Goal: Information Seeking & Learning: Learn about a topic

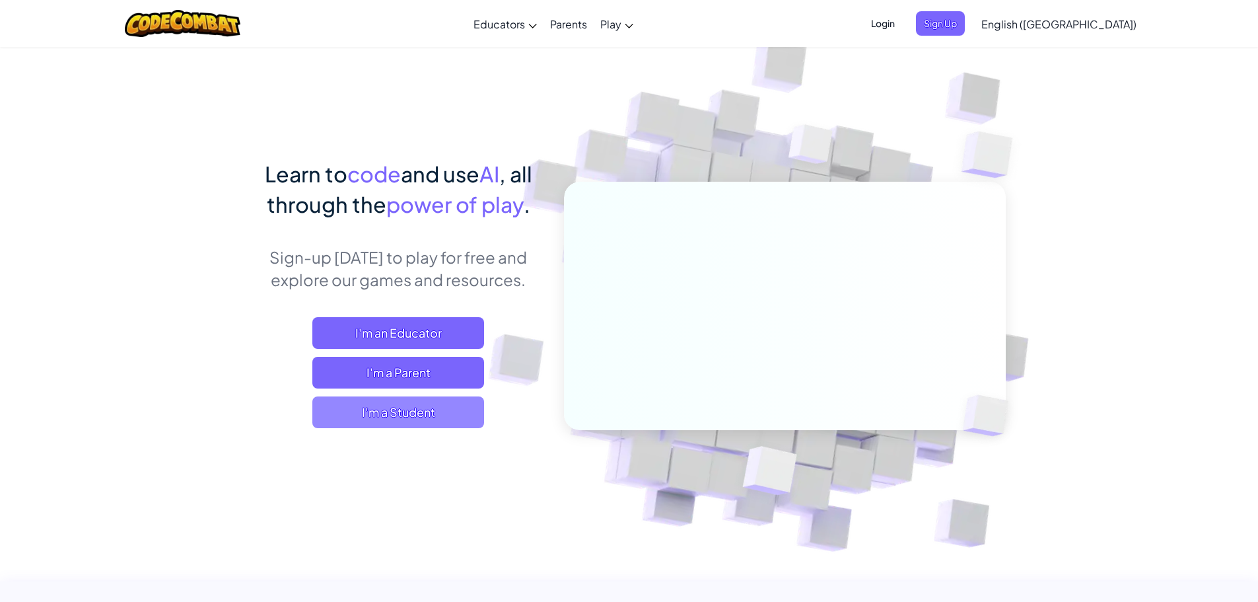
click at [411, 409] on span "I'm a Student" at bounding box center [398, 412] width 172 height 32
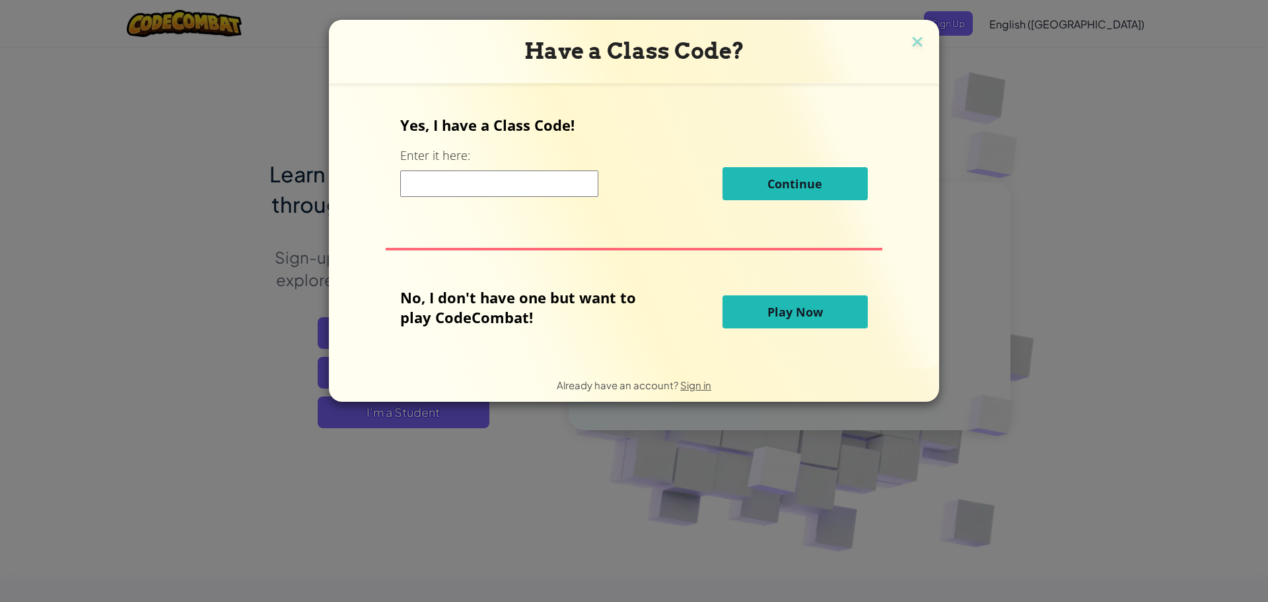
click at [813, 308] on span "Play Now" at bounding box center [794, 312] width 55 height 16
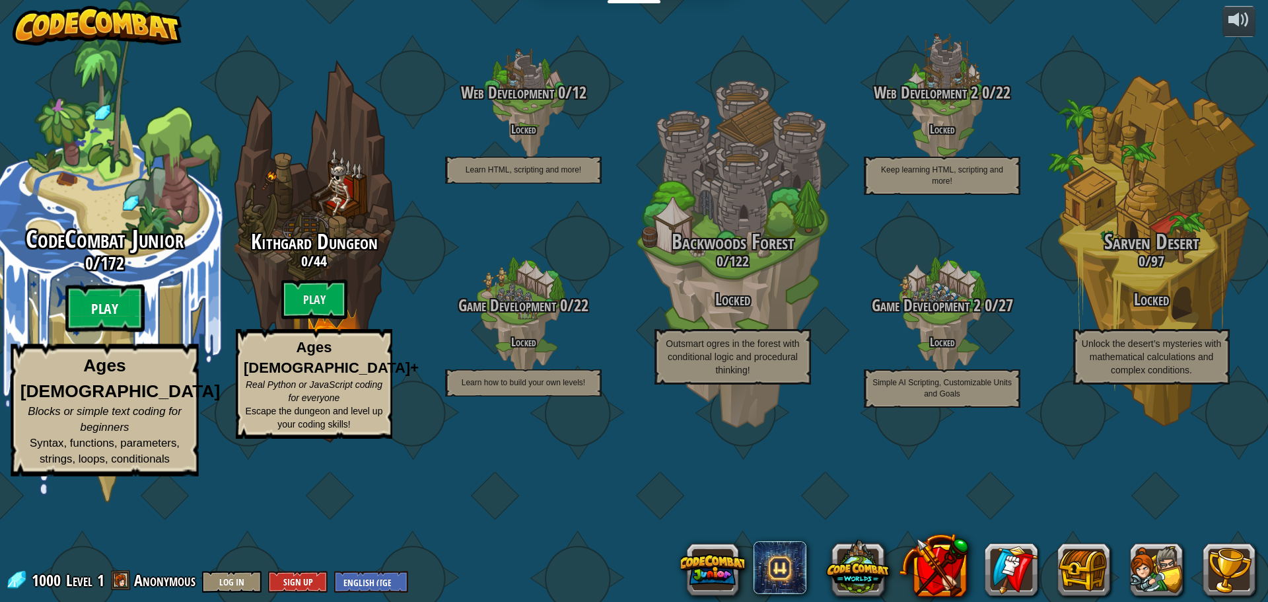
click at [83, 332] on btn "Play" at bounding box center [104, 309] width 79 height 48
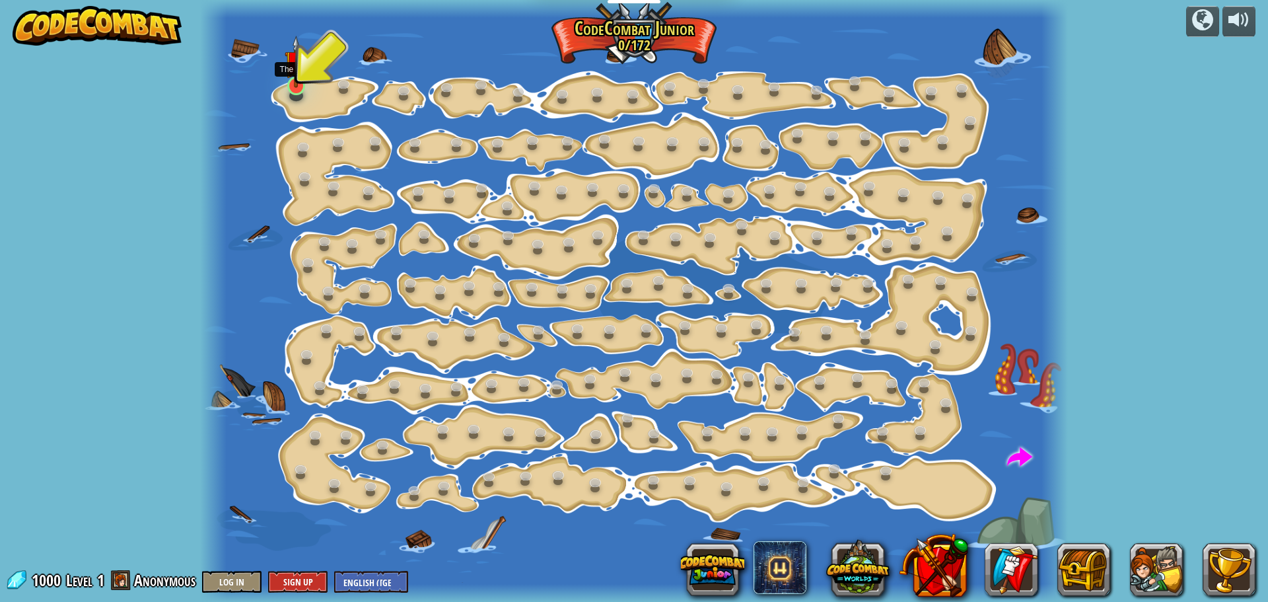
click at [291, 88] on div at bounding box center [295, 86] width 17 height 18
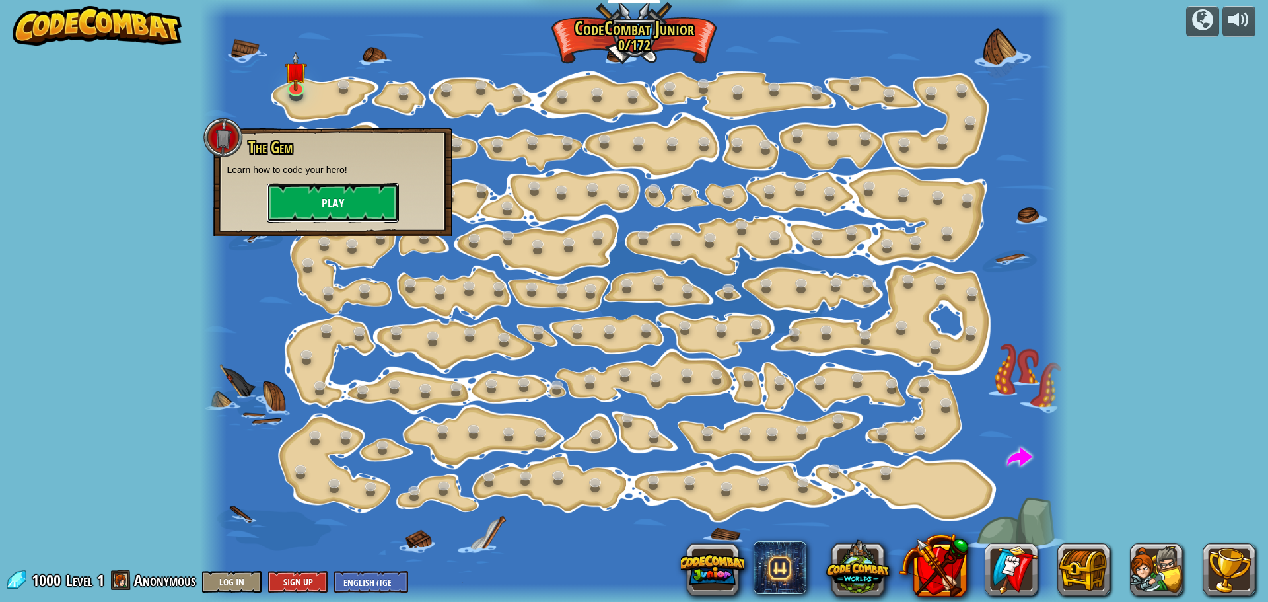
click at [299, 197] on button "Play" at bounding box center [333, 203] width 132 height 40
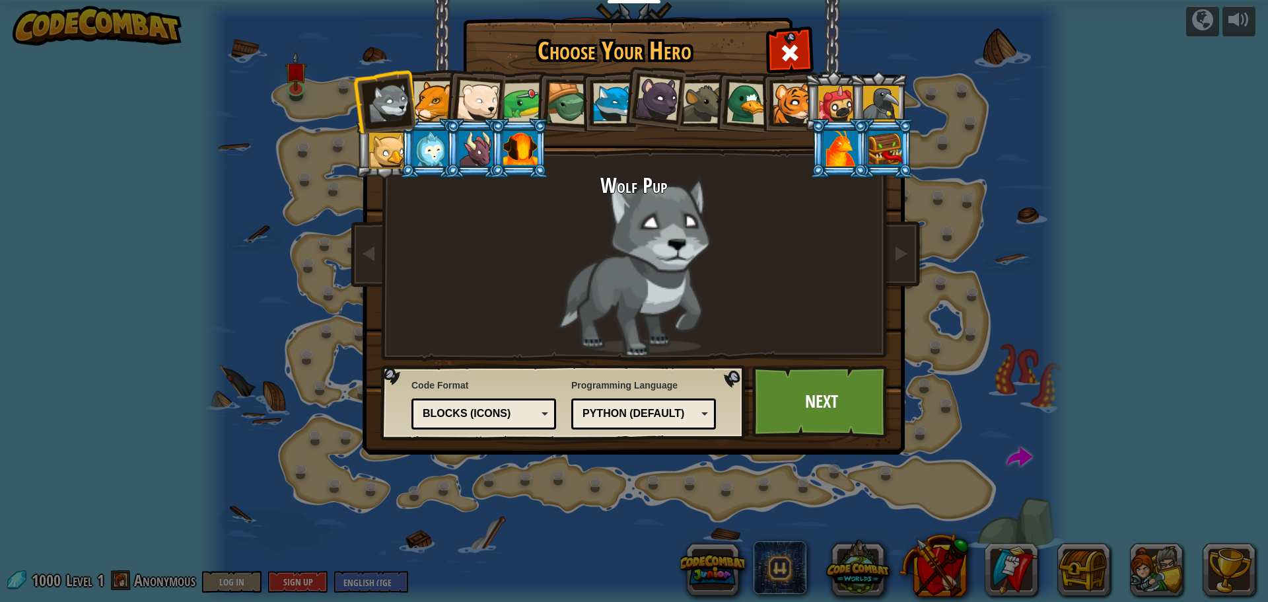
click at [419, 102] on div at bounding box center [433, 101] width 40 height 40
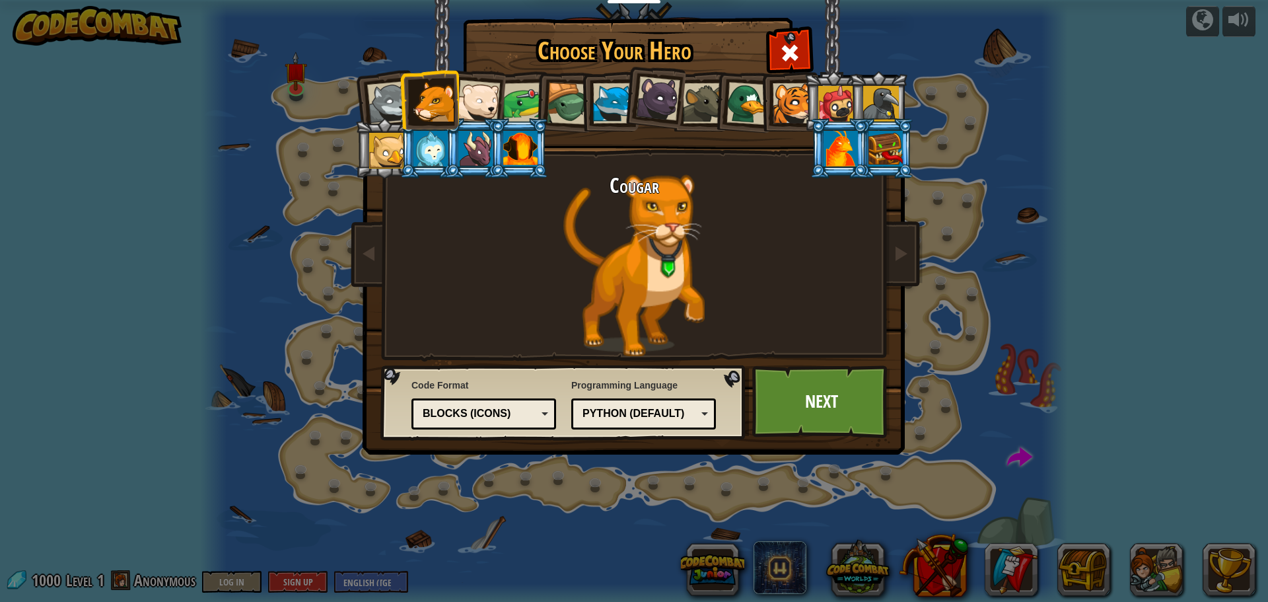
click at [488, 89] on div at bounding box center [478, 102] width 44 height 44
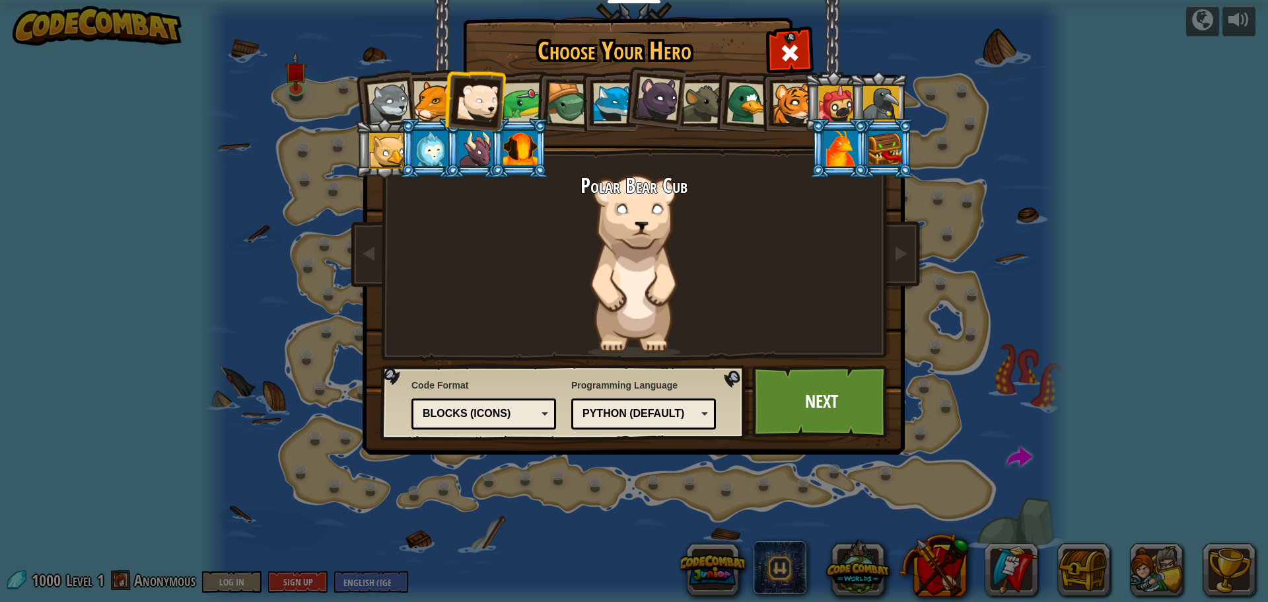
click at [549, 97] on div at bounding box center [568, 104] width 42 height 42
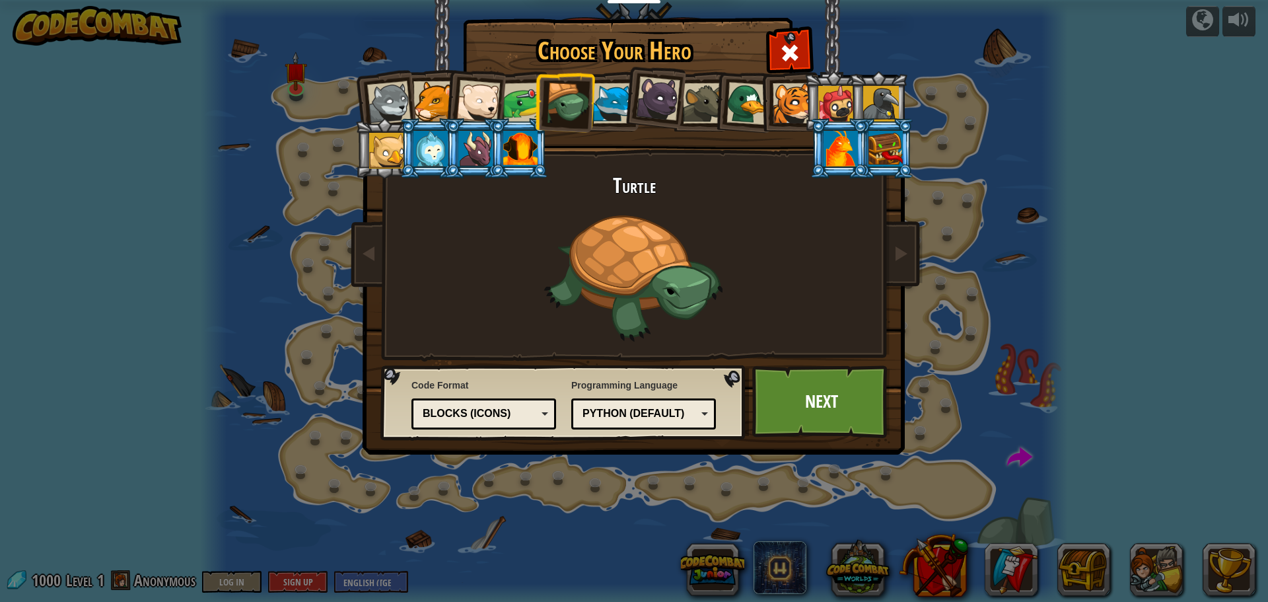
click at [526, 99] on div at bounding box center [523, 103] width 41 height 41
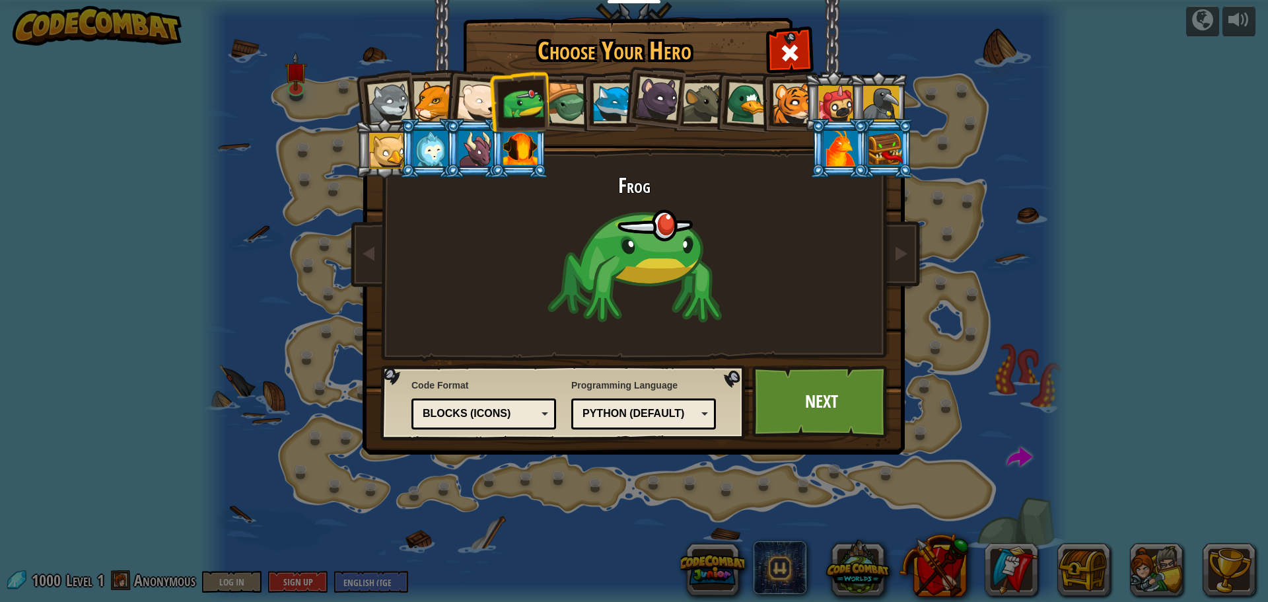
click at [568, 98] on div at bounding box center [568, 104] width 42 height 42
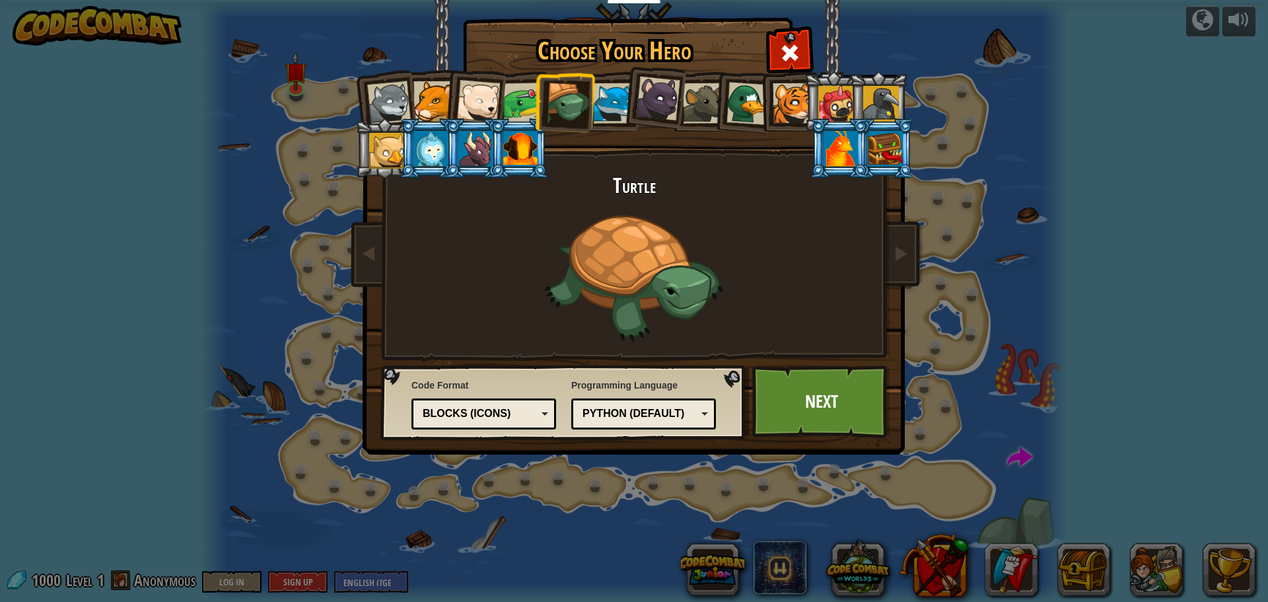
click at [612, 93] on div at bounding box center [613, 103] width 40 height 40
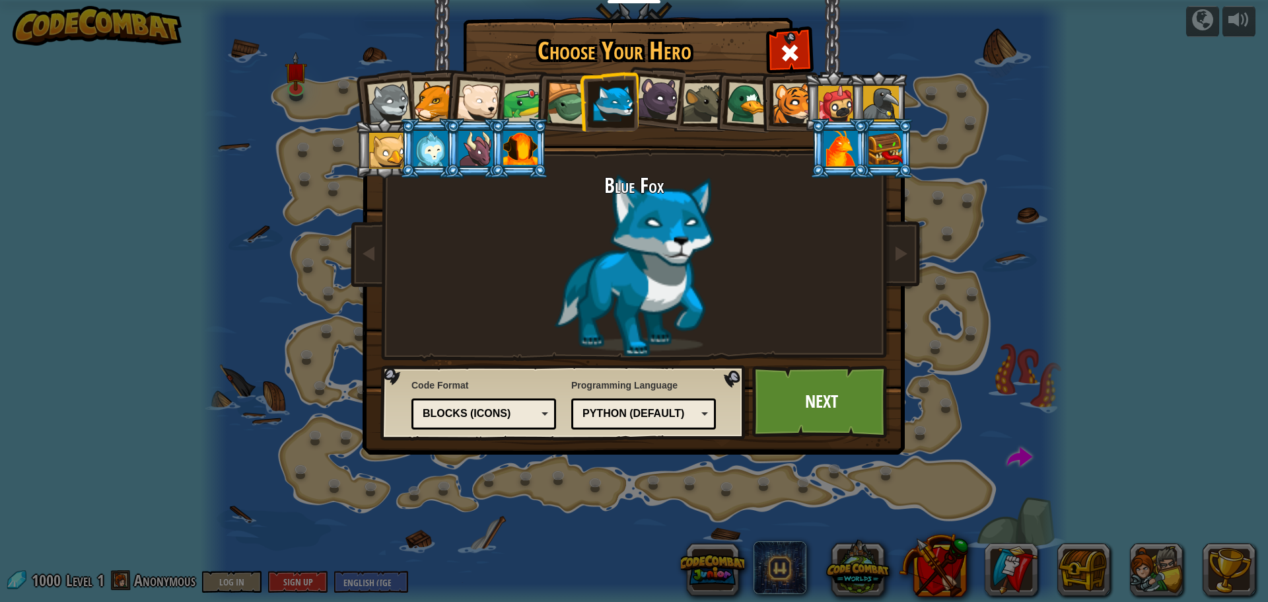
click at [612, 93] on div at bounding box center [613, 103] width 40 height 40
click at [671, 92] on div at bounding box center [658, 99] width 44 height 44
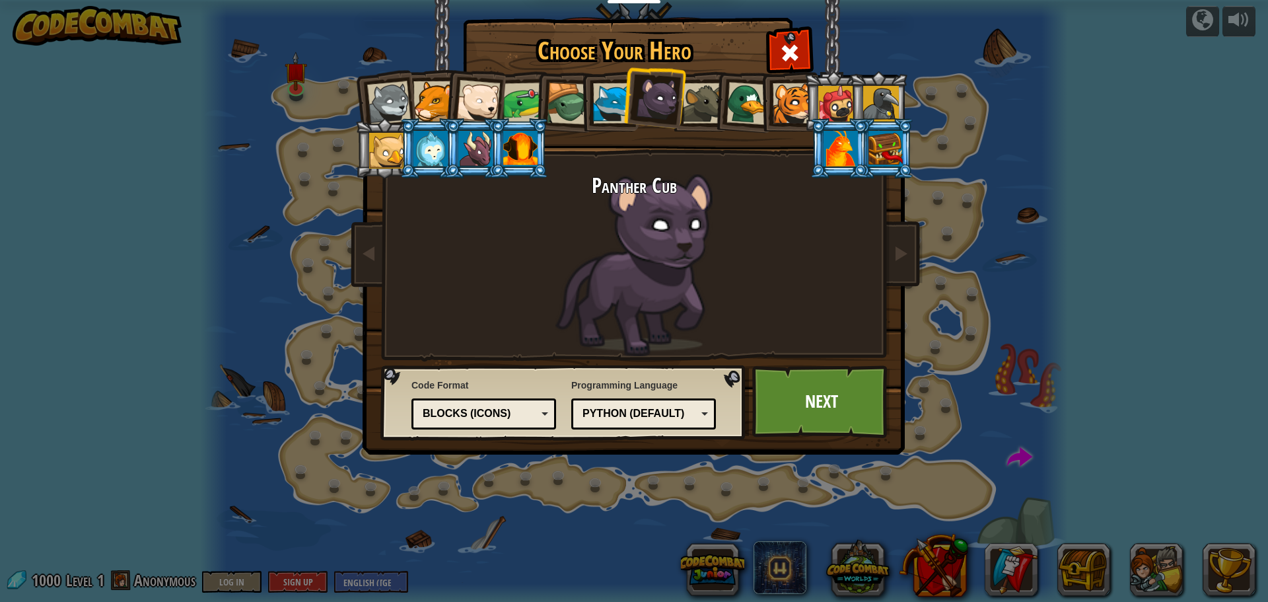
click at [704, 96] on div at bounding box center [703, 103] width 40 height 40
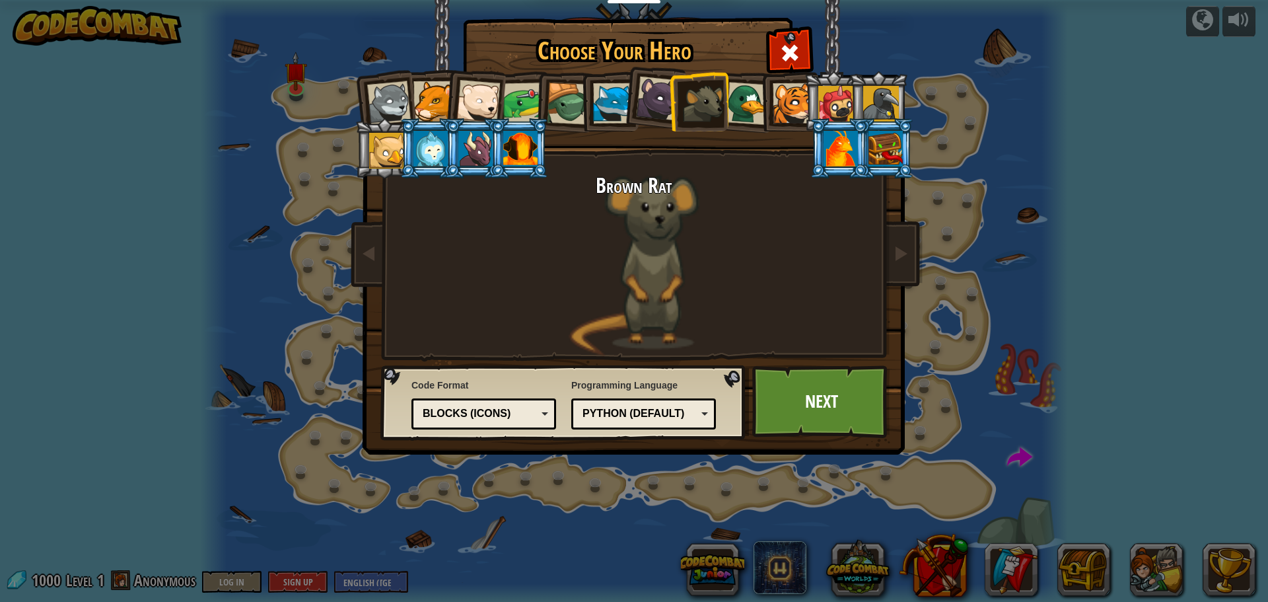
click at [745, 94] on div at bounding box center [747, 103] width 43 height 43
drag, startPoint x: 745, startPoint y: 94, endPoint x: 753, endPoint y: 100, distance: 10.8
click at [748, 97] on div at bounding box center [747, 103] width 43 height 43
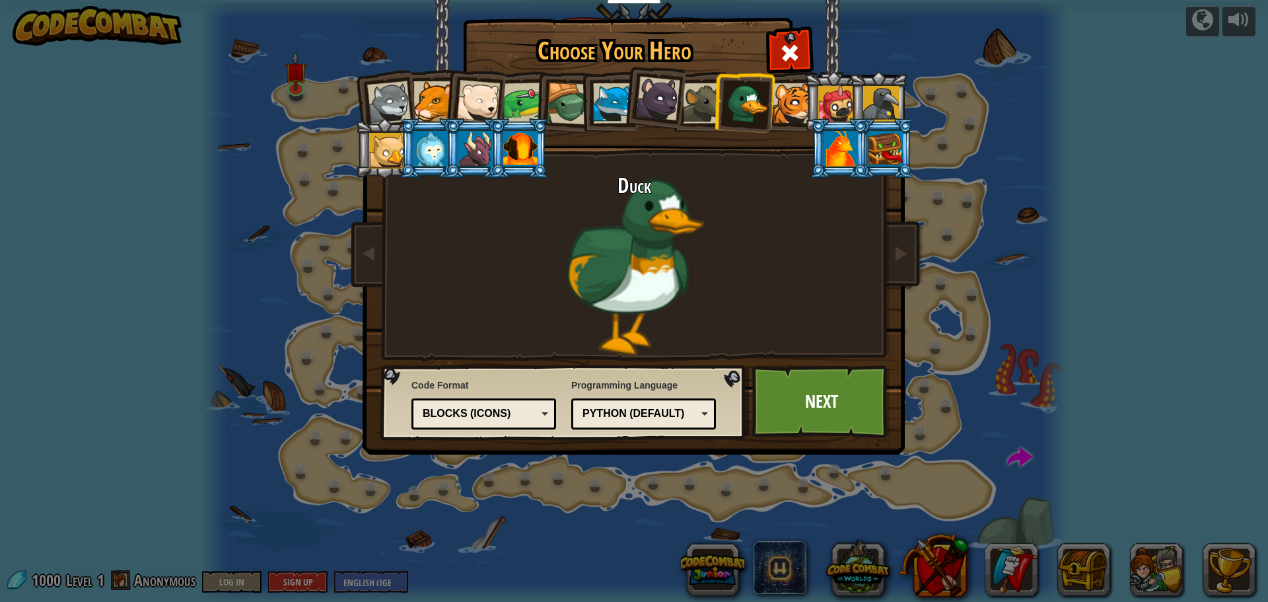
click at [787, 102] on div at bounding box center [793, 103] width 40 height 40
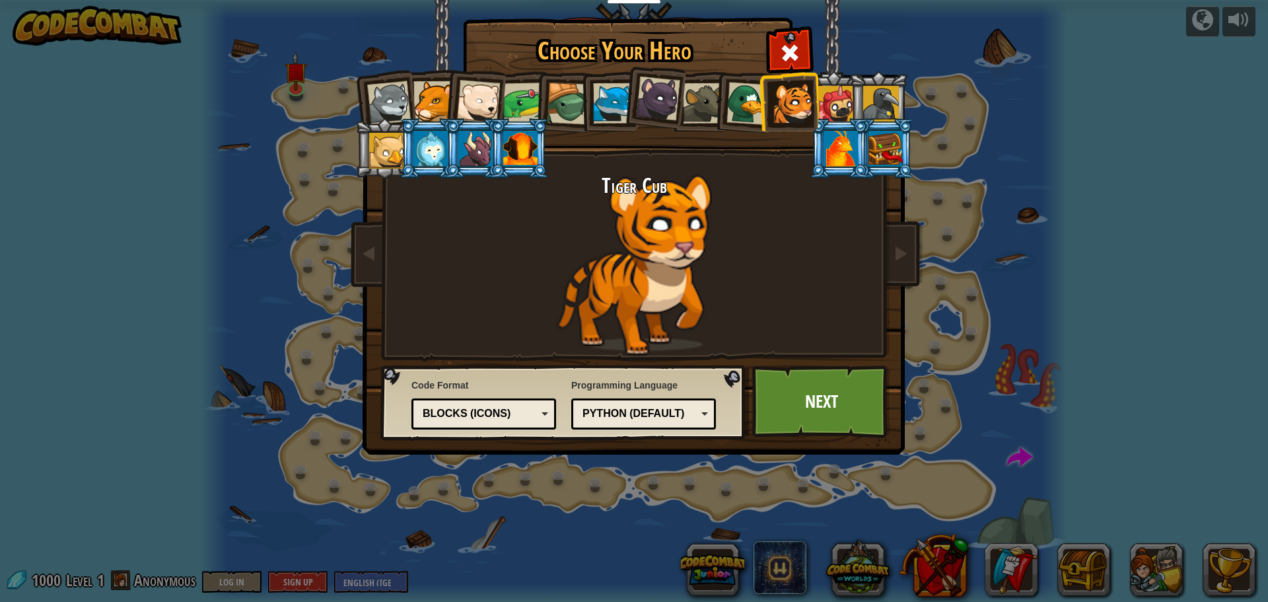
click at [787, 102] on div at bounding box center [793, 103] width 40 height 40
click at [398, 109] on div at bounding box center [389, 103] width 44 height 44
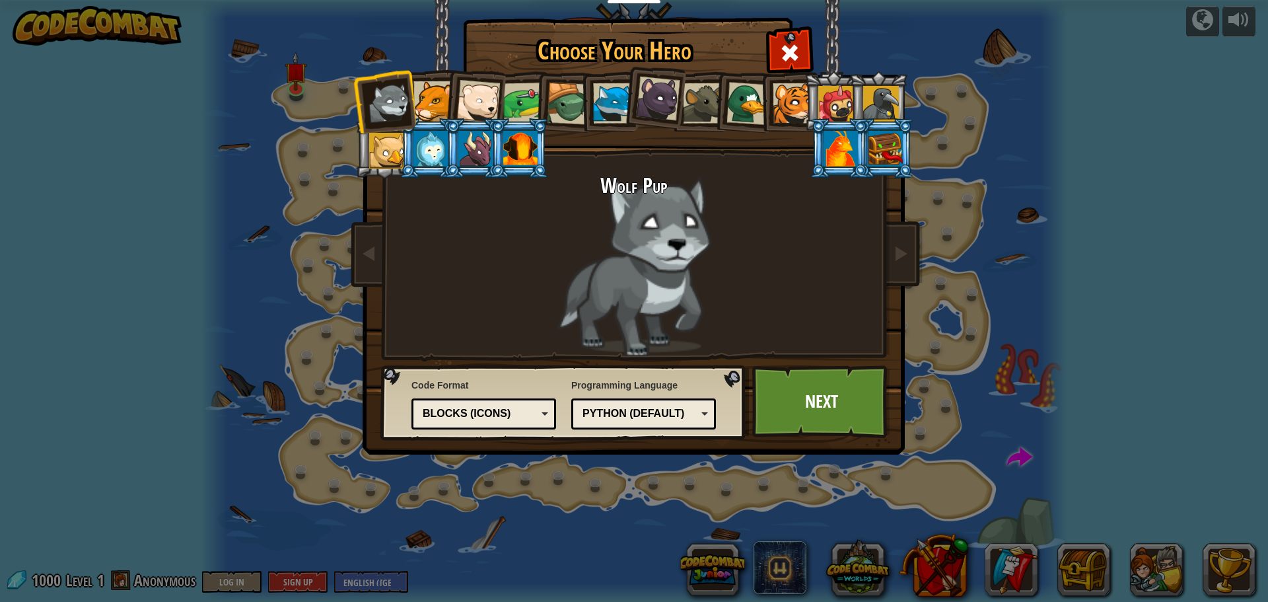
click at [624, 98] on li at bounding box center [653, 96] width 65 height 66
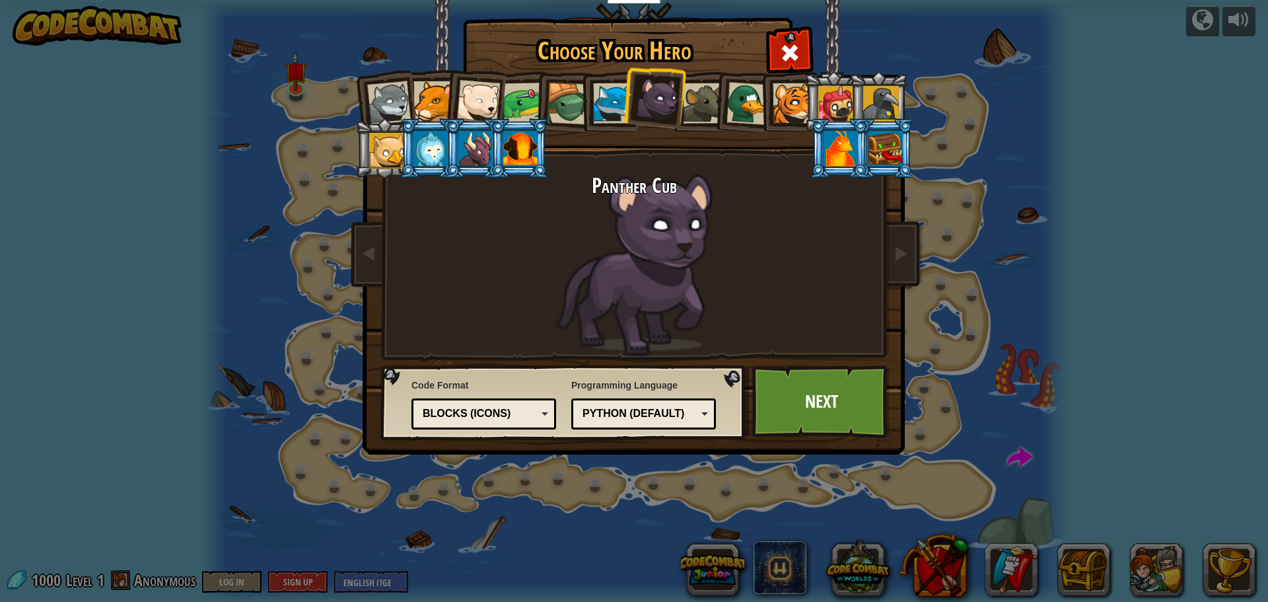
click at [613, 105] on div at bounding box center [613, 103] width 40 height 40
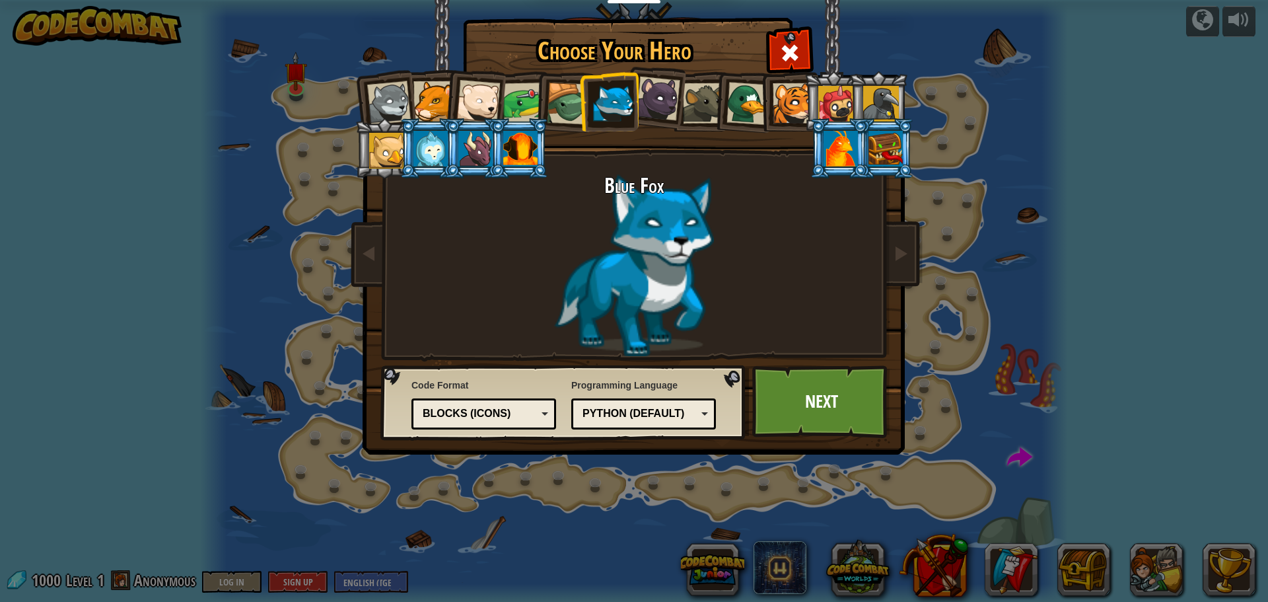
click at [701, 100] on div at bounding box center [703, 103] width 40 height 40
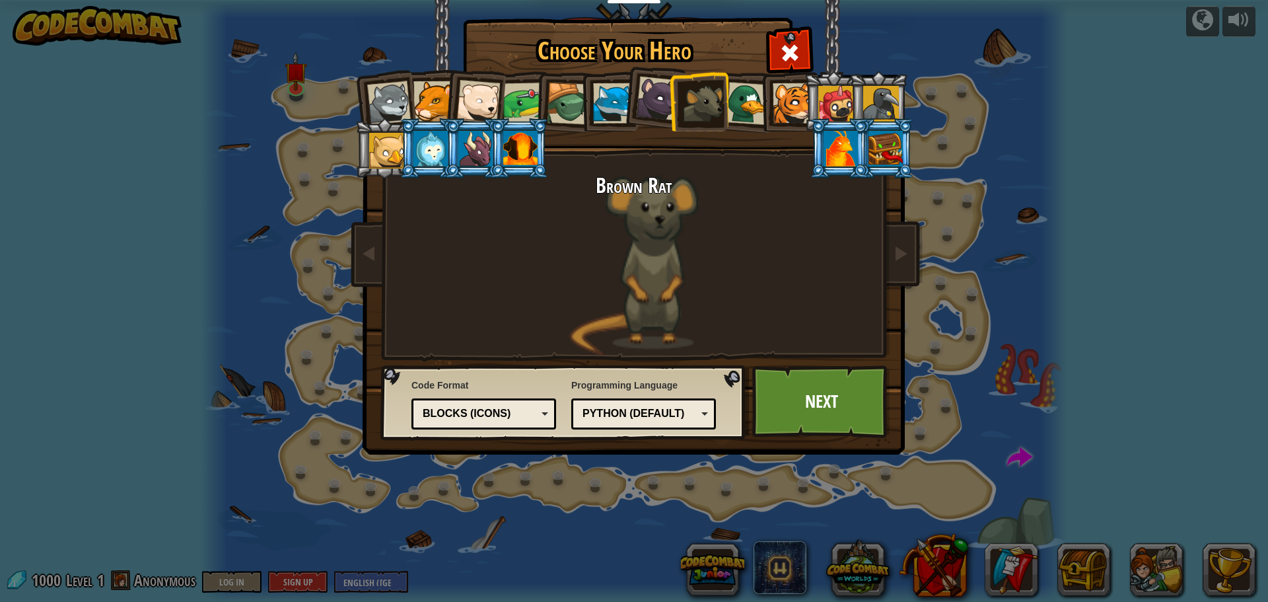
click at [602, 101] on div at bounding box center [613, 103] width 40 height 40
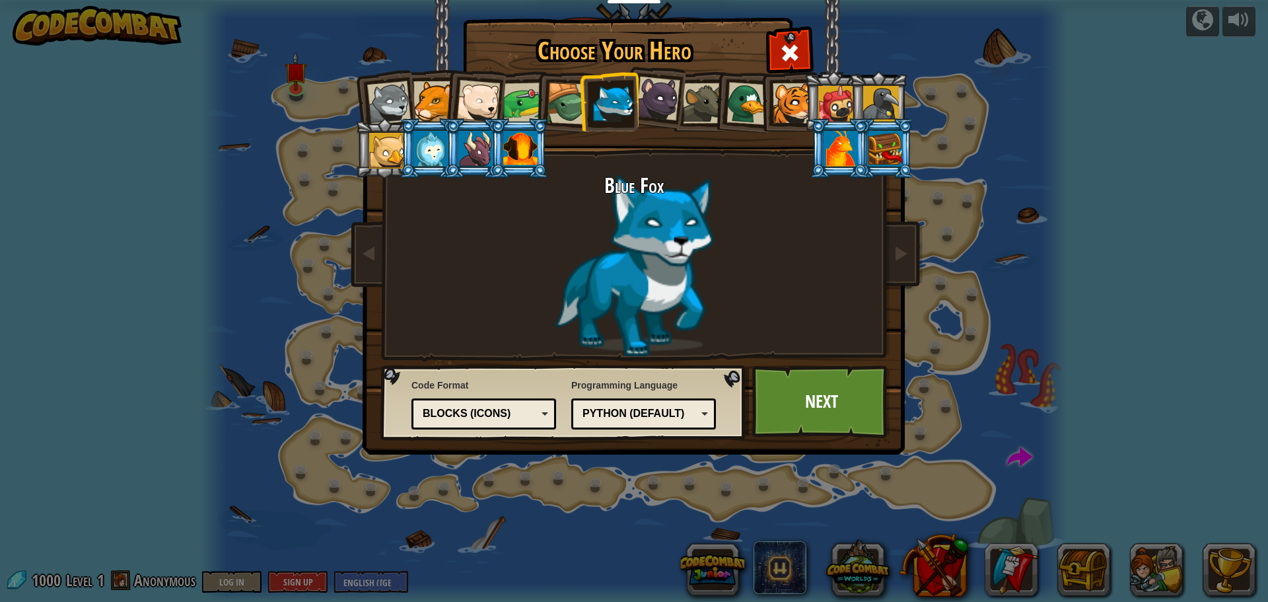
click at [374, 93] on div at bounding box center [389, 103] width 44 height 44
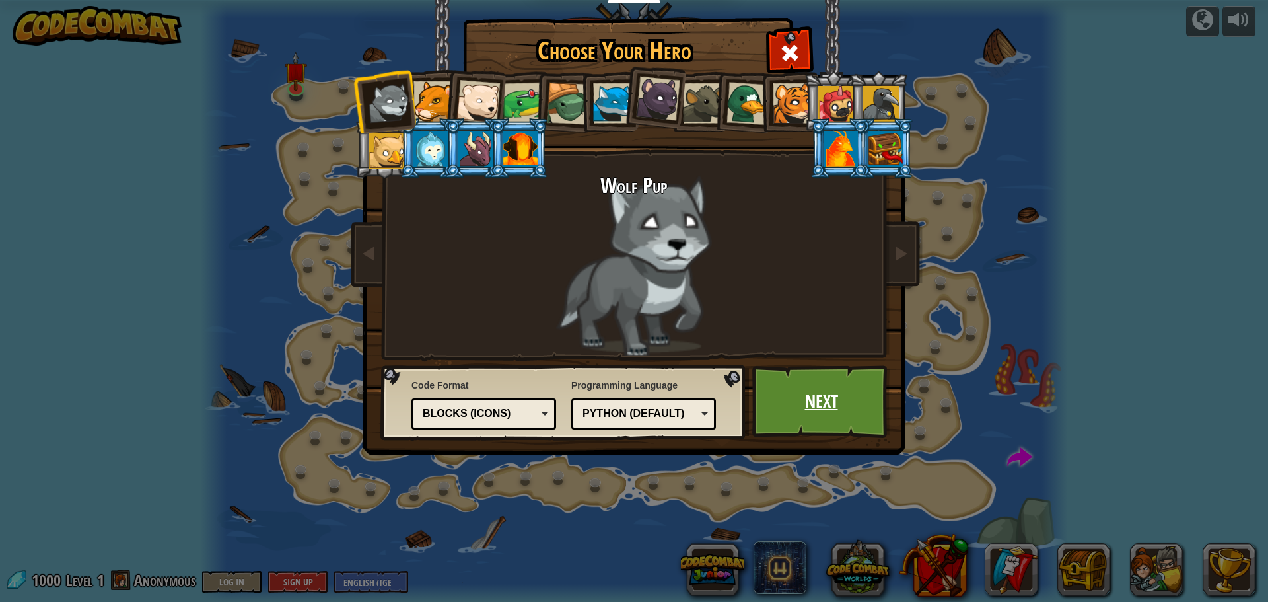
click at [808, 388] on link "Next" at bounding box center [821, 401] width 138 height 73
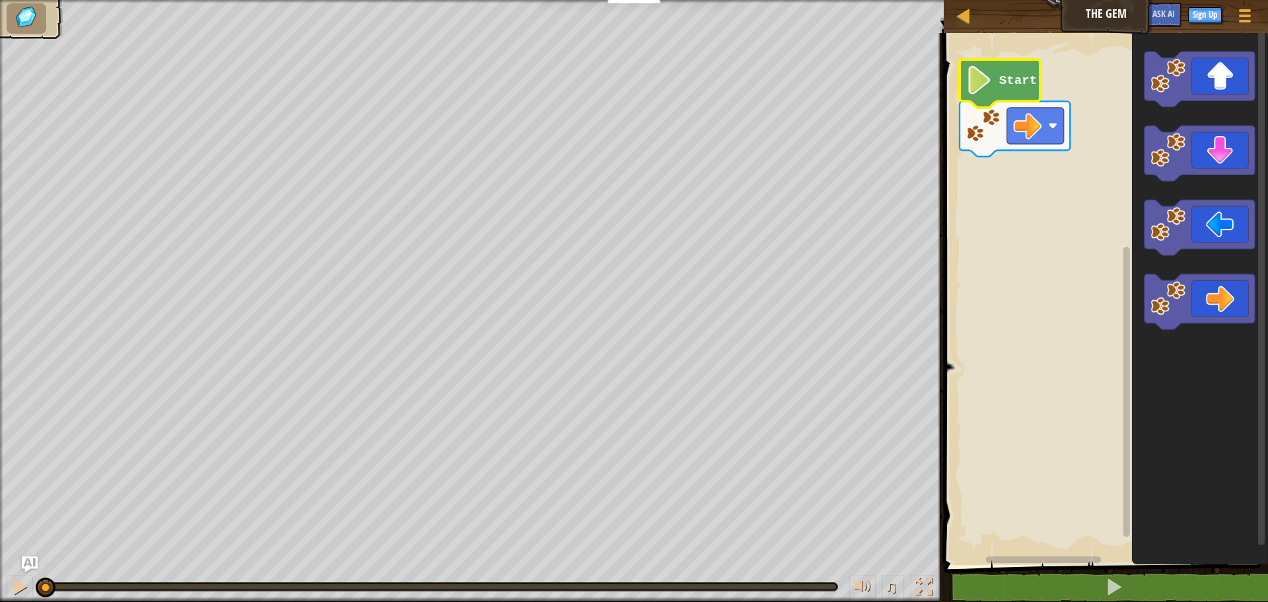
click at [975, 83] on image "Blockly Workspace" at bounding box center [979, 80] width 27 height 28
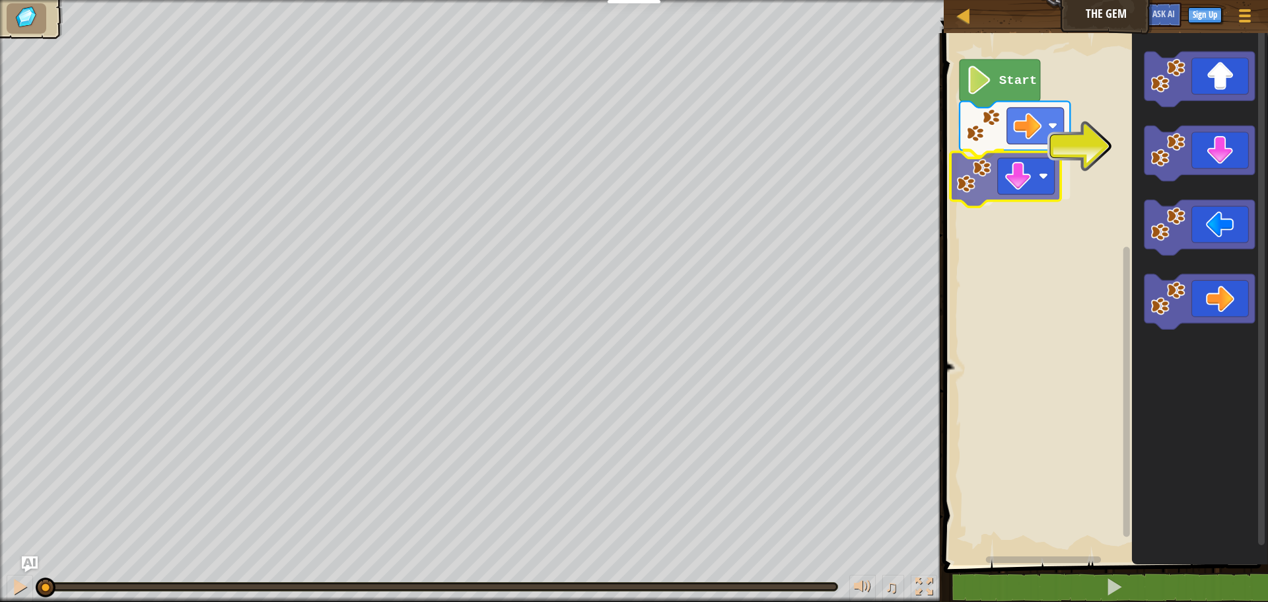
click at [1004, 182] on div "Start" at bounding box center [1104, 295] width 328 height 538
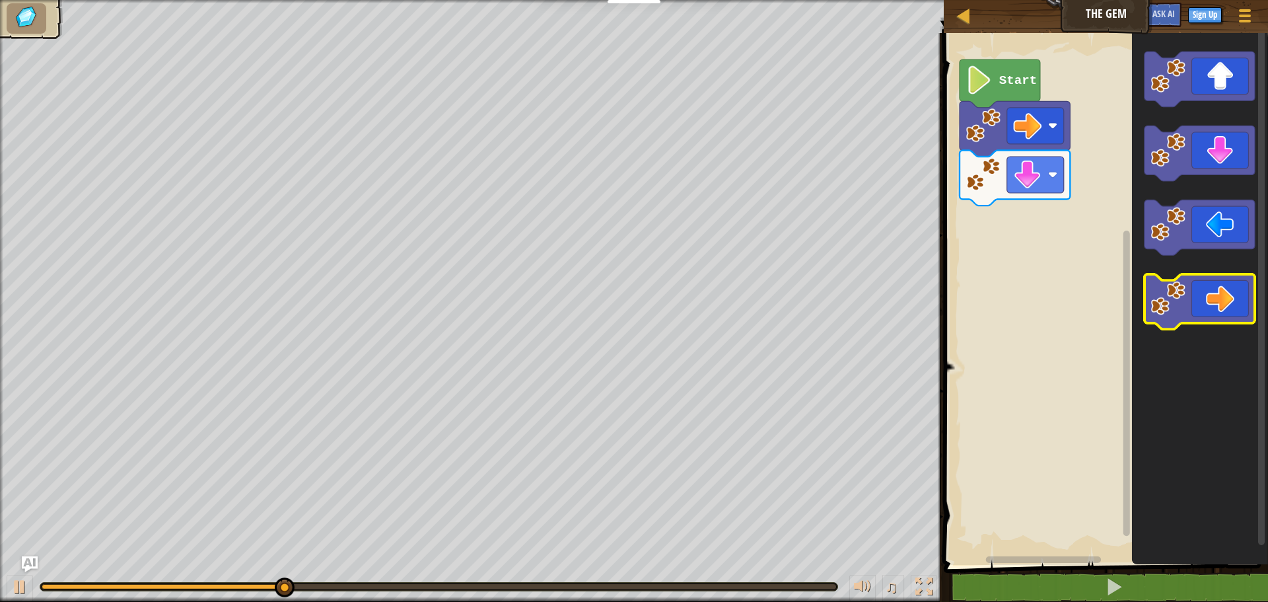
click at [1199, 291] on icon "Blockly Workspace" at bounding box center [1199, 301] width 110 height 55
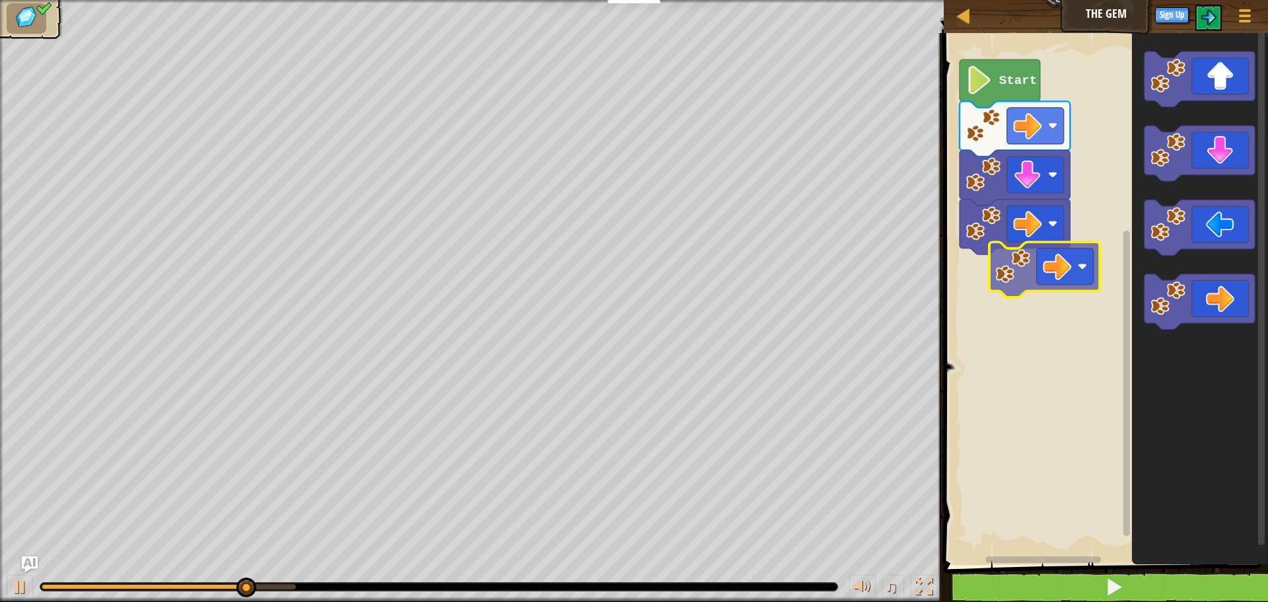
click at [1044, 259] on div "Start" at bounding box center [1104, 295] width 328 height 538
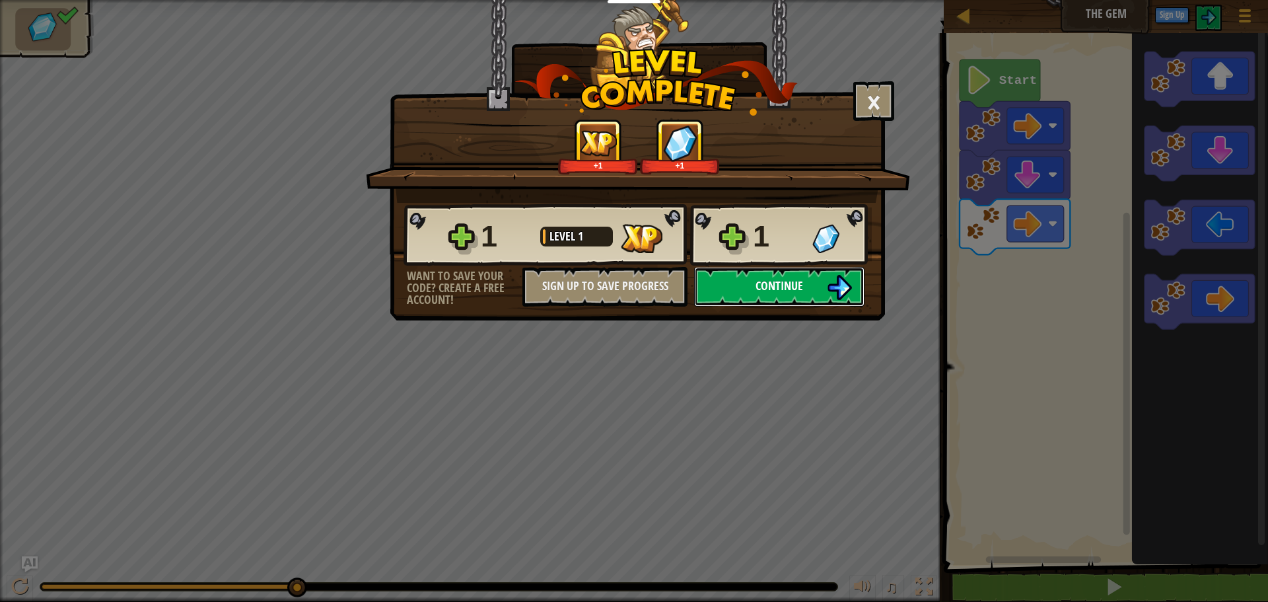
click at [786, 280] on span "Continue" at bounding box center [779, 285] width 48 height 17
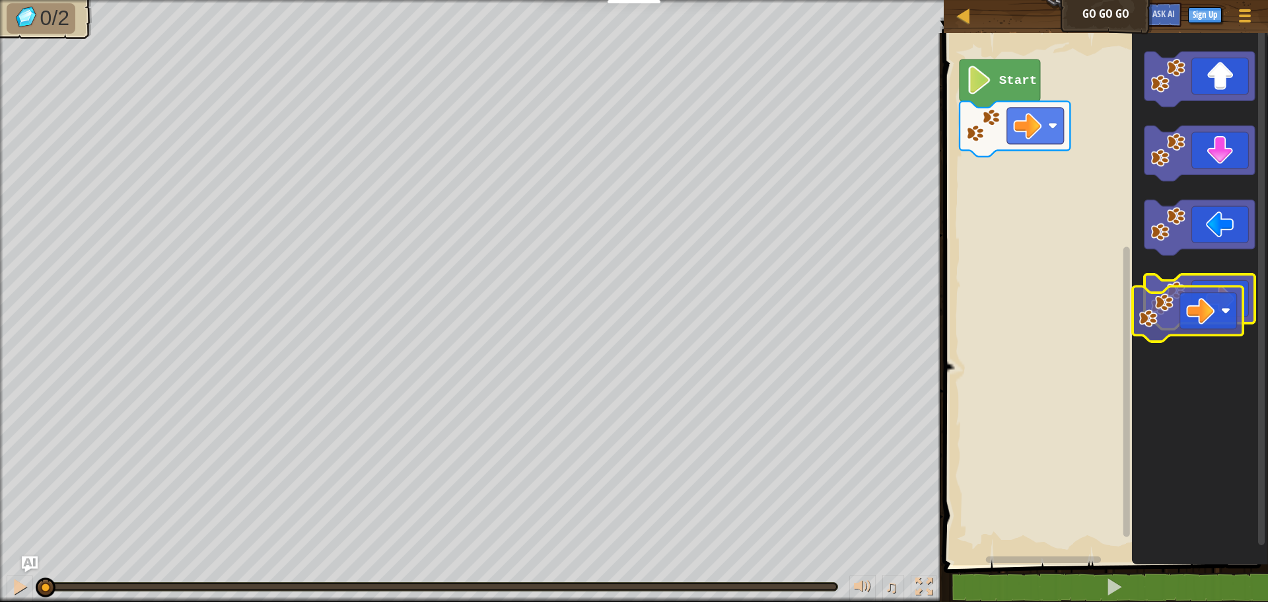
click at [1181, 303] on image "Blockly Workspace" at bounding box center [1168, 298] width 35 height 35
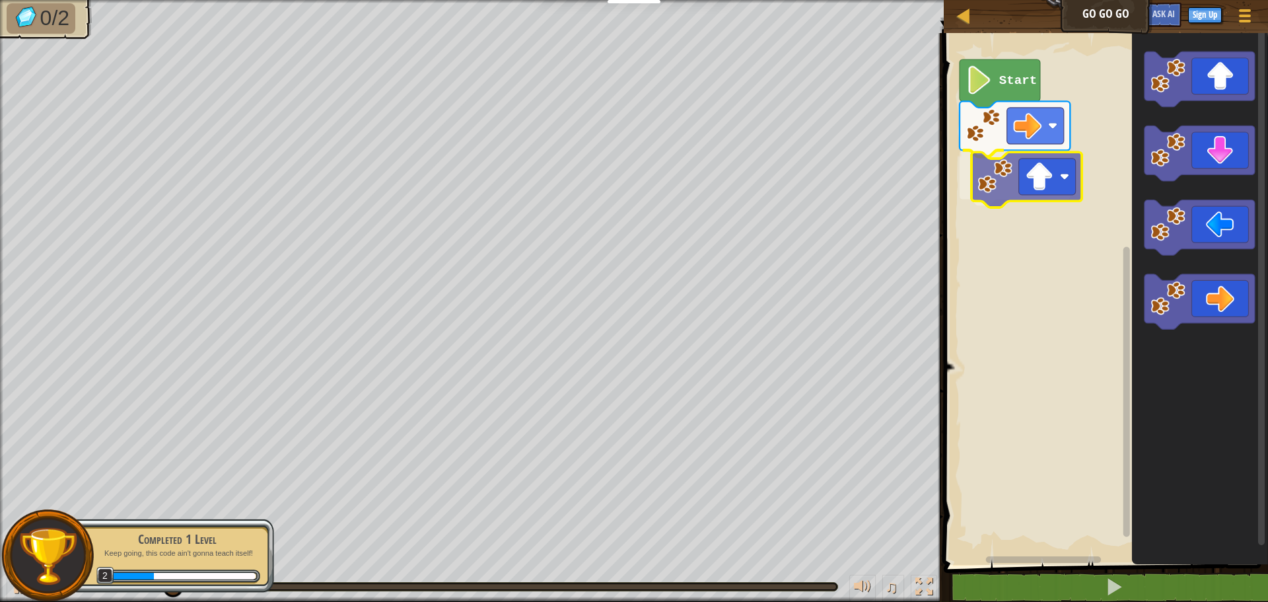
click at [1022, 178] on div "Start" at bounding box center [1104, 295] width 328 height 538
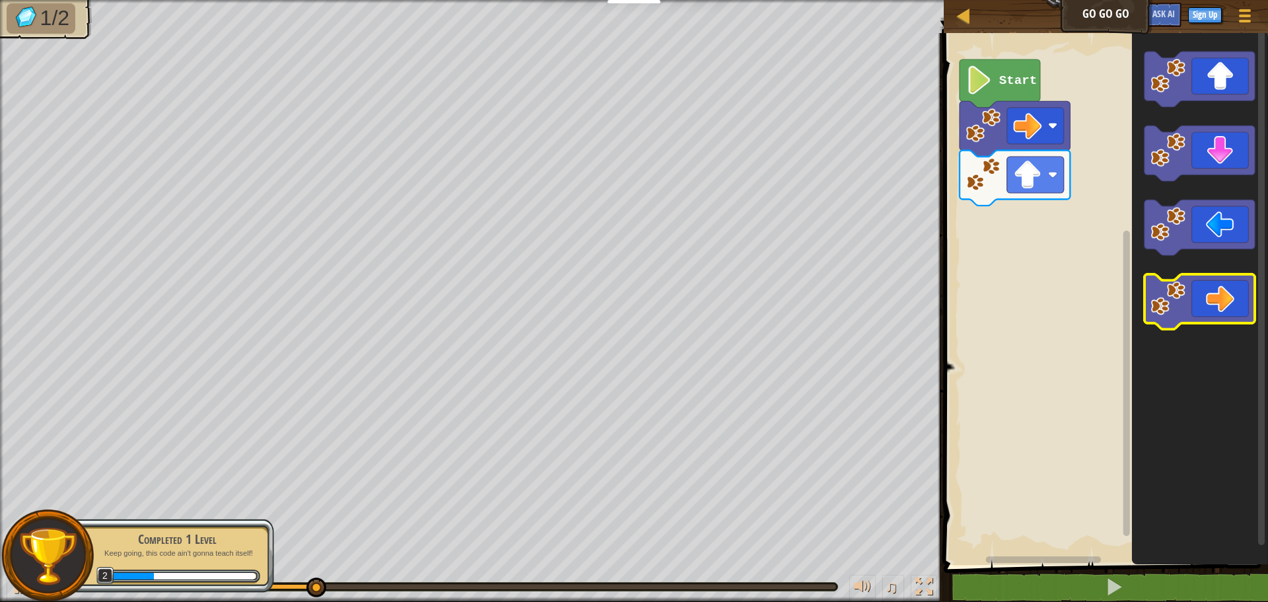
click at [1212, 296] on icon "Blockly Workspace" at bounding box center [1199, 301] width 110 height 55
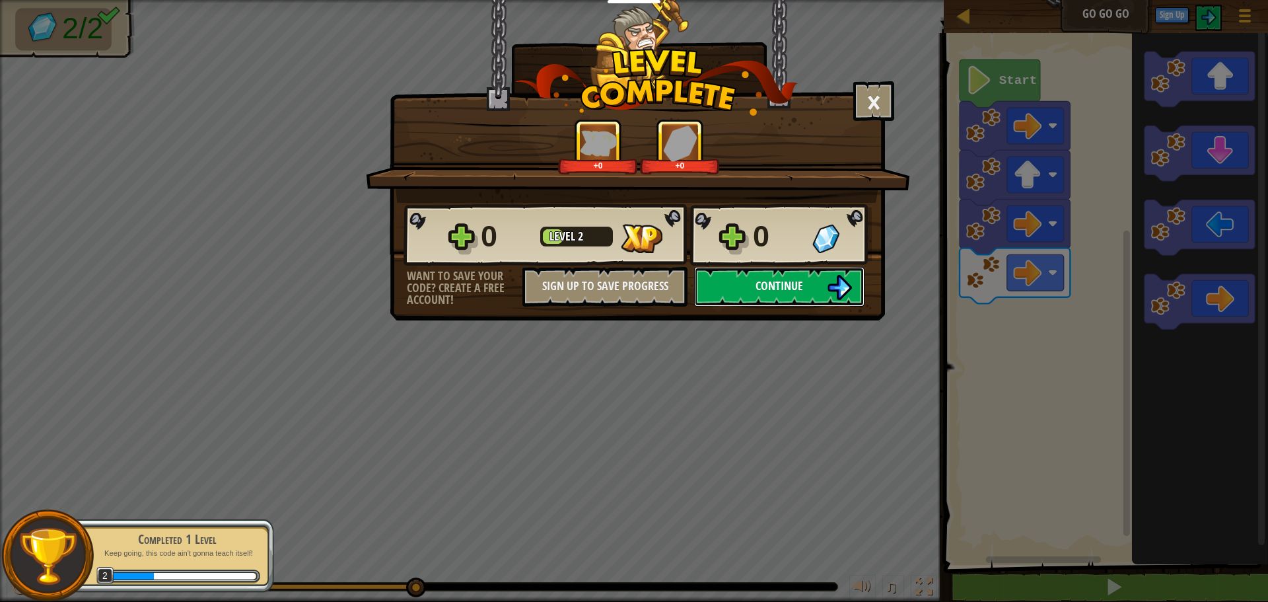
click at [817, 275] on button "Continue" at bounding box center [779, 287] width 170 height 40
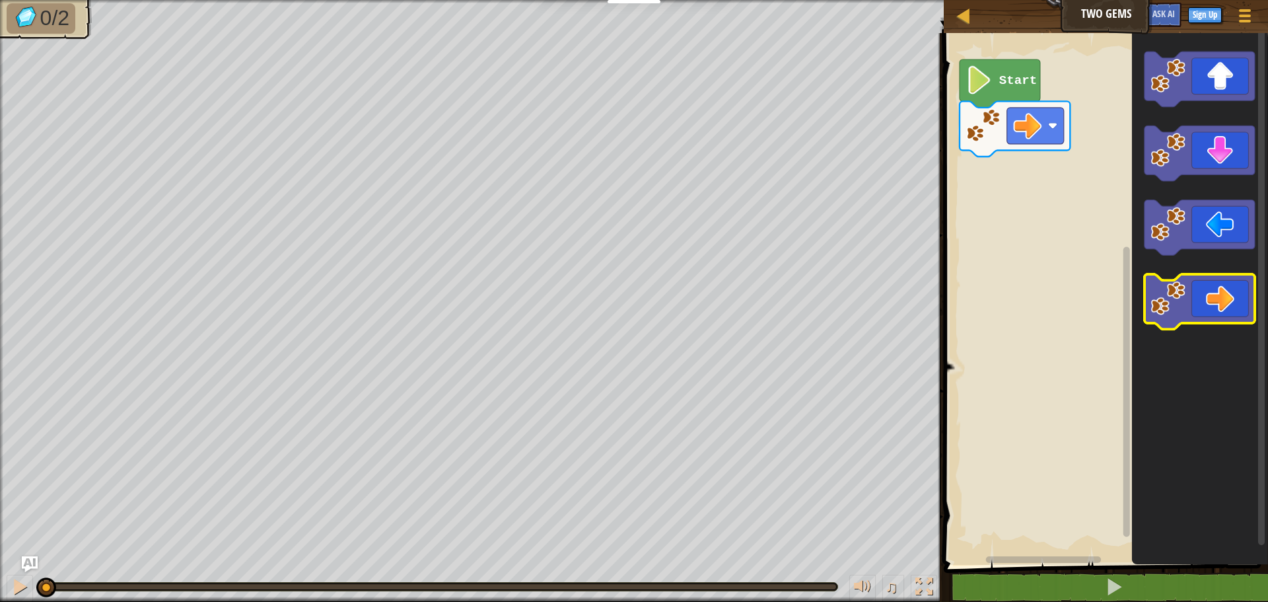
click at [1189, 293] on icon "Blockly Workspace" at bounding box center [1199, 301] width 110 height 55
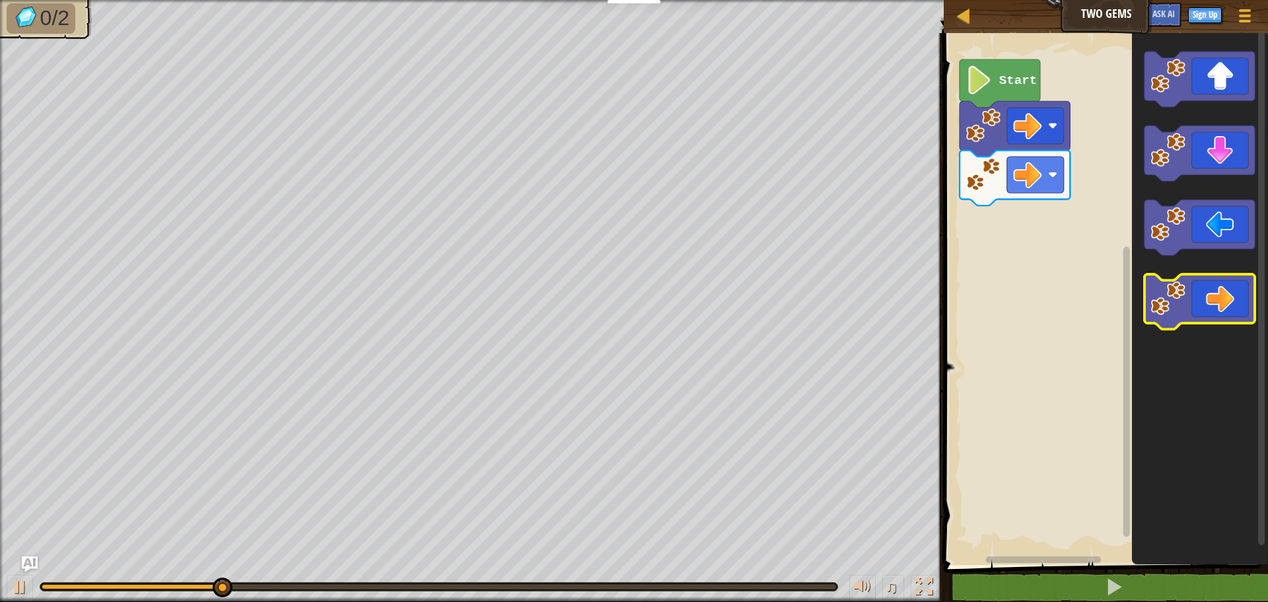
click at [1198, 297] on icon "Blockly Workspace" at bounding box center [1199, 301] width 110 height 55
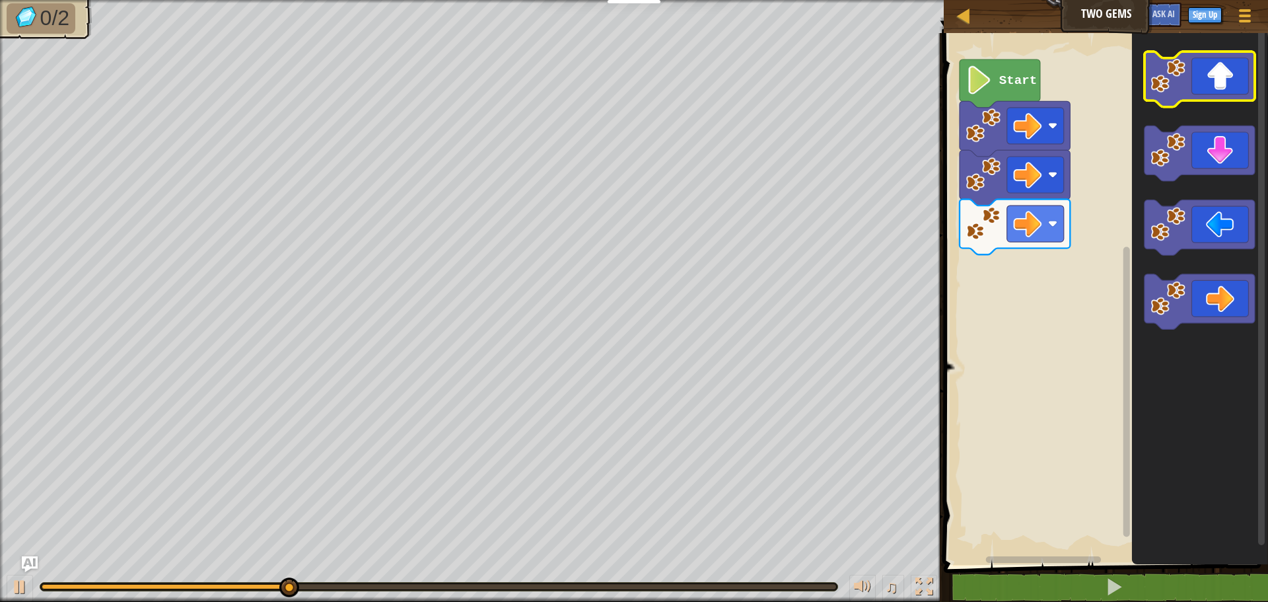
click at [1188, 82] on icon "Blockly Workspace" at bounding box center [1199, 79] width 110 height 55
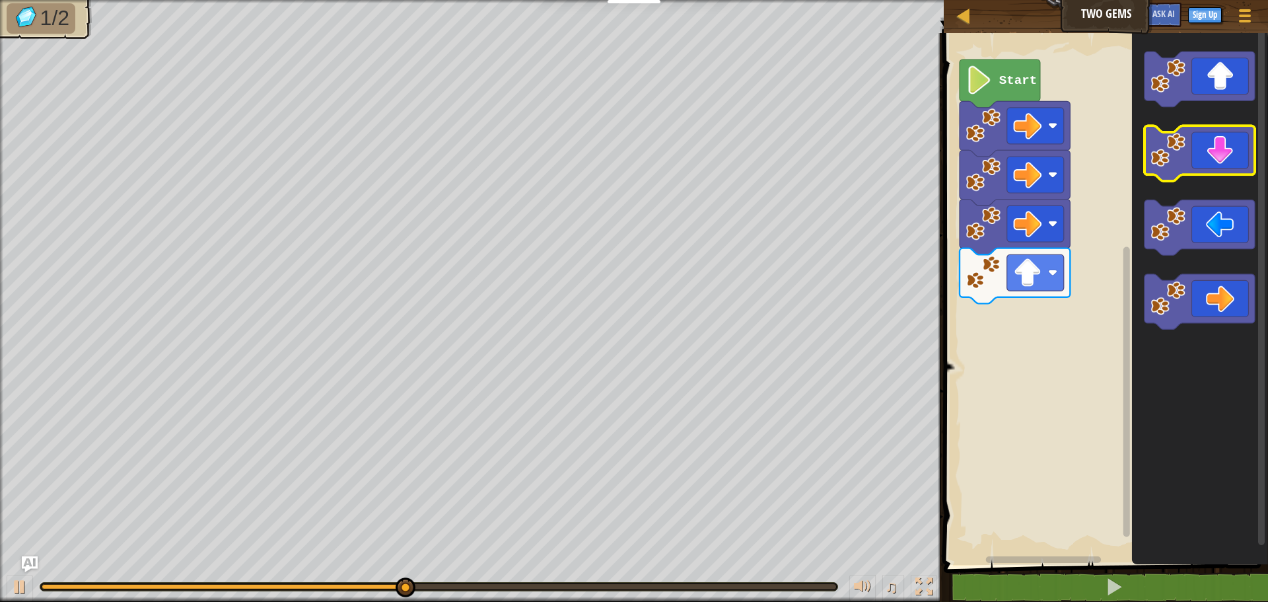
click at [1181, 159] on image "Blockly Workspace" at bounding box center [1168, 150] width 35 height 35
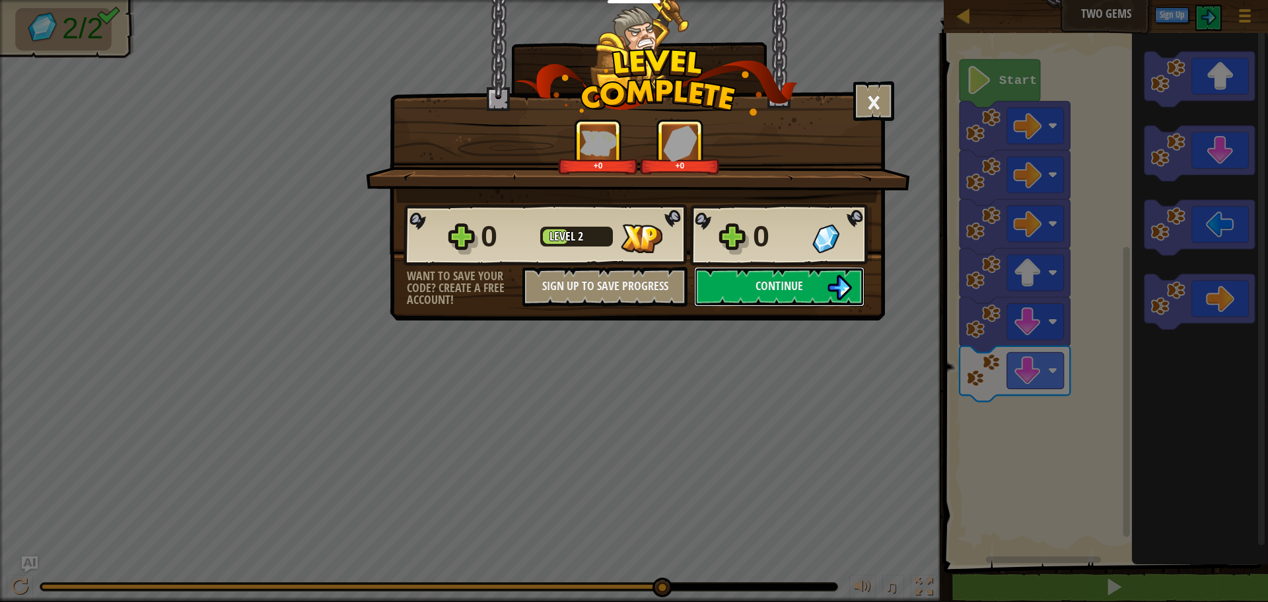
click at [829, 288] on img at bounding box center [839, 287] width 25 height 25
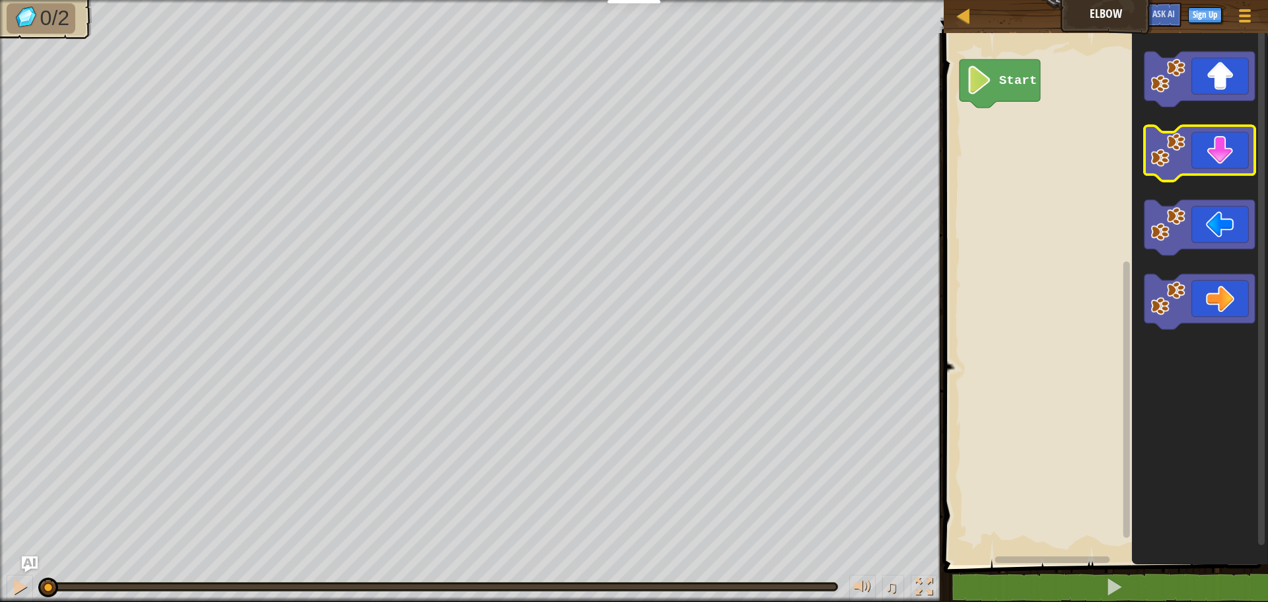
click at [1190, 162] on icon "Blockly Workspace" at bounding box center [1199, 153] width 110 height 55
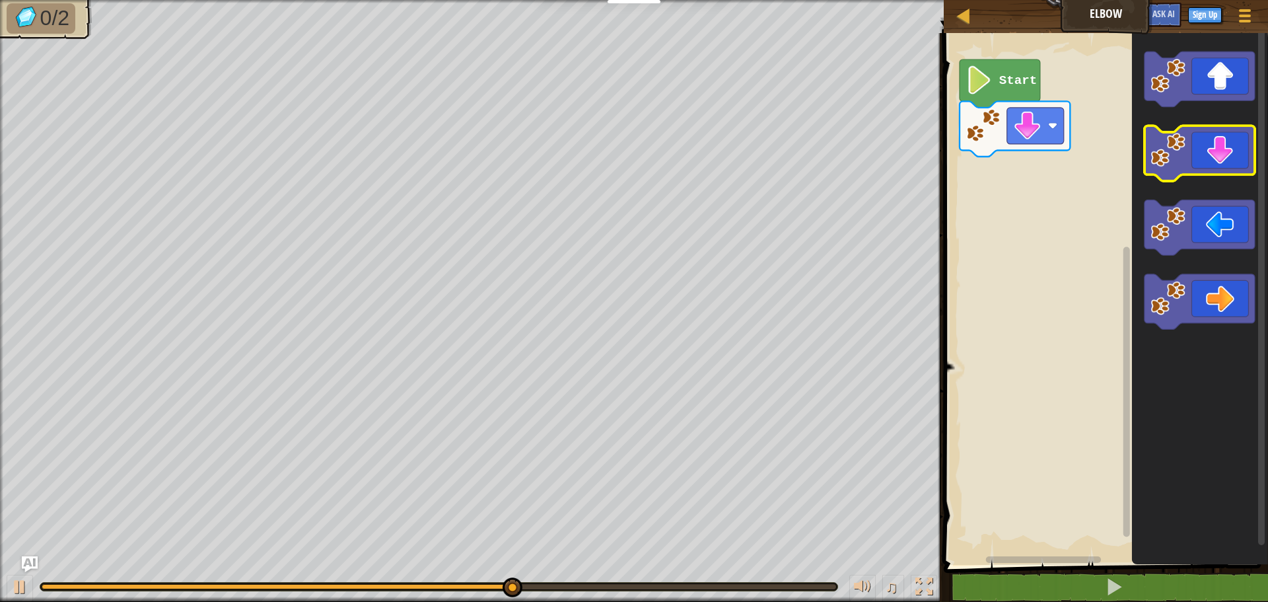
click at [1191, 166] on icon "Blockly Workspace" at bounding box center [1199, 153] width 110 height 55
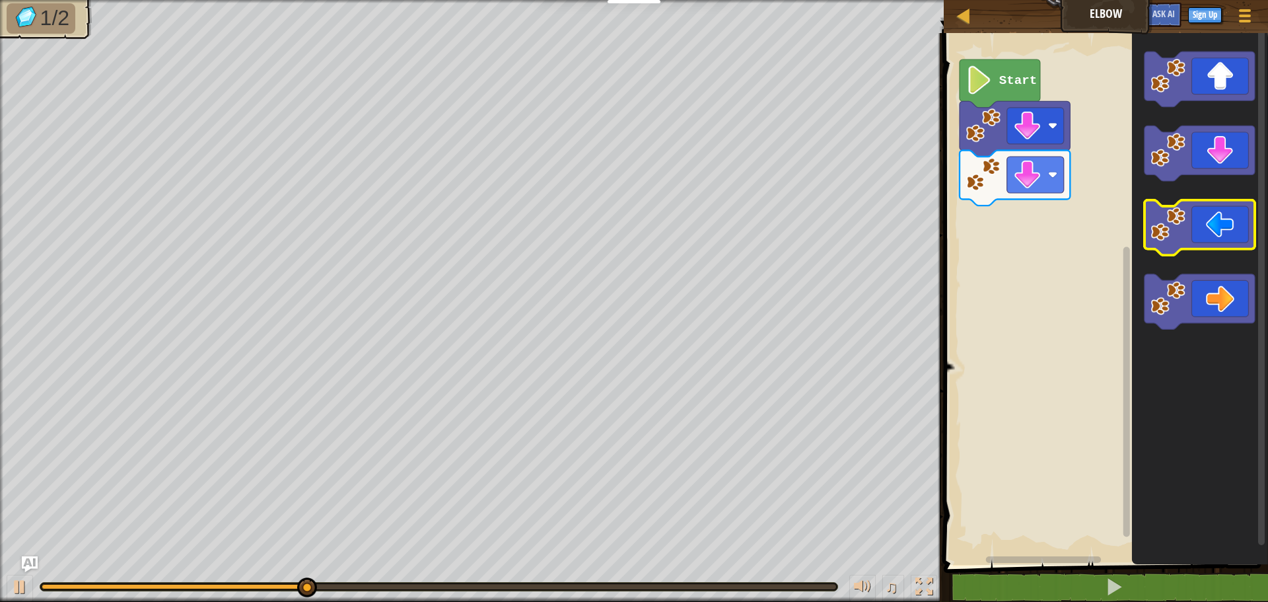
click at [1190, 225] on icon "Blockly Workspace" at bounding box center [1199, 227] width 110 height 55
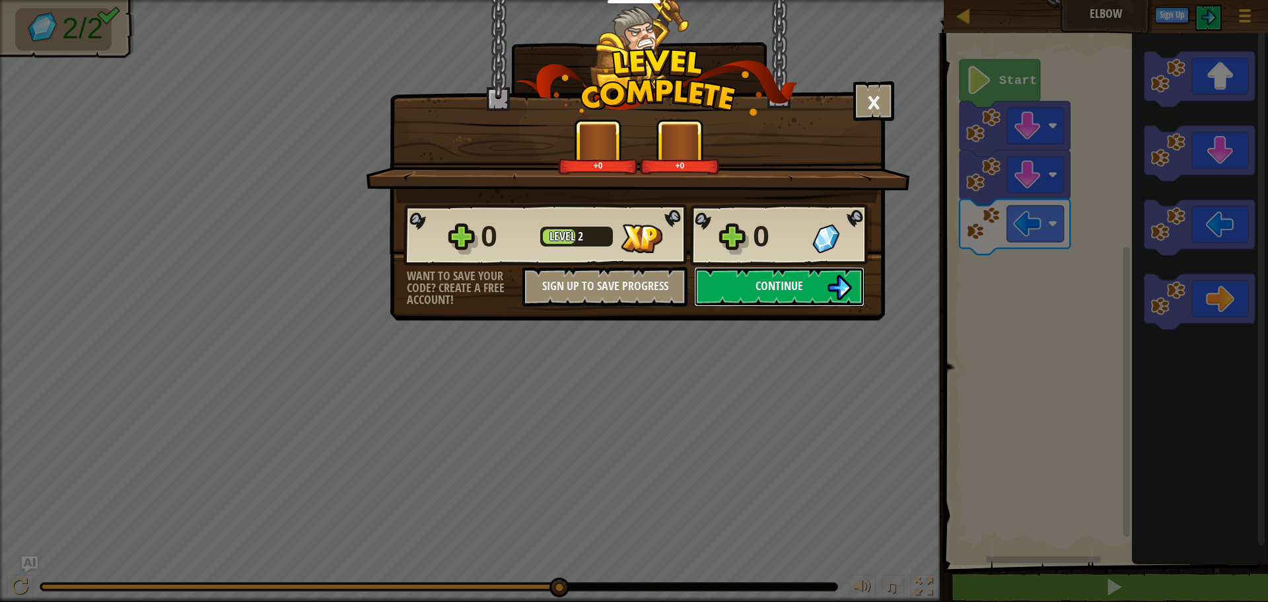
click at [748, 290] on button "Continue" at bounding box center [779, 287] width 170 height 40
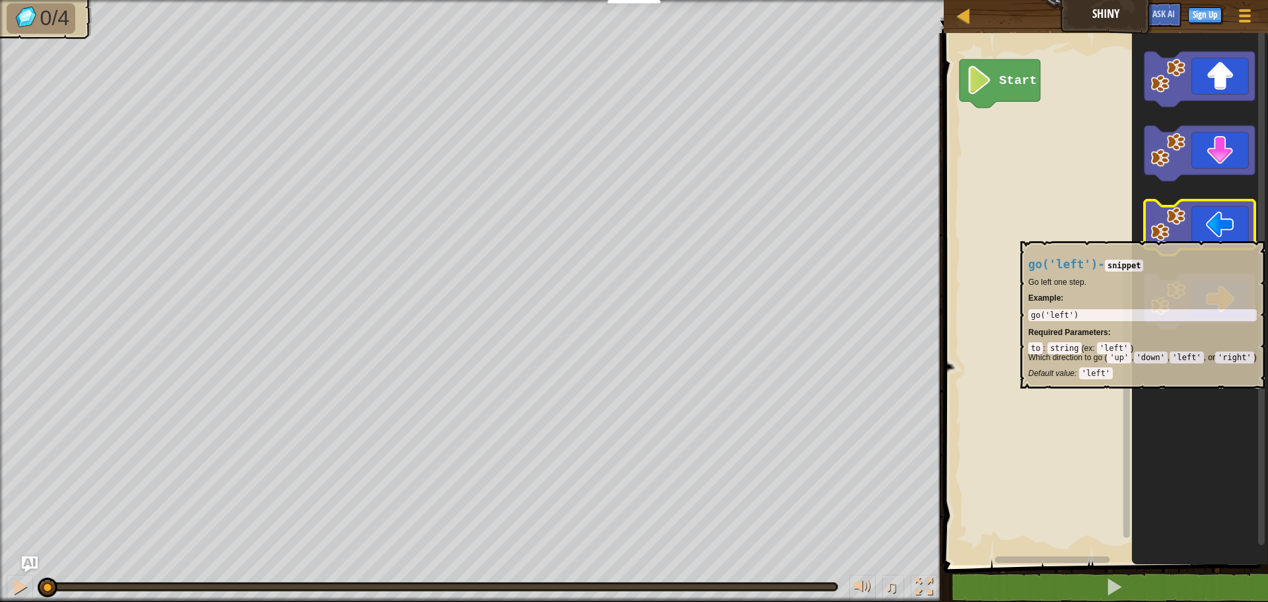
click at [1188, 234] on icon "Blockly Workspace" at bounding box center [1199, 227] width 110 height 55
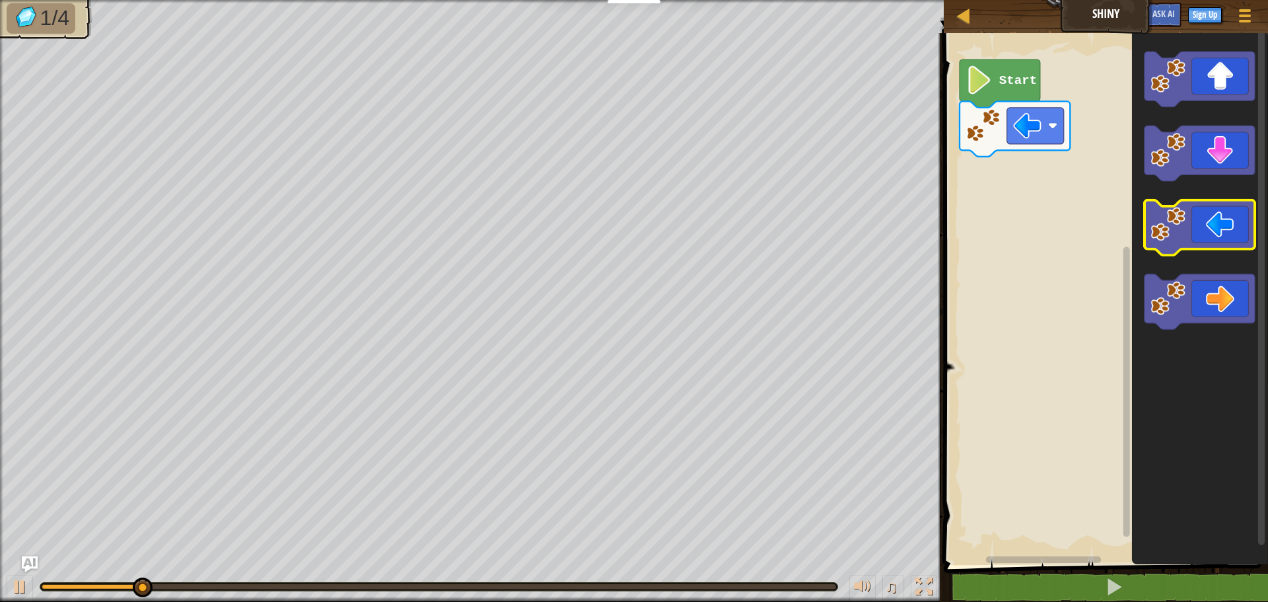
click at [1188, 234] on icon "Blockly Workspace" at bounding box center [1199, 227] width 110 height 55
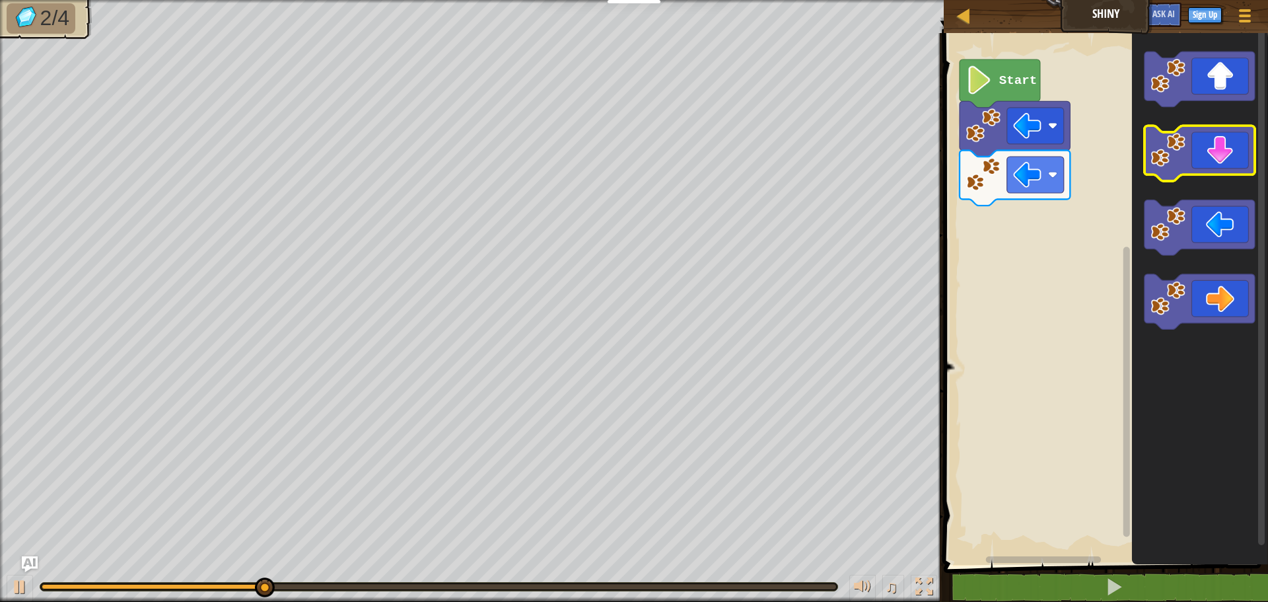
click at [1184, 153] on image "Blockly Workspace" at bounding box center [1168, 150] width 35 height 35
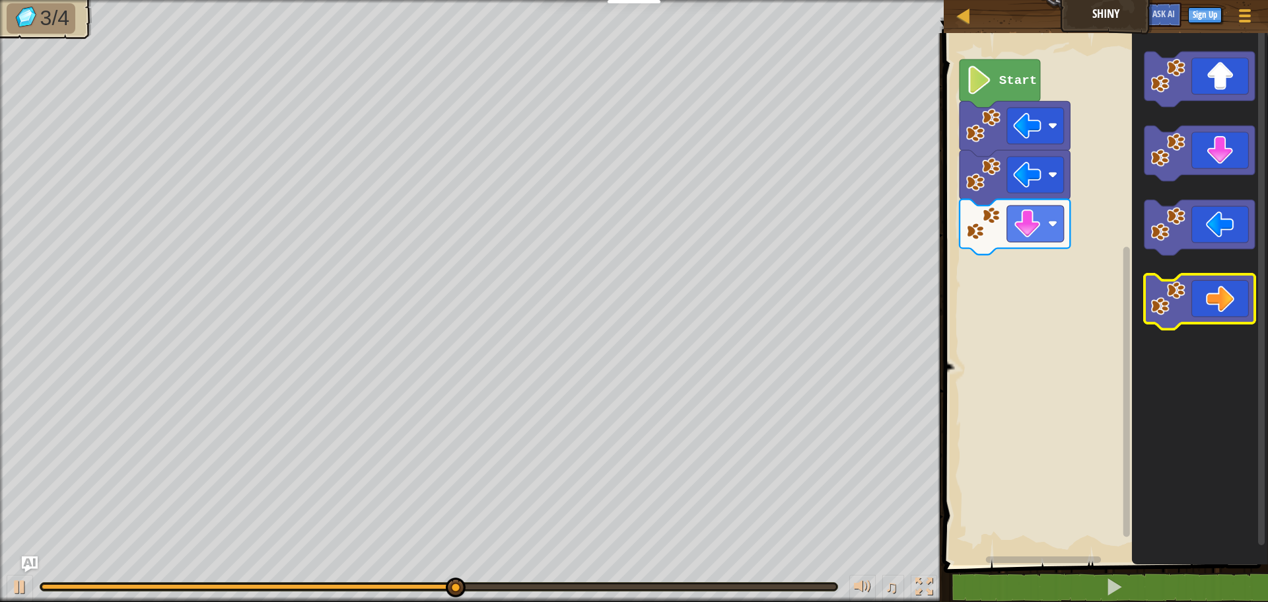
click at [1200, 287] on icon "Blockly Workspace" at bounding box center [1199, 301] width 110 height 55
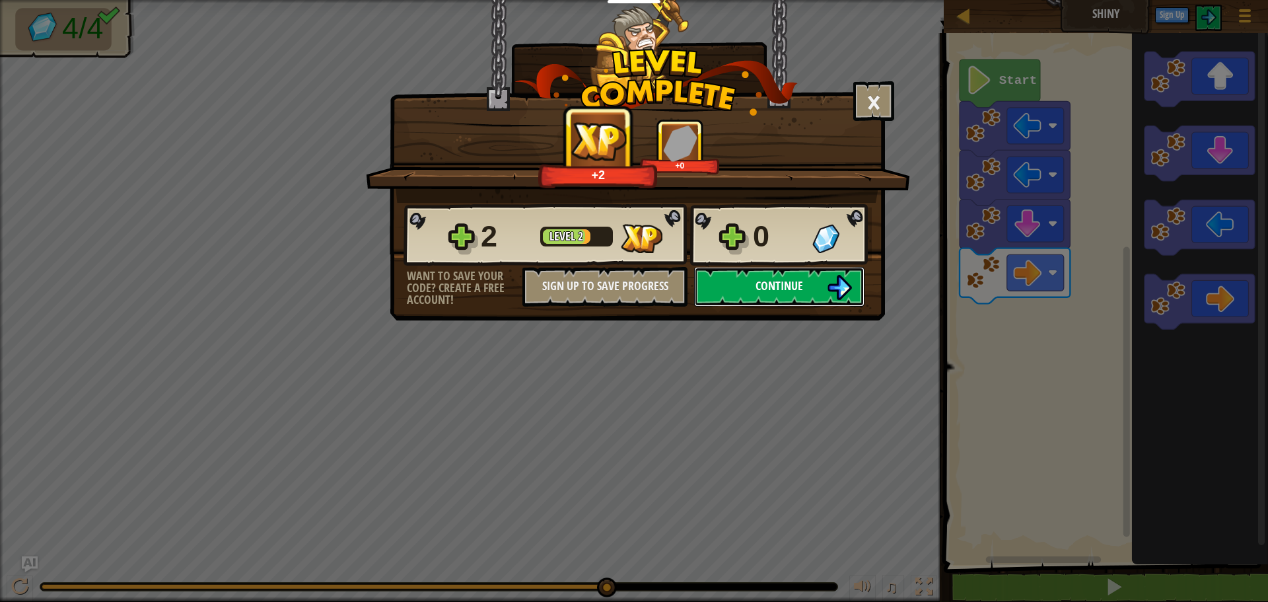
click at [750, 302] on button "Continue" at bounding box center [779, 287] width 170 height 40
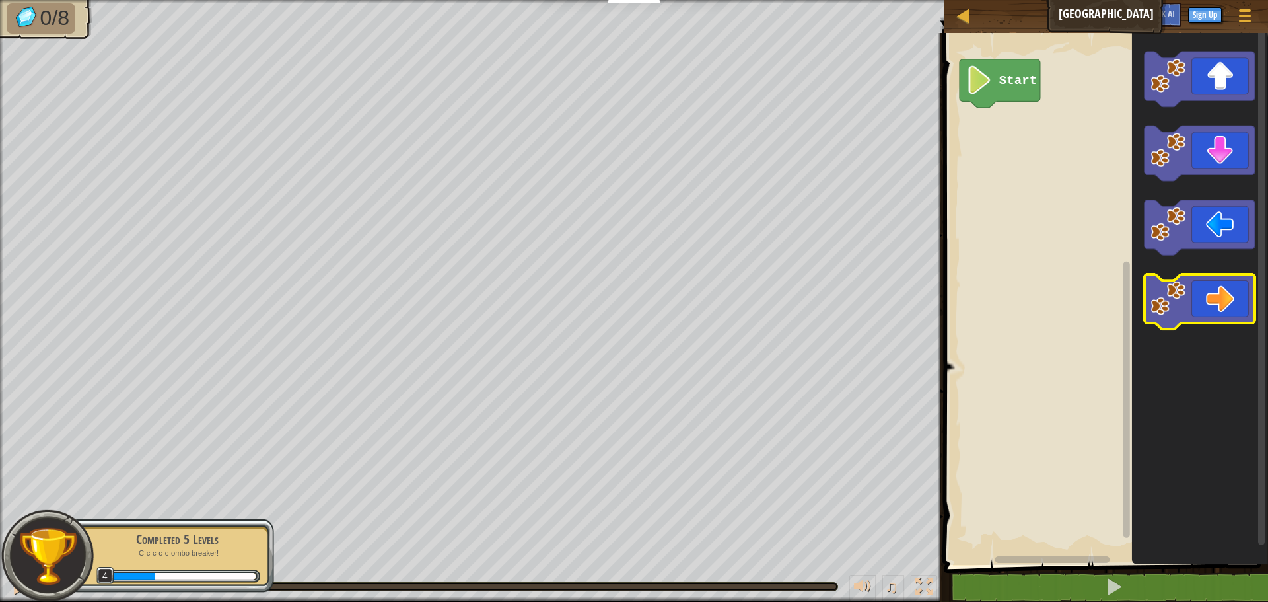
click at [1224, 315] on icon "Blockly Workspace" at bounding box center [1199, 301] width 110 height 55
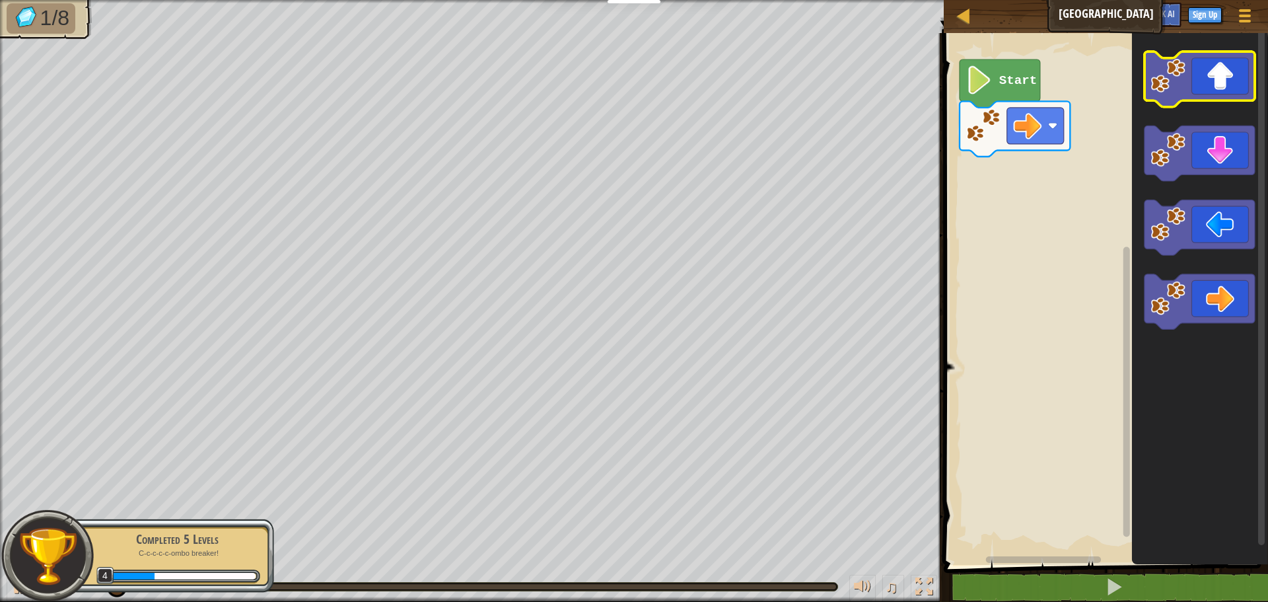
click at [1177, 100] on icon "Blockly Workspace" at bounding box center [1199, 79] width 110 height 55
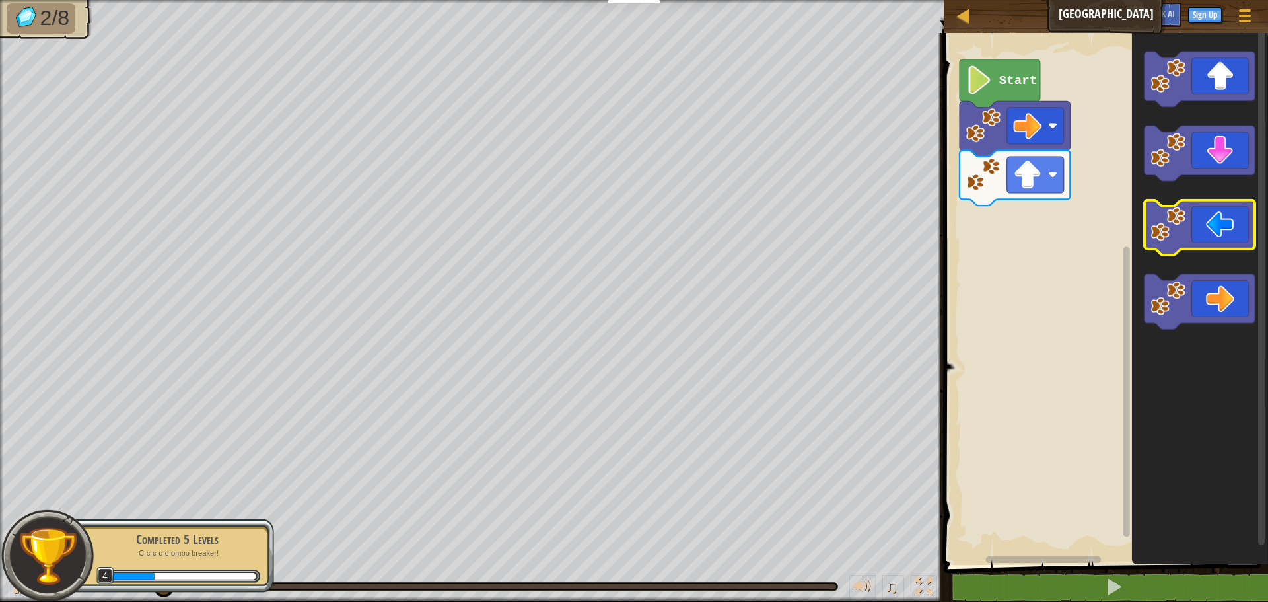
click at [1206, 224] on icon "Blockly Workspace" at bounding box center [1199, 227] width 110 height 55
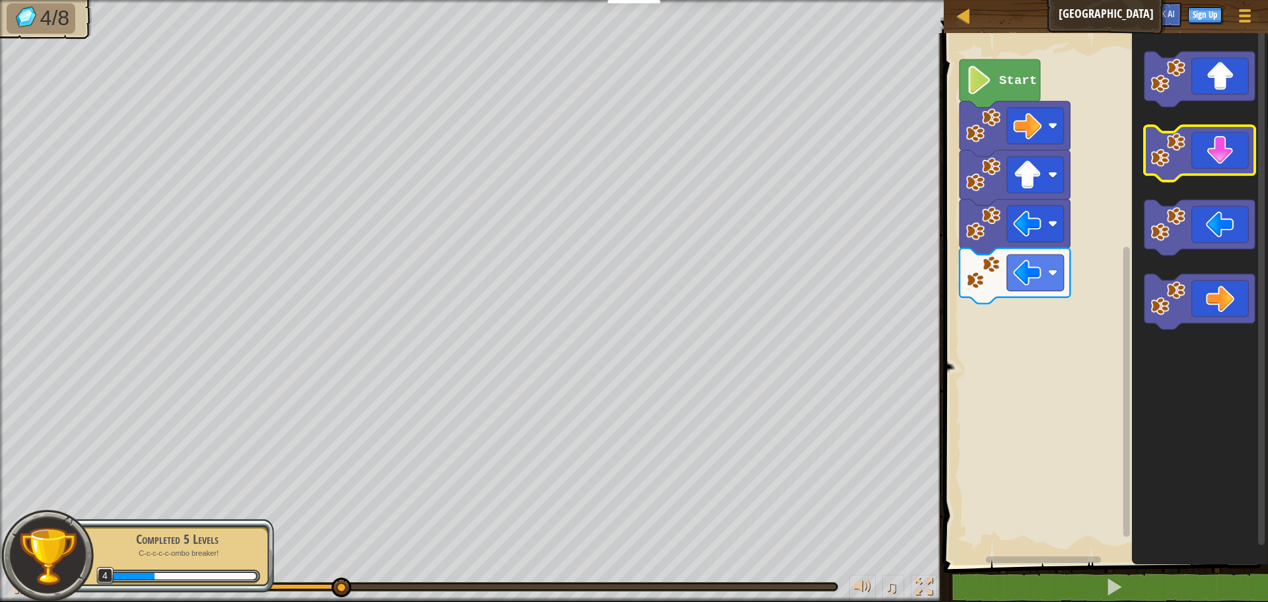
click at [1167, 160] on image "Blockly Workspace" at bounding box center [1168, 150] width 35 height 35
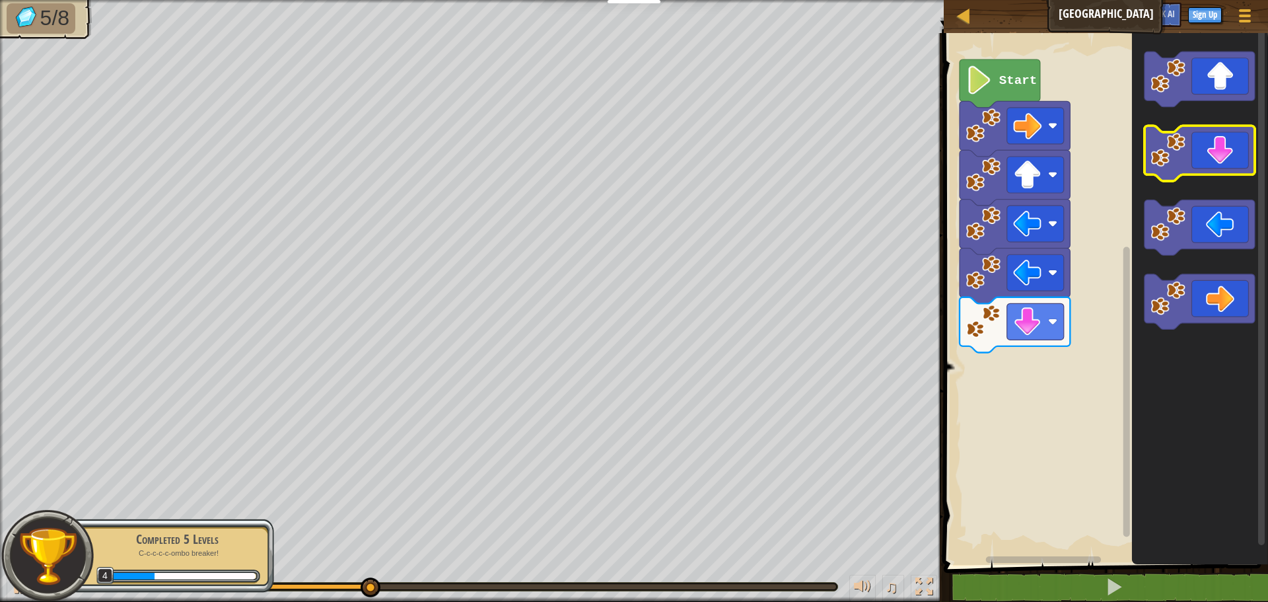
click at [1167, 160] on image "Blockly Workspace" at bounding box center [1168, 150] width 35 height 35
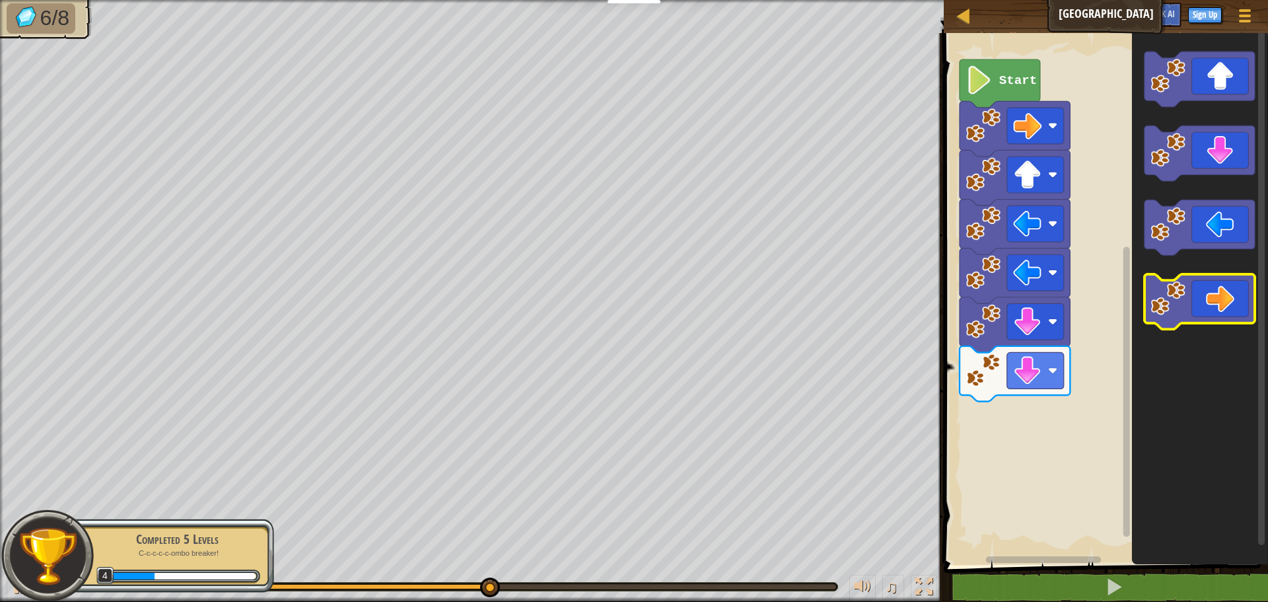
click at [1151, 284] on image "Blockly Workspace" at bounding box center [1168, 298] width 35 height 35
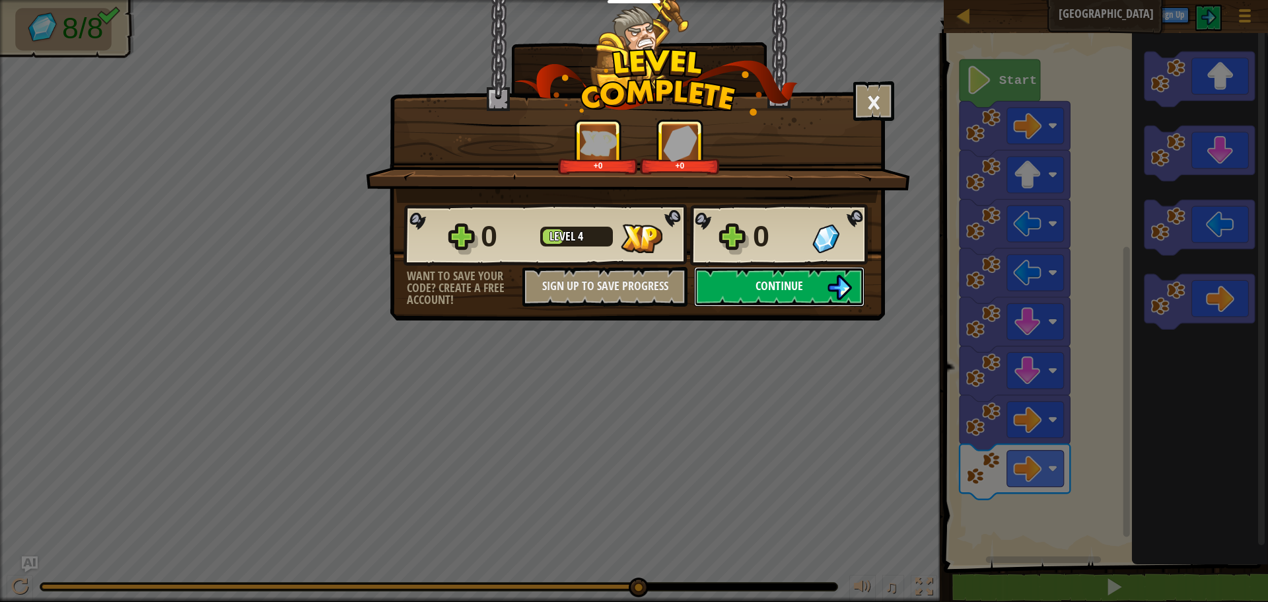
click at [781, 279] on span "Continue" at bounding box center [779, 285] width 48 height 17
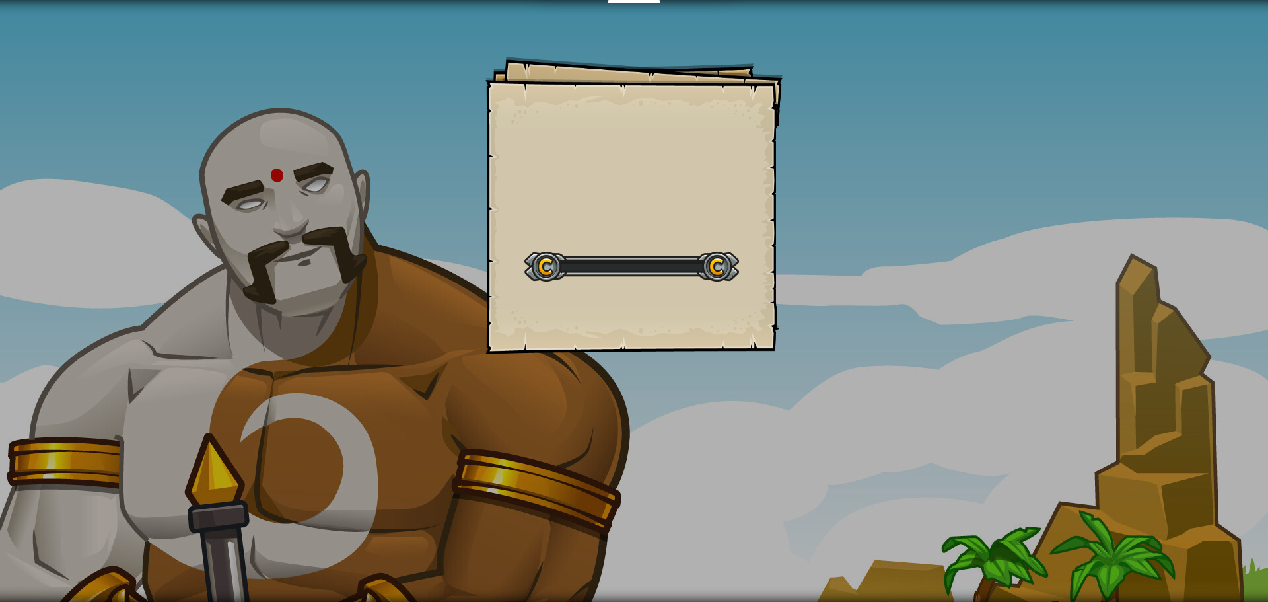
click at [781, 279] on div "Goals Start Level Error loading from server. Try refreshing the page. You'll ne…" at bounding box center [633, 205] width 297 height 297
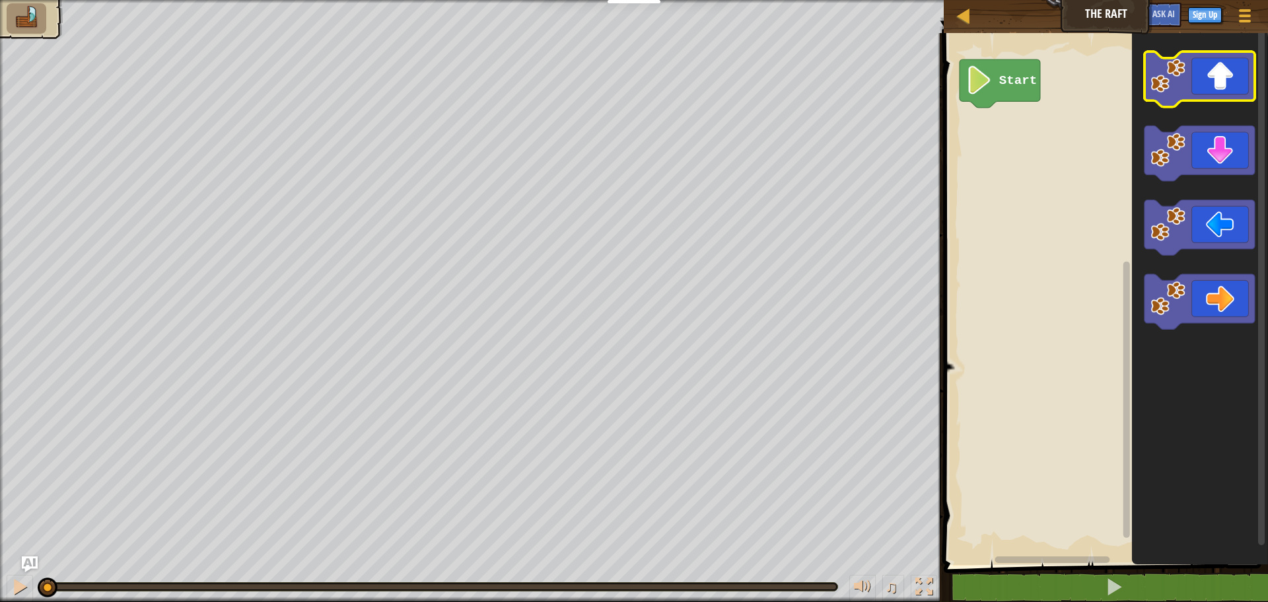
click at [1206, 97] on icon "Blockly Workspace" at bounding box center [1199, 79] width 110 height 55
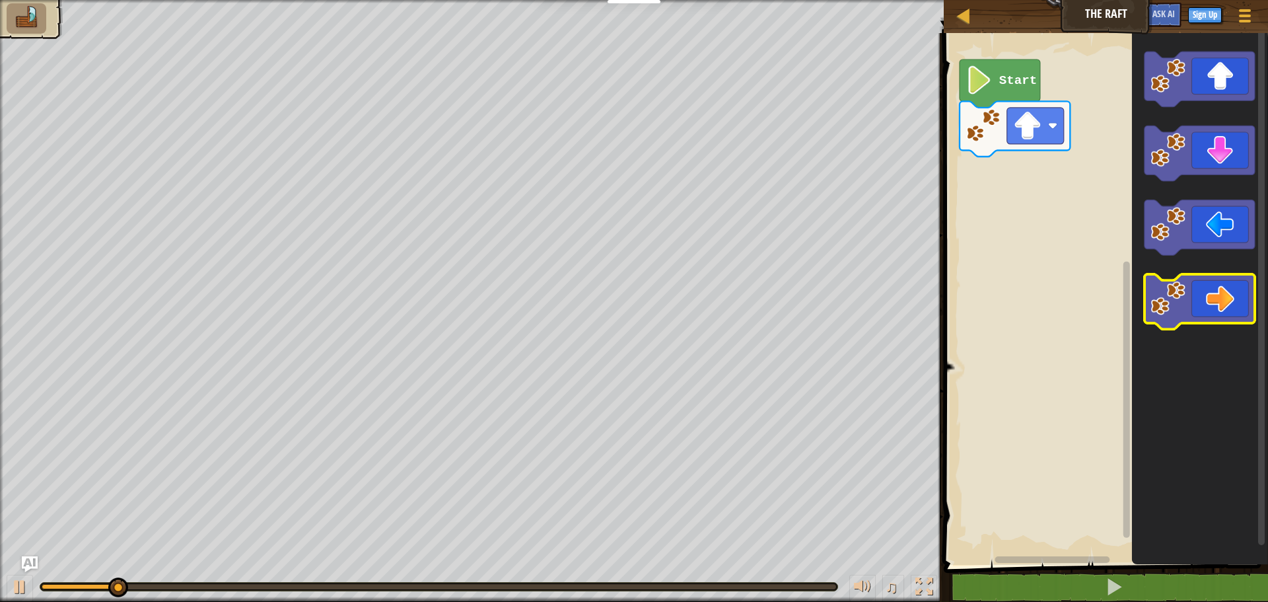
click at [1244, 283] on icon "Blockly Workspace" at bounding box center [1199, 301] width 110 height 55
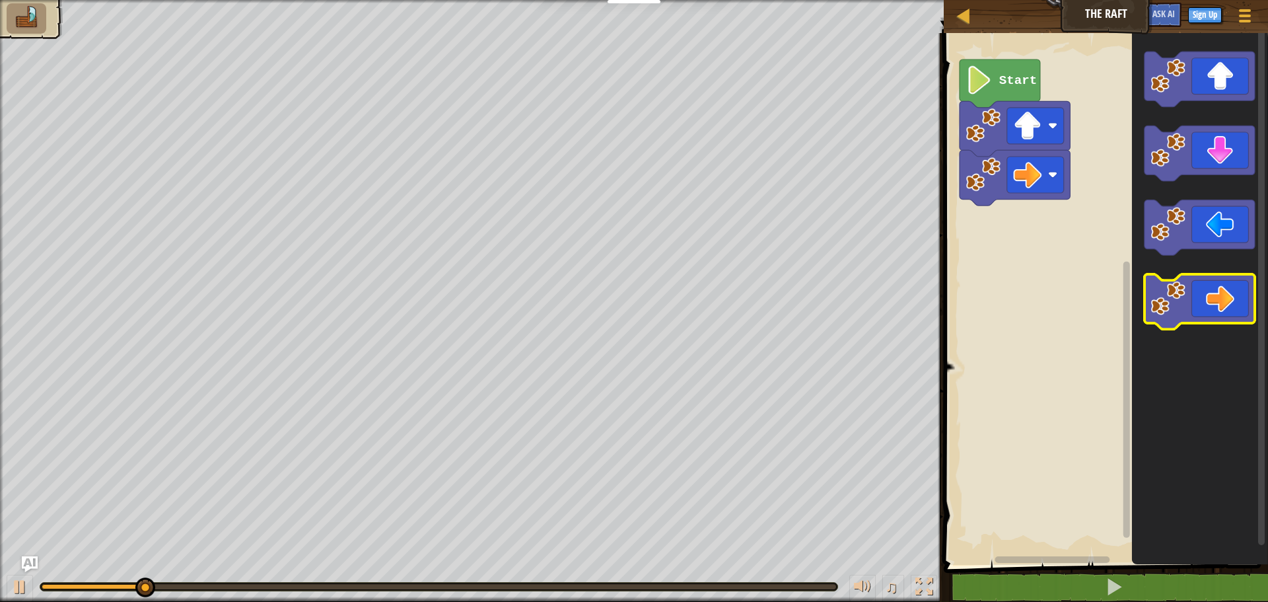
click at [1244, 283] on icon "Blockly Workspace" at bounding box center [1199, 301] width 110 height 55
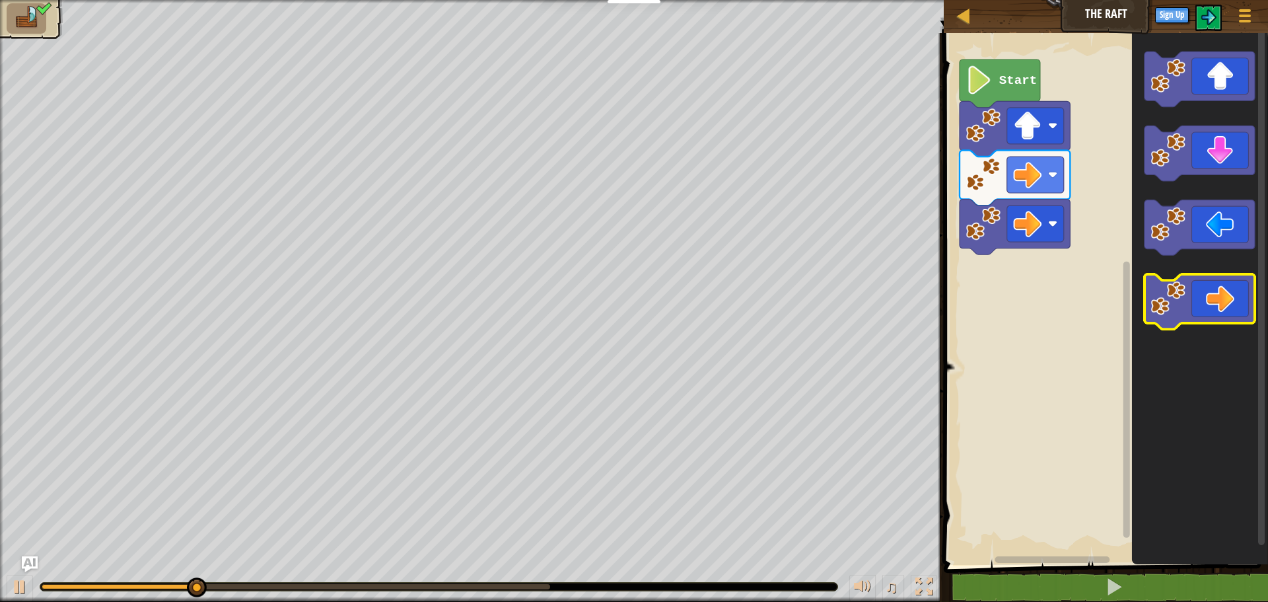
click at [1243, 283] on icon "Blockly Workspace" at bounding box center [1199, 301] width 110 height 55
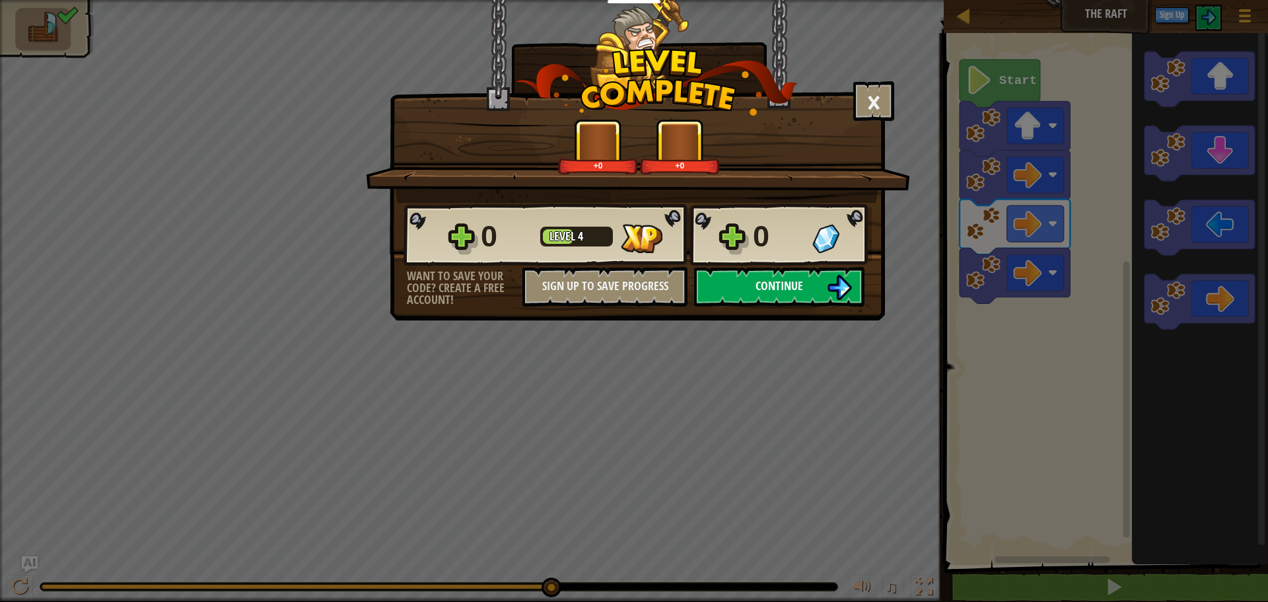
click at [753, 281] on button "Continue" at bounding box center [779, 287] width 170 height 40
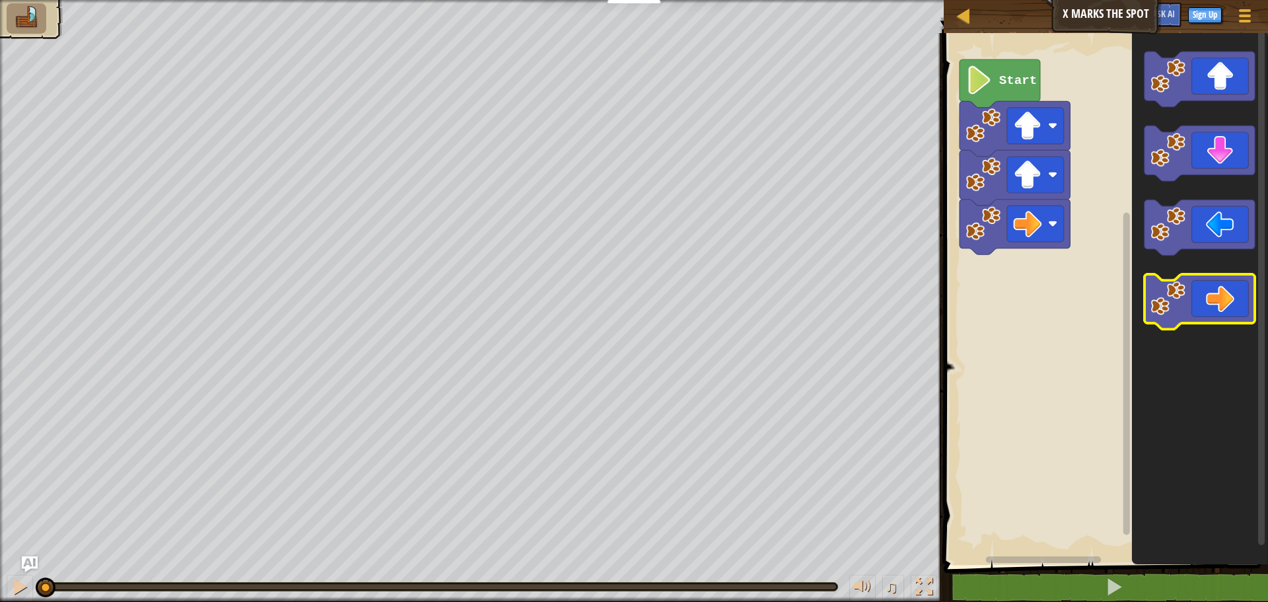
click at [1222, 297] on icon "Blockly Workspace" at bounding box center [1199, 301] width 110 height 55
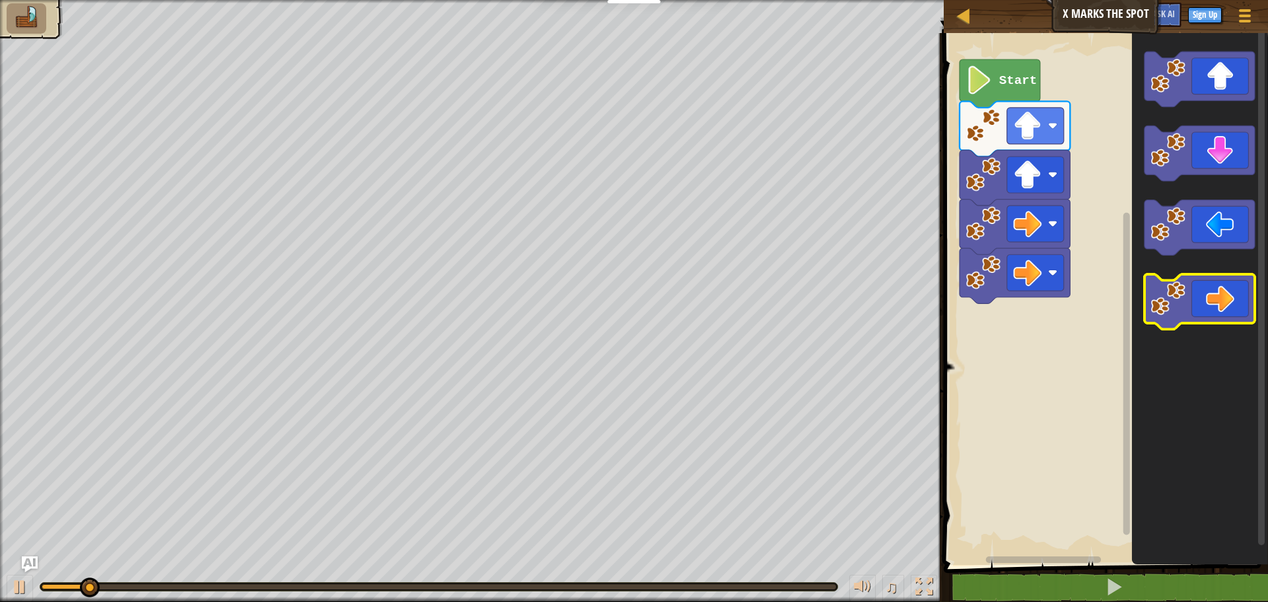
click at [1222, 297] on icon "Blockly Workspace" at bounding box center [1199, 301] width 110 height 55
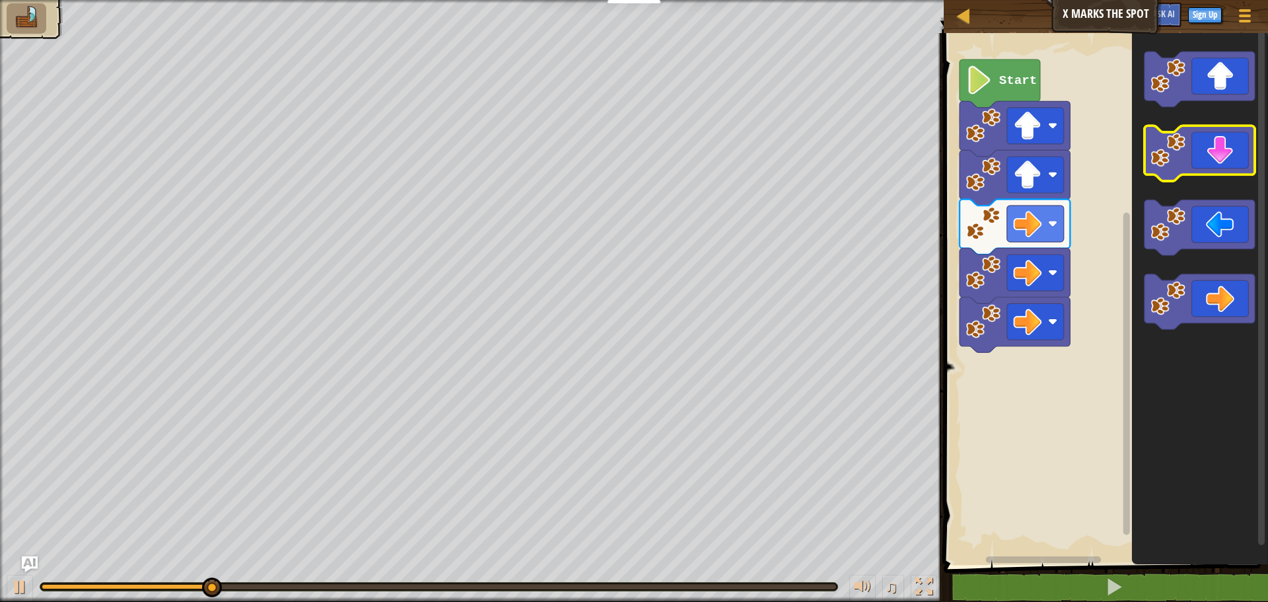
click at [1186, 151] on icon "Blockly Workspace" at bounding box center [1199, 153] width 110 height 55
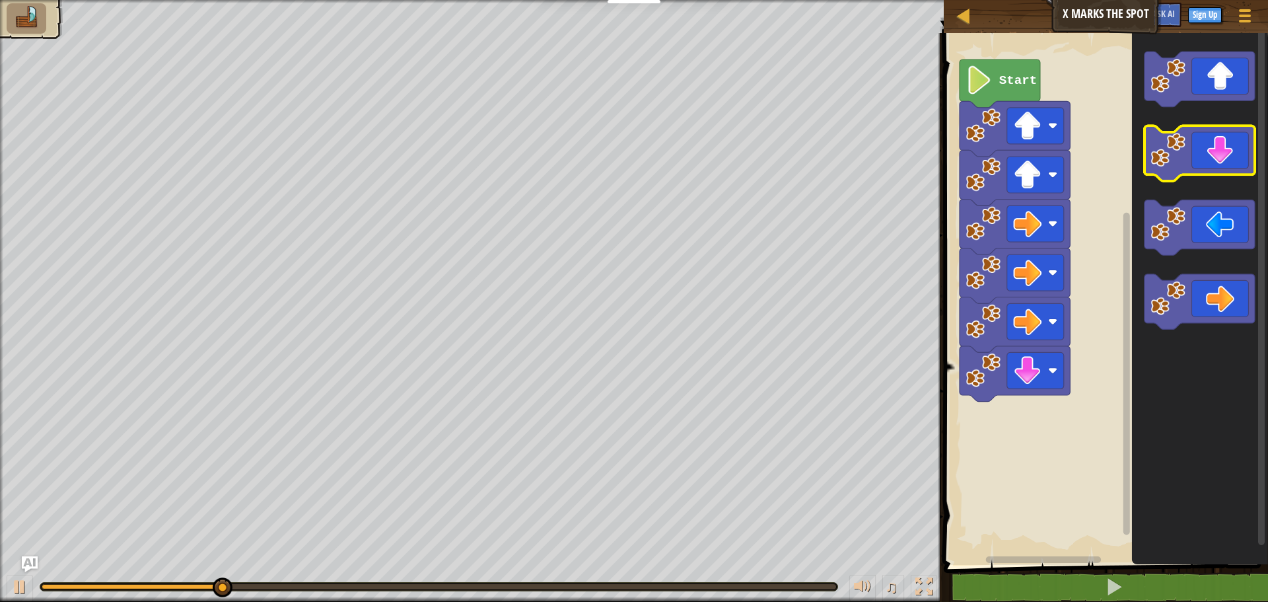
click at [1186, 151] on icon "Blockly Workspace" at bounding box center [1199, 153] width 110 height 55
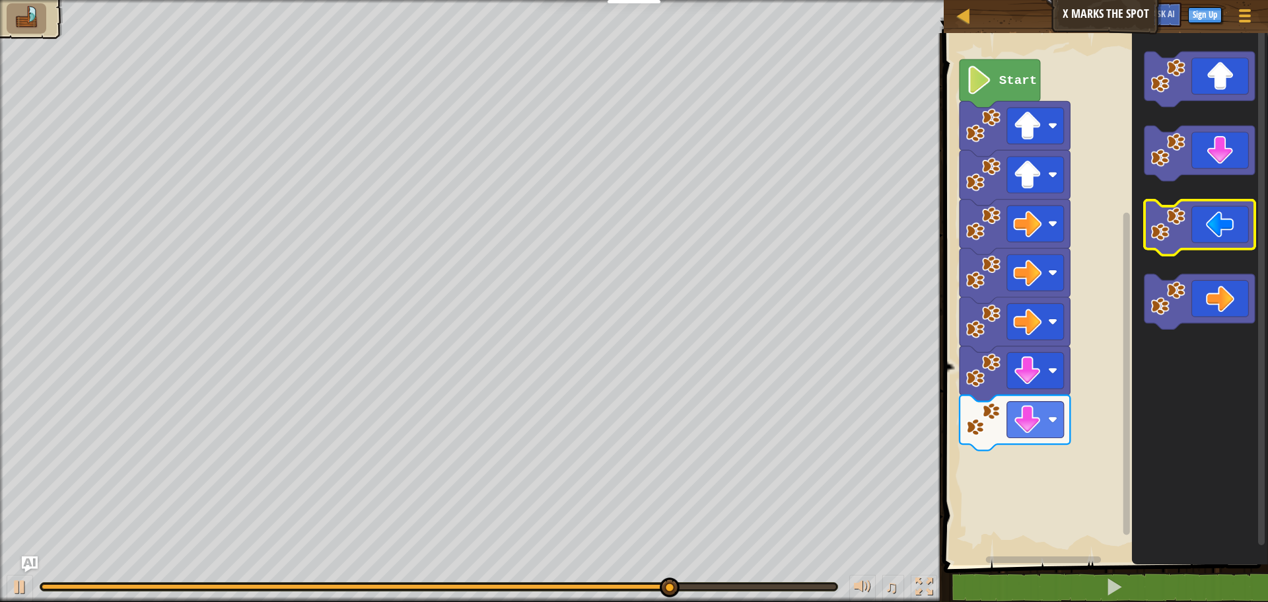
click at [1183, 233] on image "Blockly Workspace" at bounding box center [1168, 224] width 35 height 35
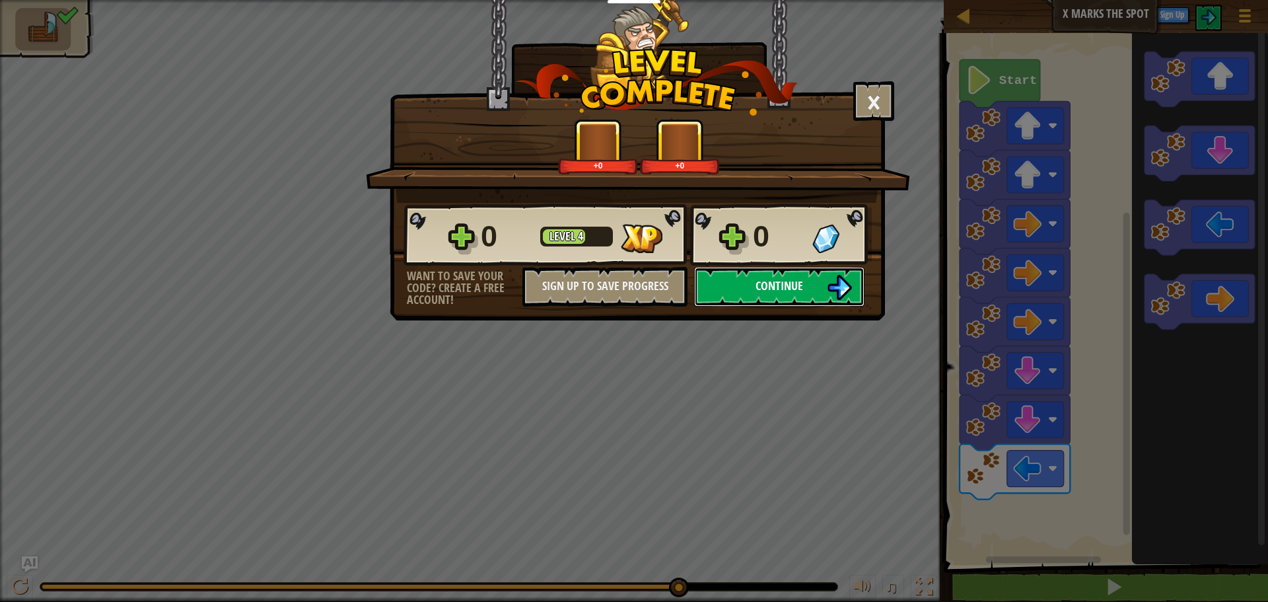
click at [796, 277] on button "Continue" at bounding box center [779, 287] width 170 height 40
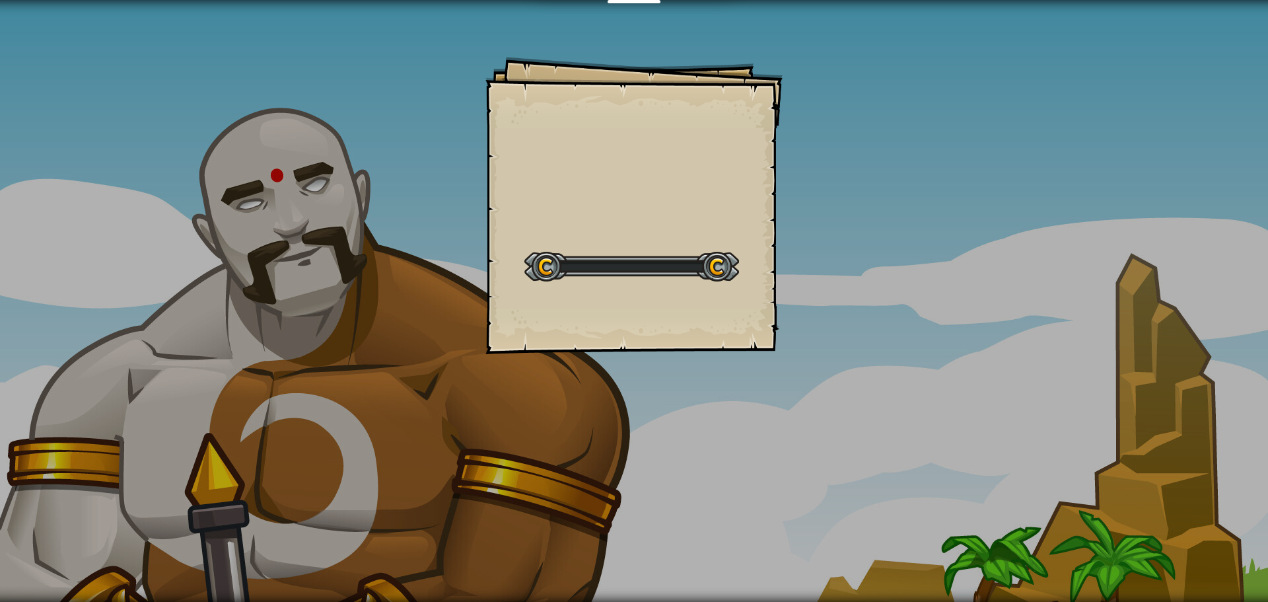
click at [796, 277] on div "Goals Start Level Error loading from server. Try refreshing the page. You'll ne…" at bounding box center [634, 301] width 1268 height 602
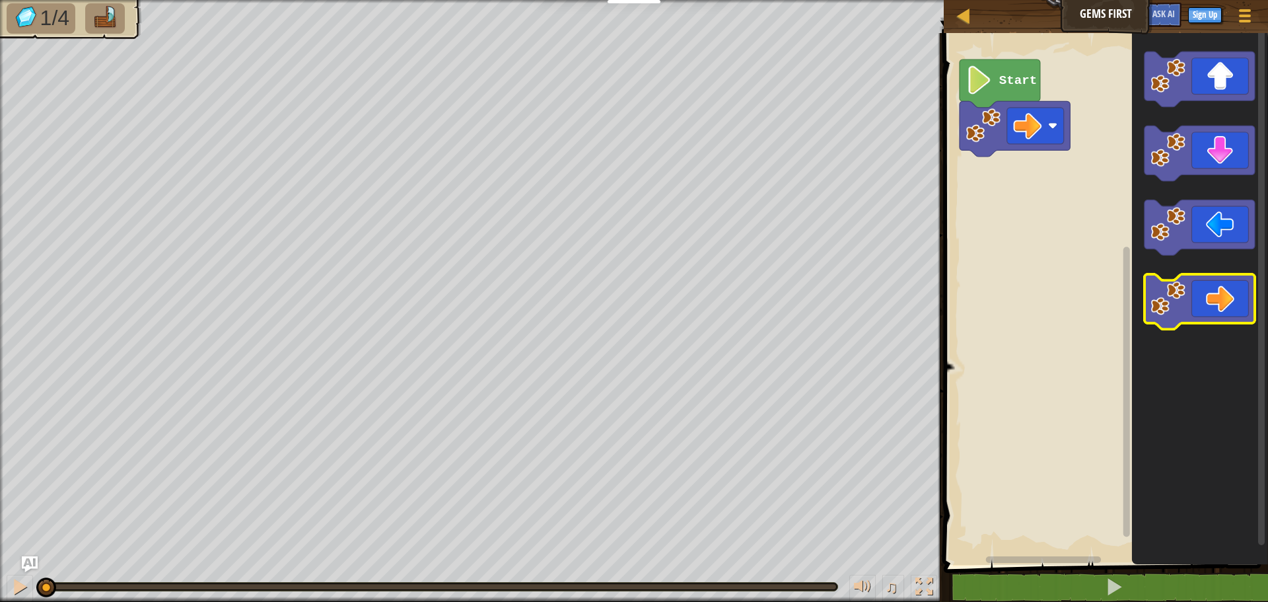
click at [1206, 285] on icon "Blockly Workspace" at bounding box center [1199, 301] width 110 height 55
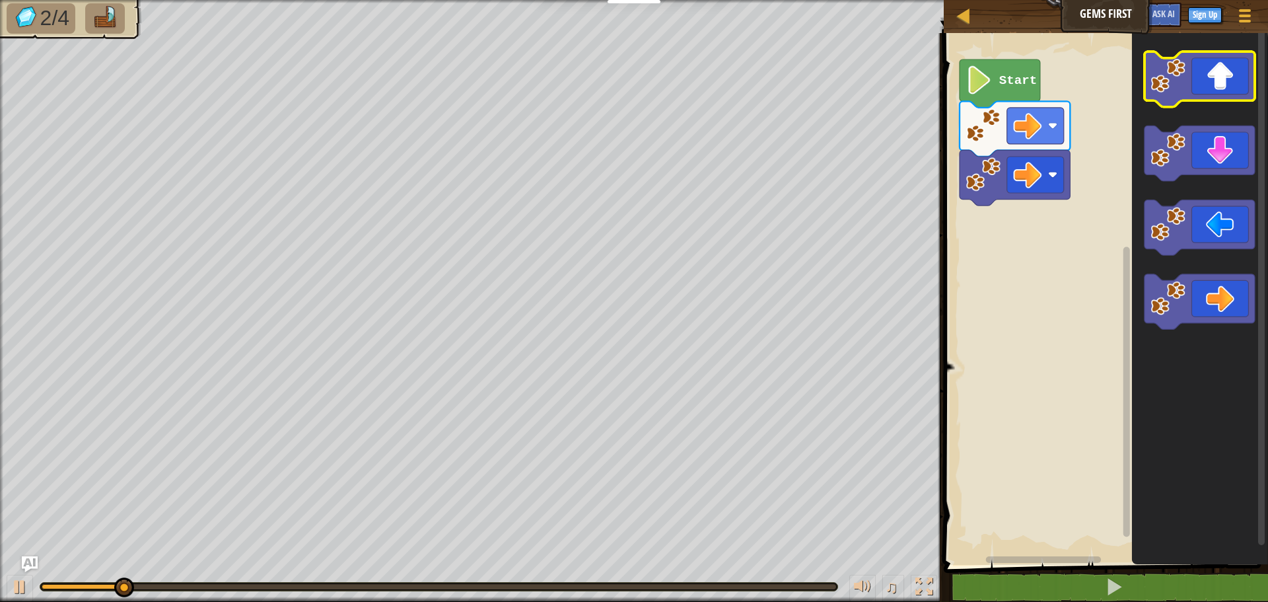
click at [1173, 85] on image "Blockly Workspace" at bounding box center [1168, 75] width 35 height 35
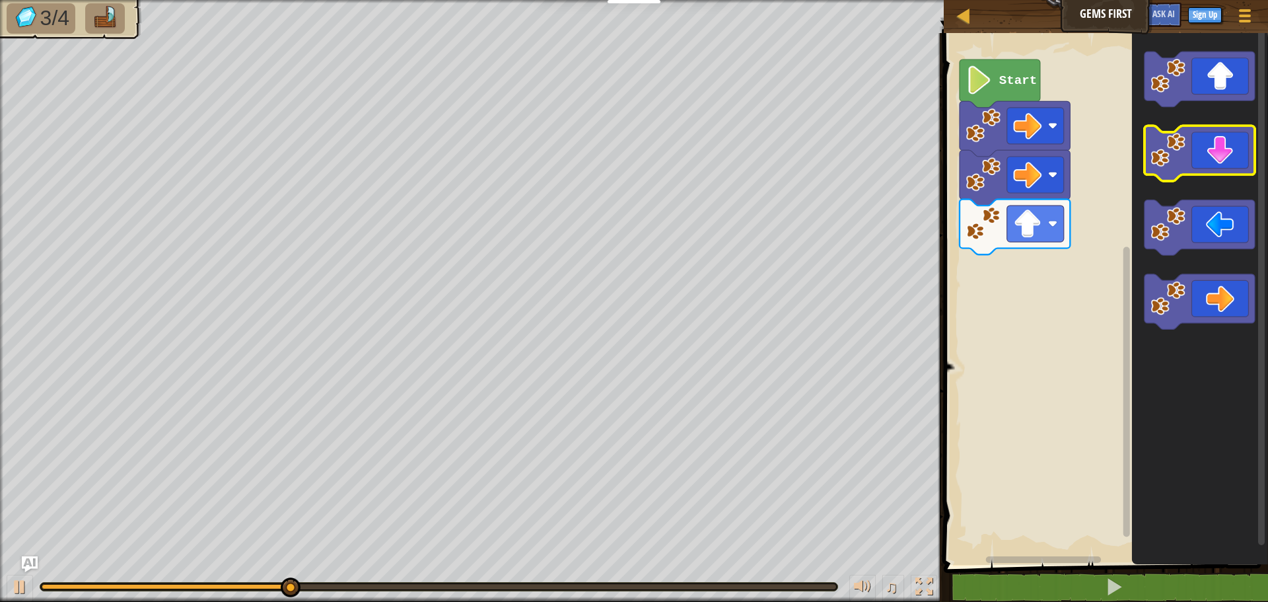
click at [1168, 159] on image "Blockly Workspace" at bounding box center [1168, 150] width 35 height 35
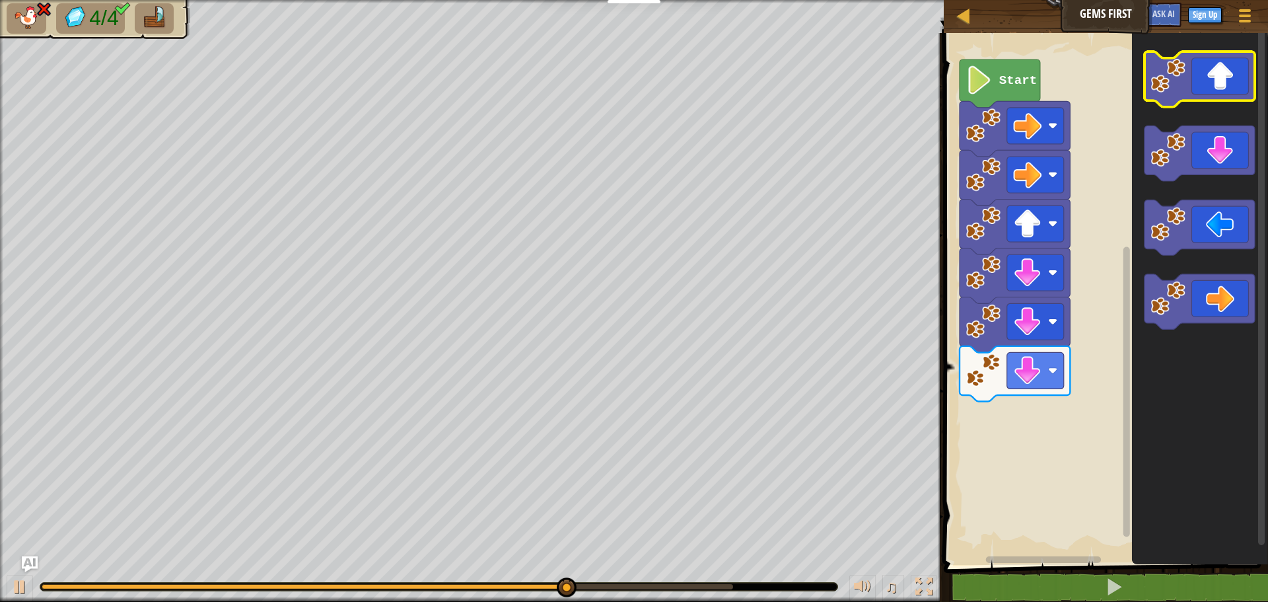
click at [1175, 75] on image "Blockly Workspace" at bounding box center [1168, 75] width 35 height 35
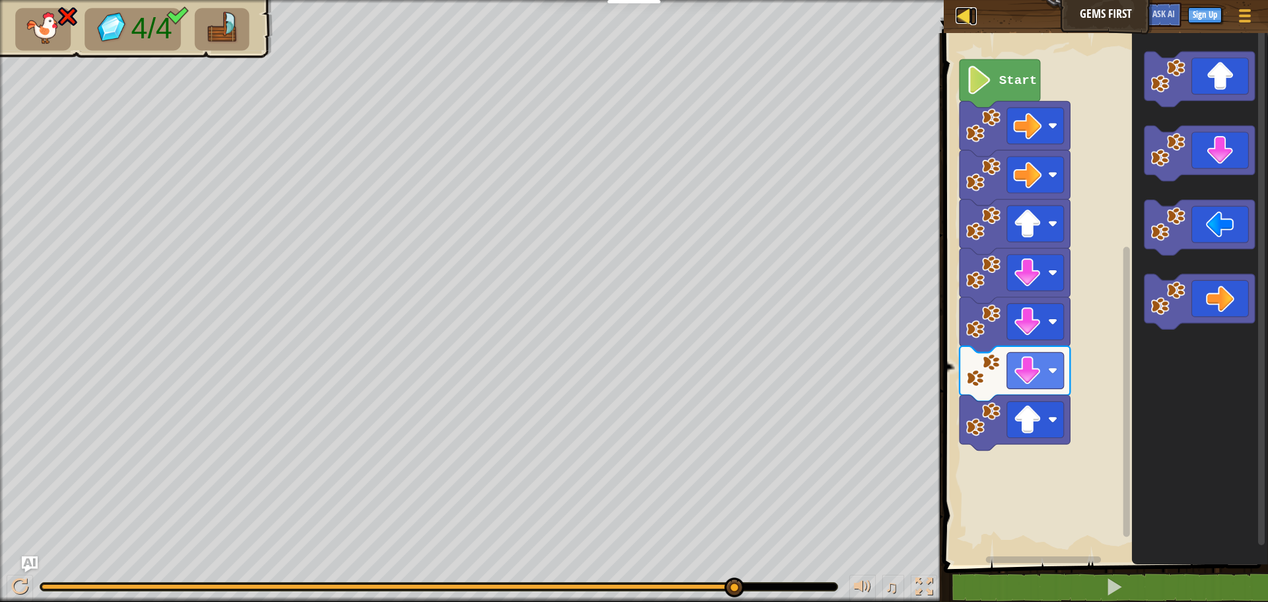
click at [966, 20] on div at bounding box center [963, 15] width 17 height 17
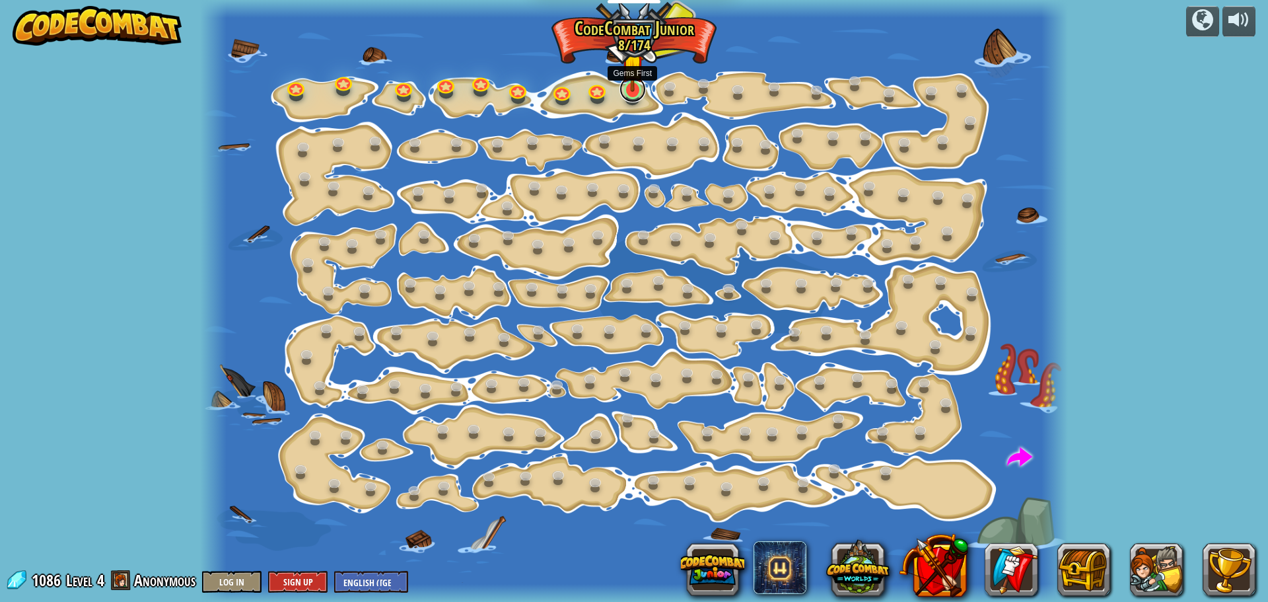
click at [631, 97] on link at bounding box center [632, 89] width 26 height 26
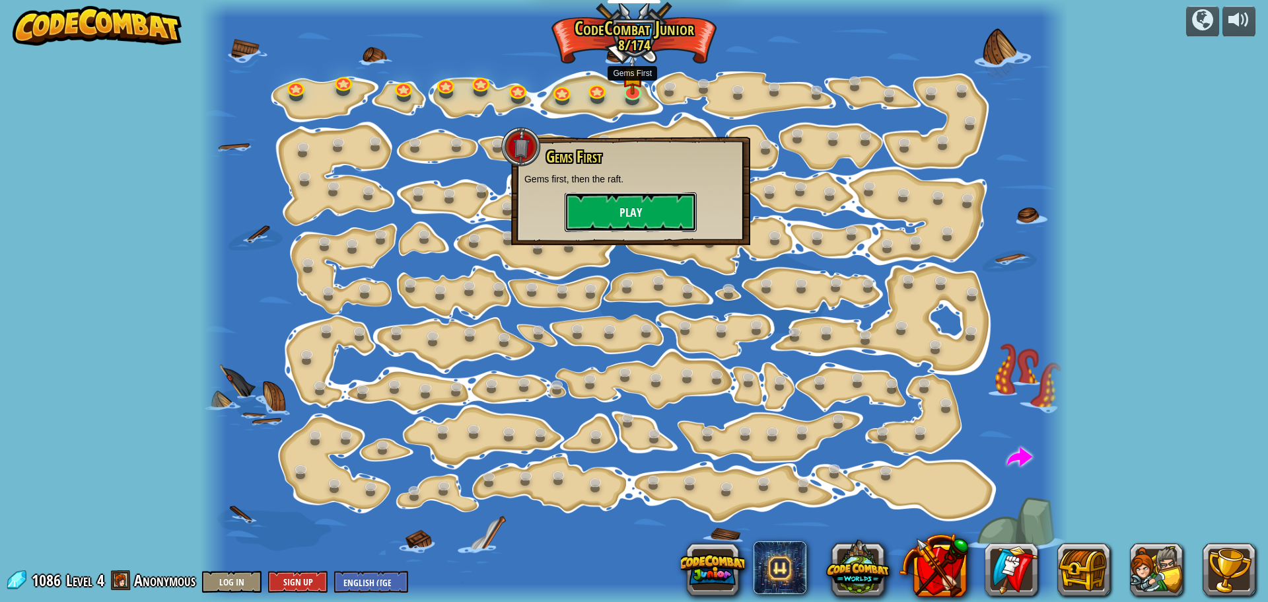
click at [655, 212] on button "Play" at bounding box center [631, 212] width 132 height 40
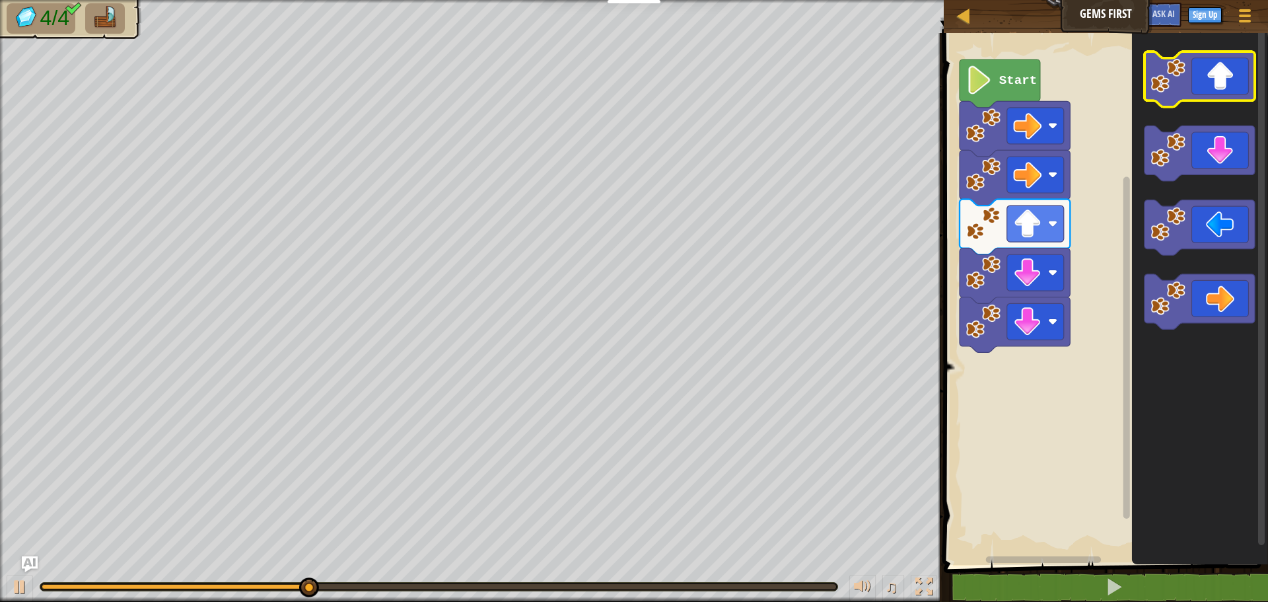
click at [1197, 81] on icon "Blockly Workspace" at bounding box center [1199, 79] width 110 height 55
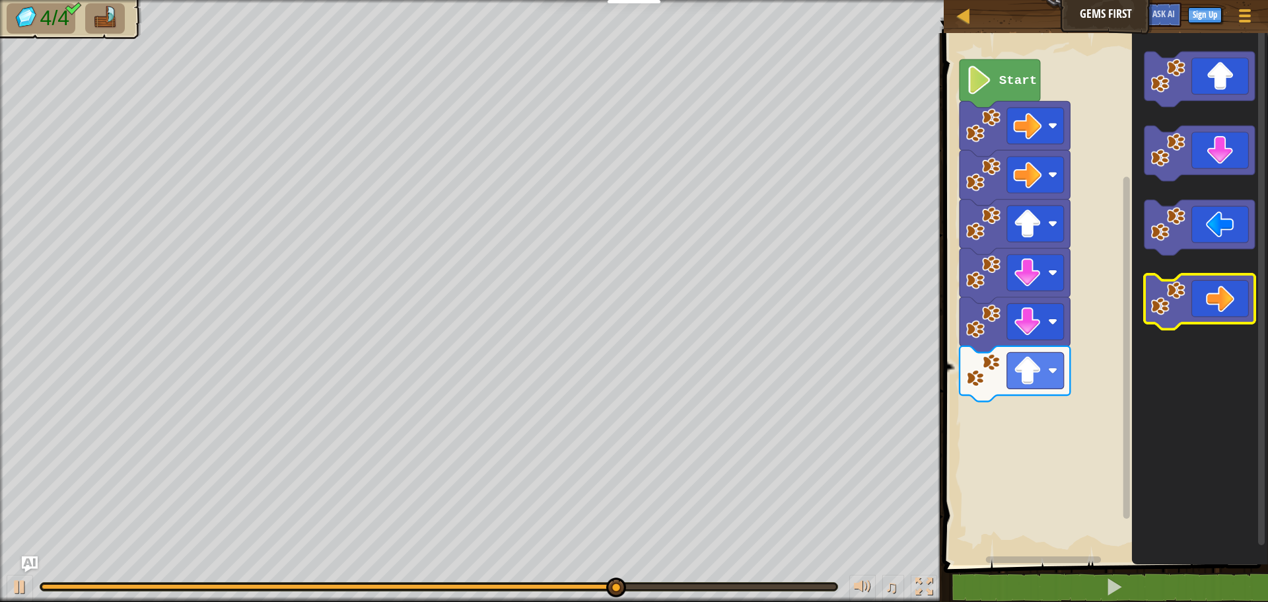
click at [1199, 318] on icon "Blockly Workspace" at bounding box center [1199, 301] width 110 height 55
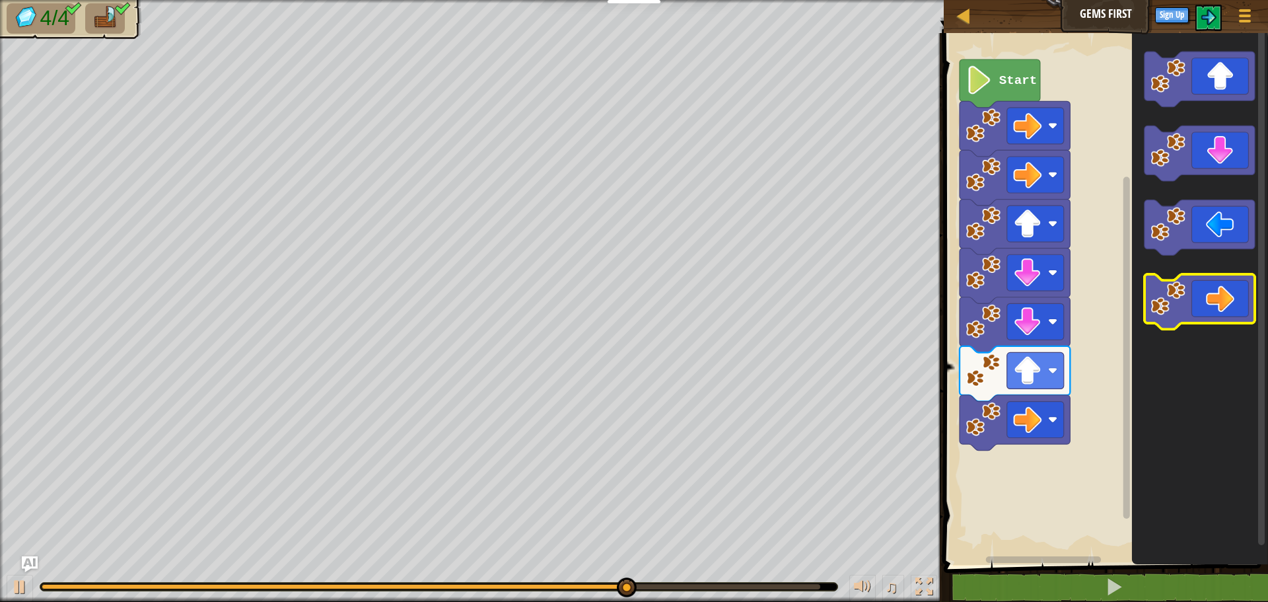
click at [1199, 318] on icon "Blockly Workspace" at bounding box center [1199, 301] width 110 height 55
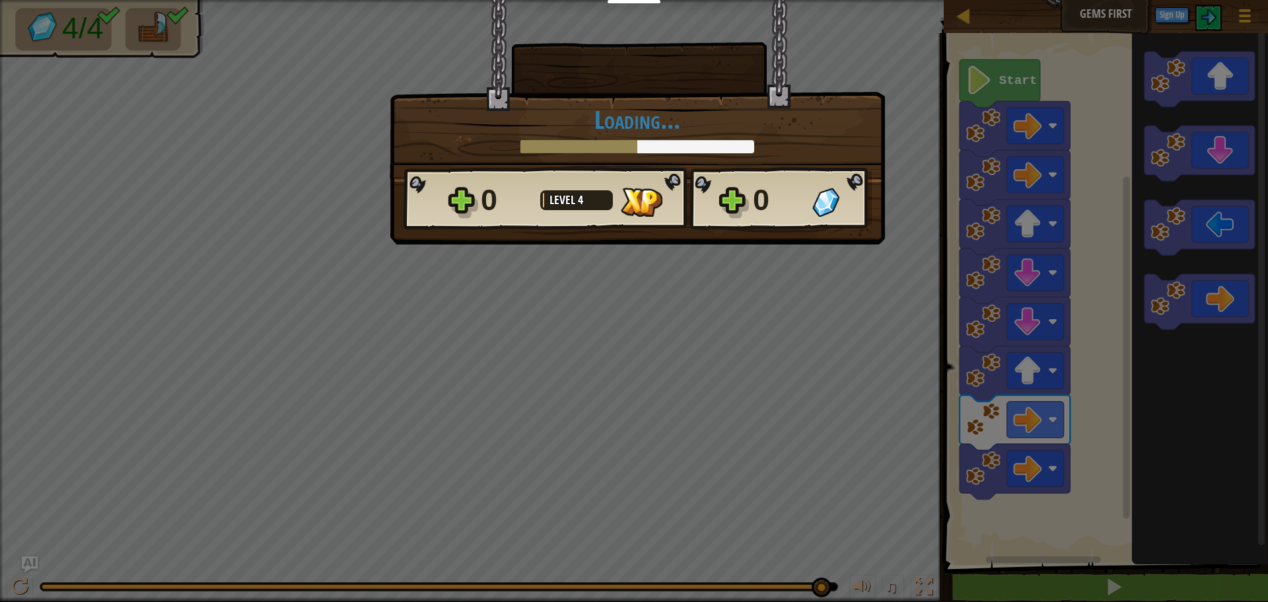
click at [974, 1] on body "Educators Create Free Account School & District Solutions Teacher Toolkit Previ…" at bounding box center [634, 0] width 1268 height 1
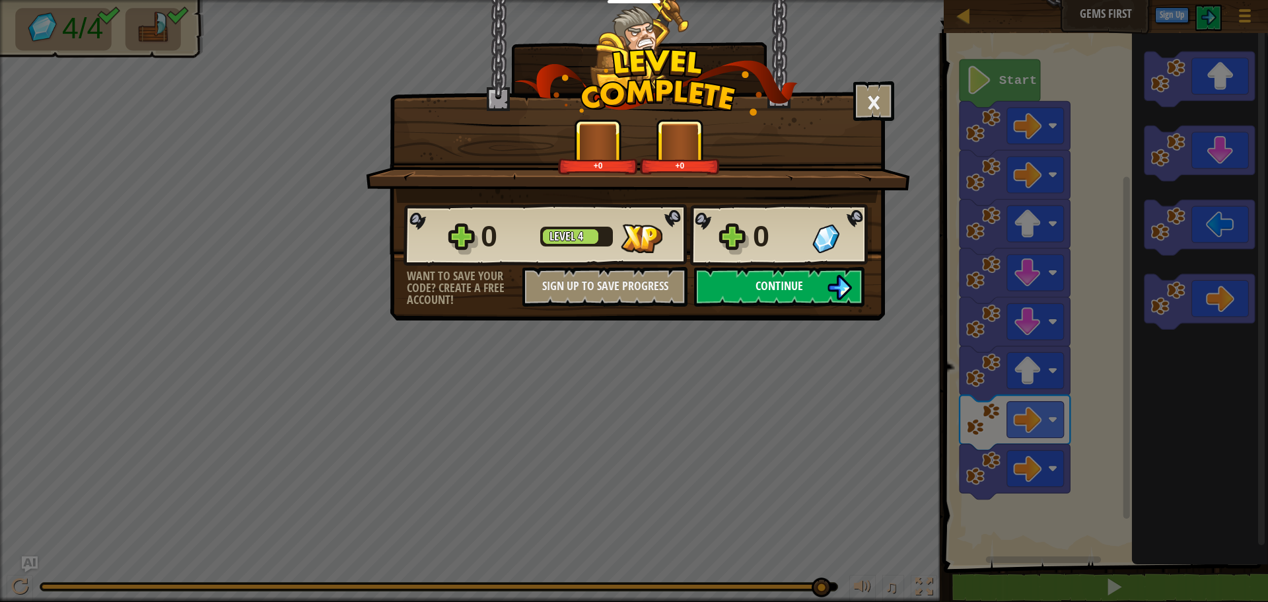
click at [753, 283] on button "Continue" at bounding box center [779, 287] width 170 height 40
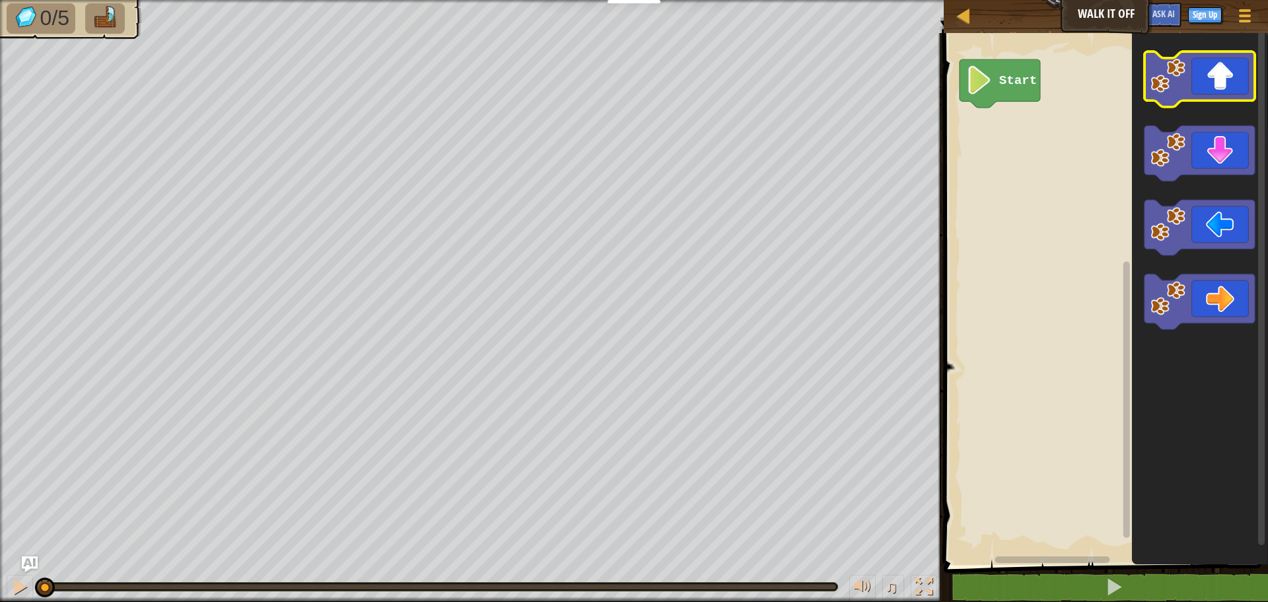
click at [1186, 83] on icon "Blockly Workspace" at bounding box center [1199, 79] width 110 height 55
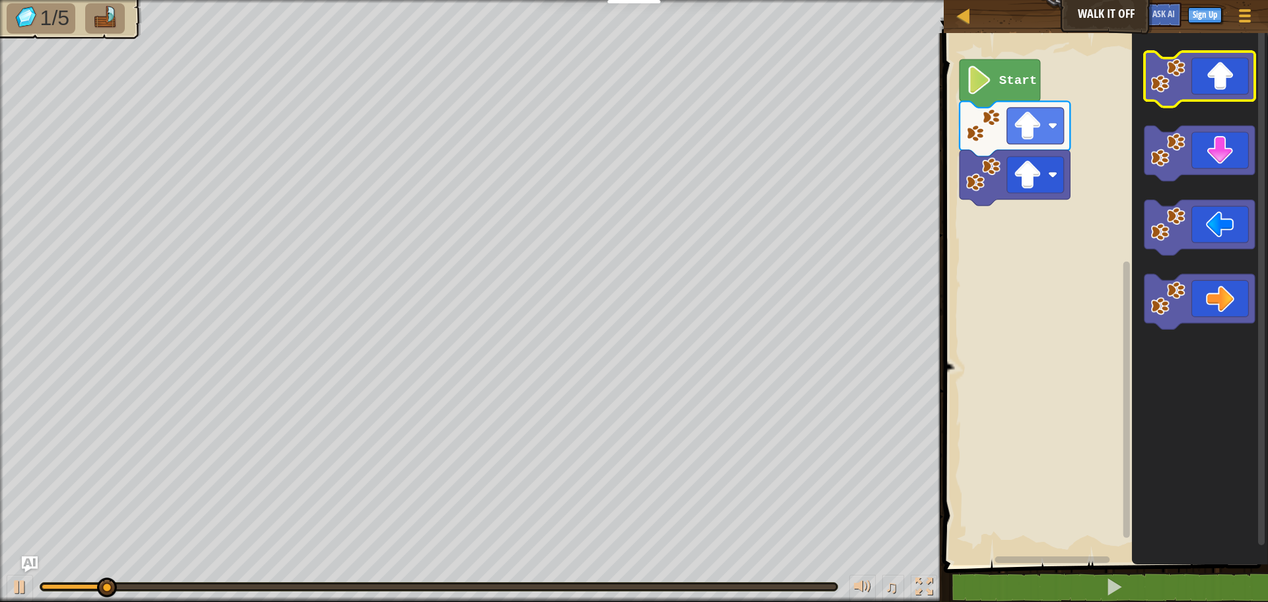
click at [1186, 83] on icon "Blockly Workspace" at bounding box center [1199, 79] width 110 height 55
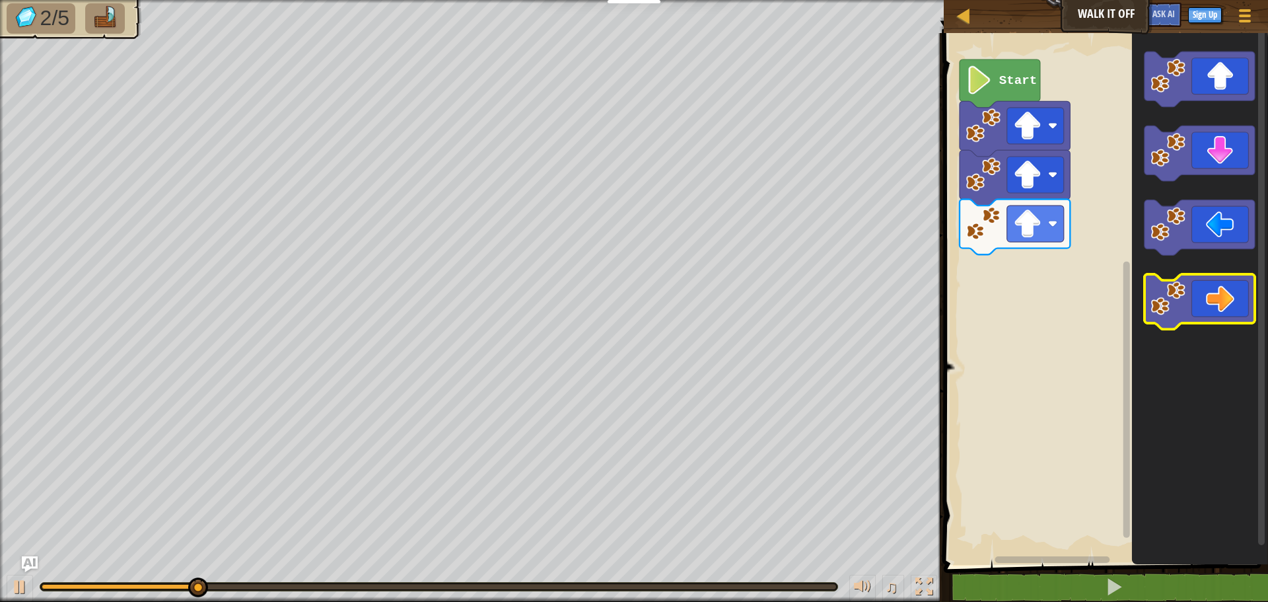
click at [1192, 297] on icon "Blockly Workspace" at bounding box center [1199, 301] width 110 height 55
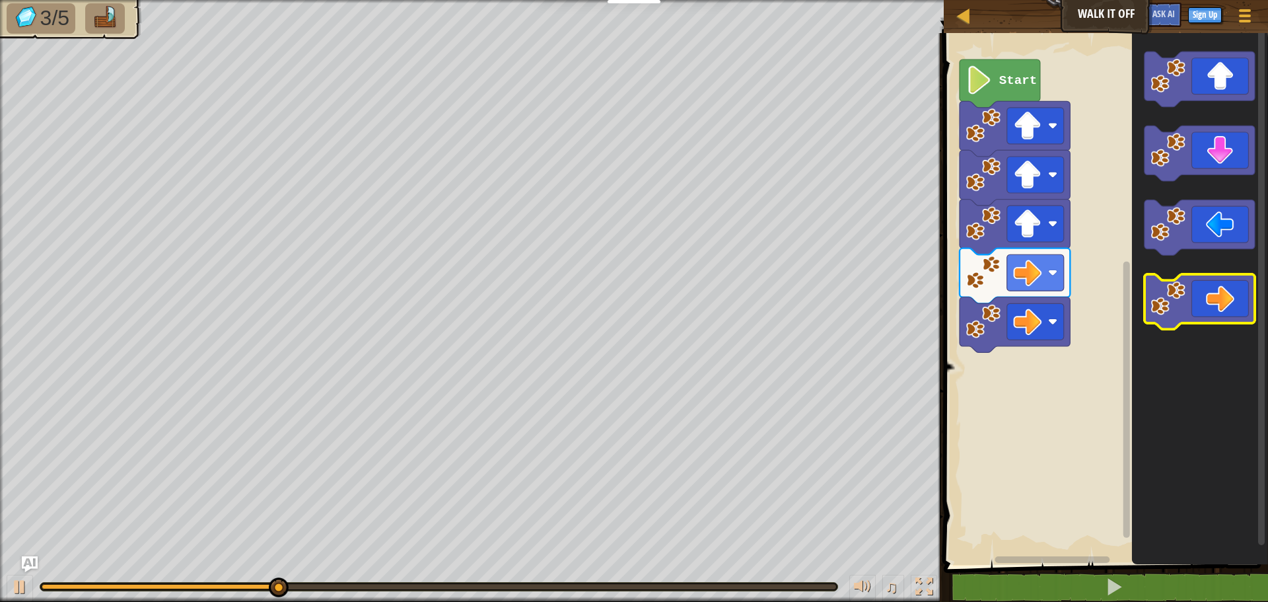
click at [1192, 297] on icon "Blockly Workspace" at bounding box center [1199, 301] width 110 height 55
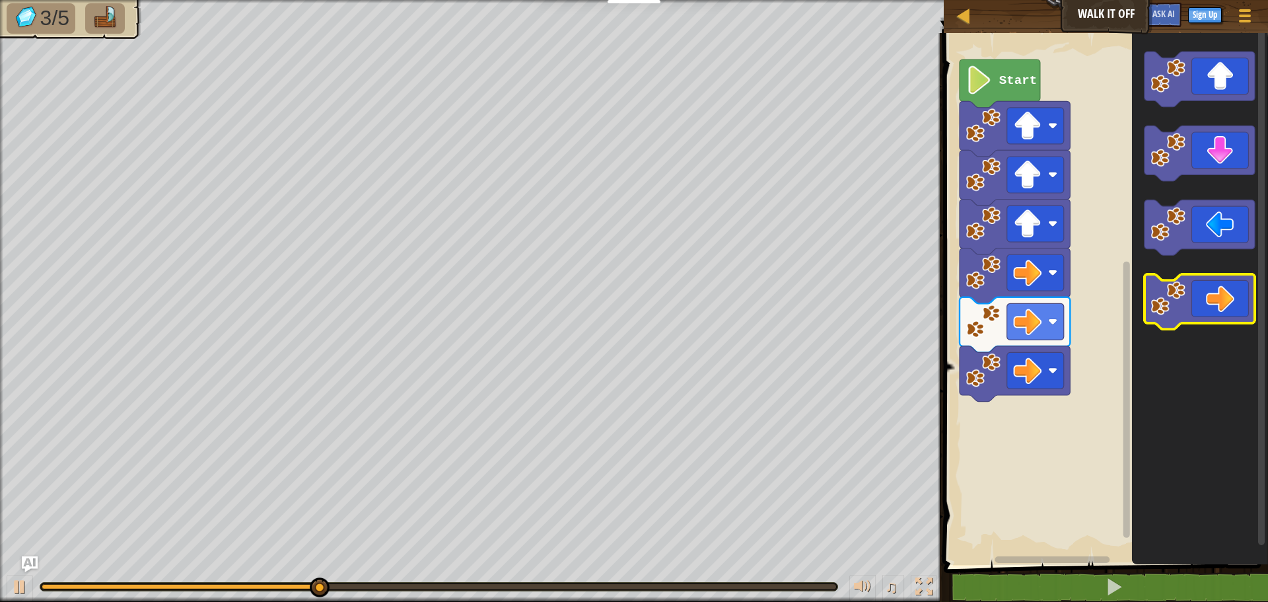
click at [1192, 297] on icon "Blockly Workspace" at bounding box center [1199, 301] width 110 height 55
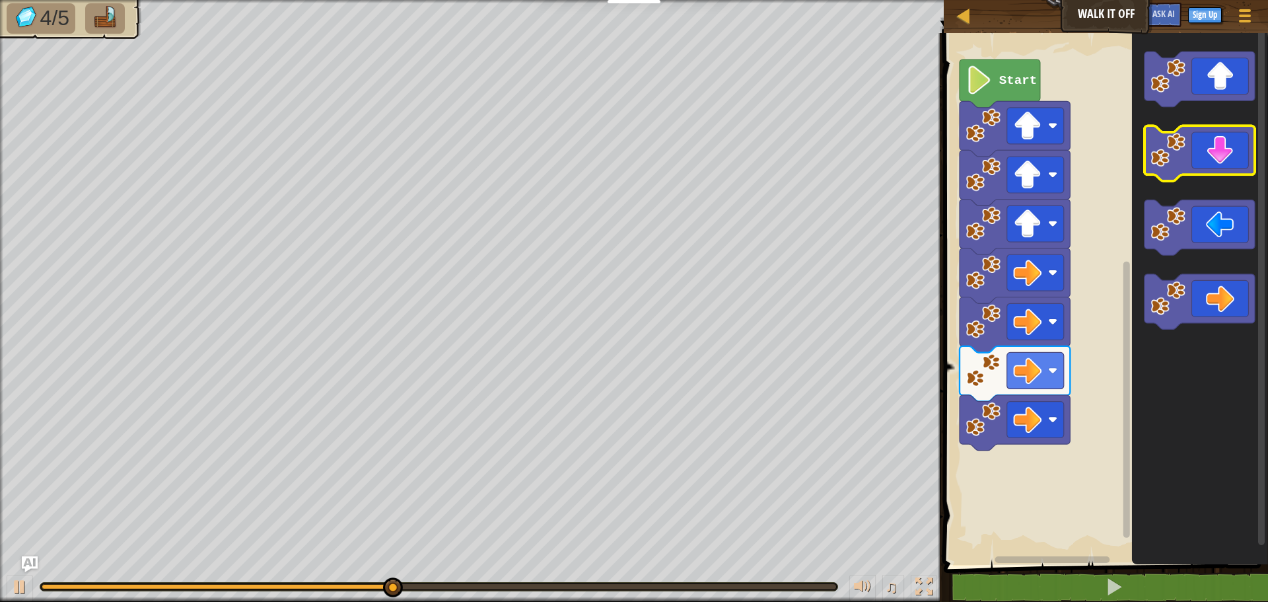
click at [1188, 168] on icon "Blockly Workspace" at bounding box center [1199, 153] width 110 height 55
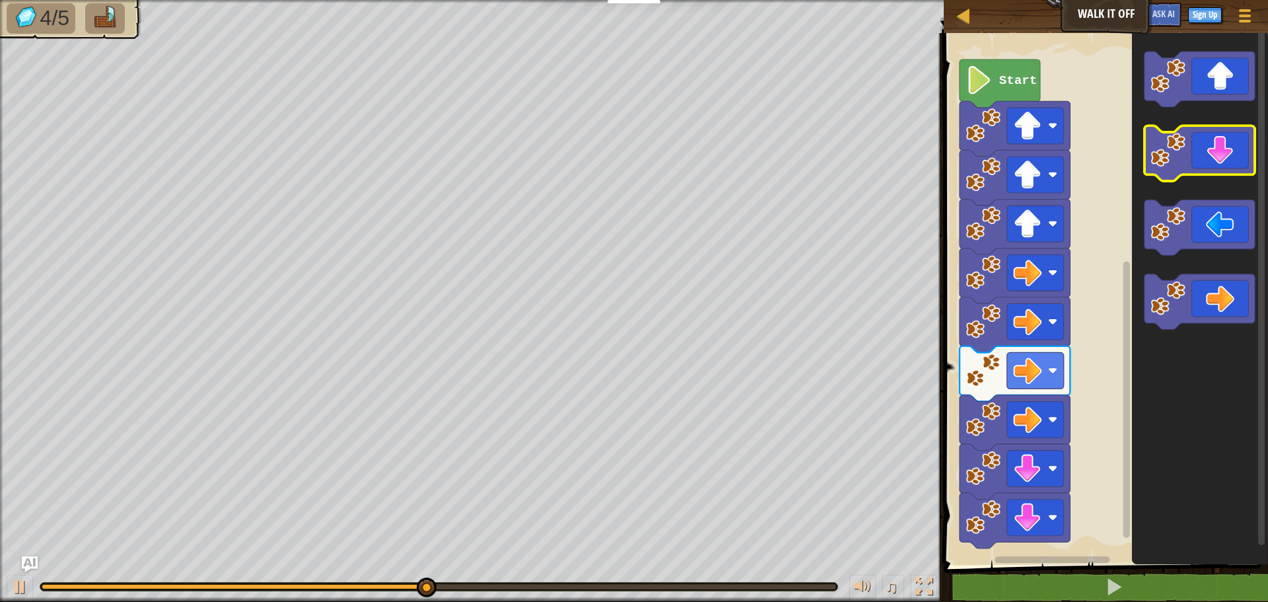
click at [1188, 168] on icon "Blockly Workspace" at bounding box center [1199, 153] width 110 height 55
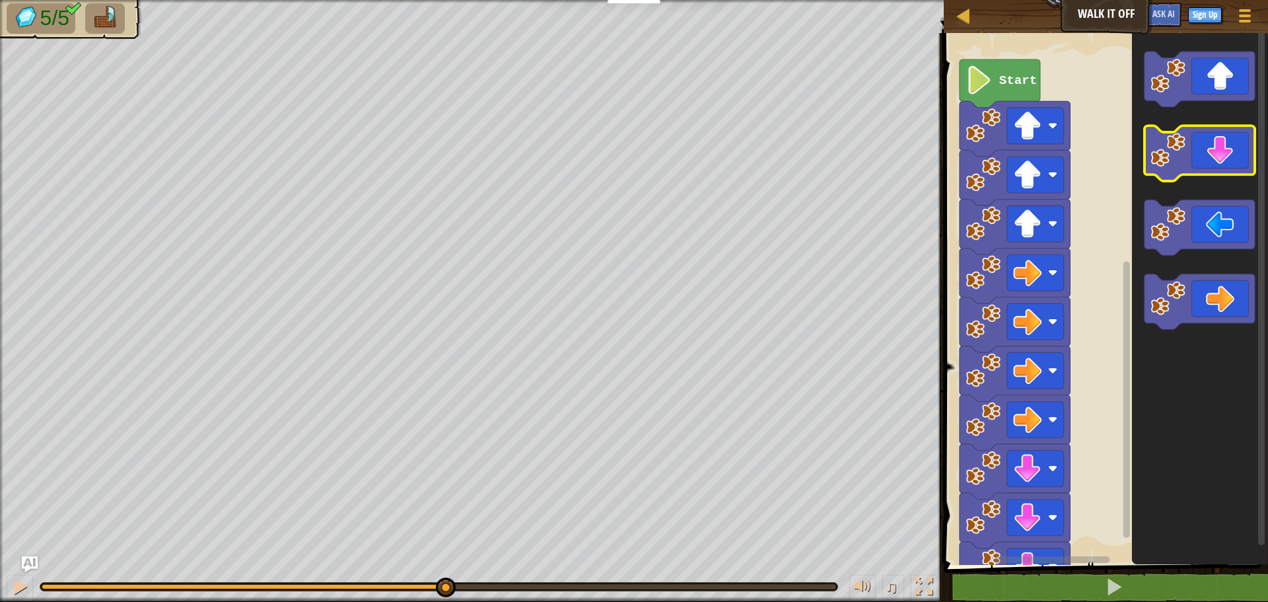
click at [1188, 168] on icon "Blockly Workspace" at bounding box center [1199, 153] width 110 height 55
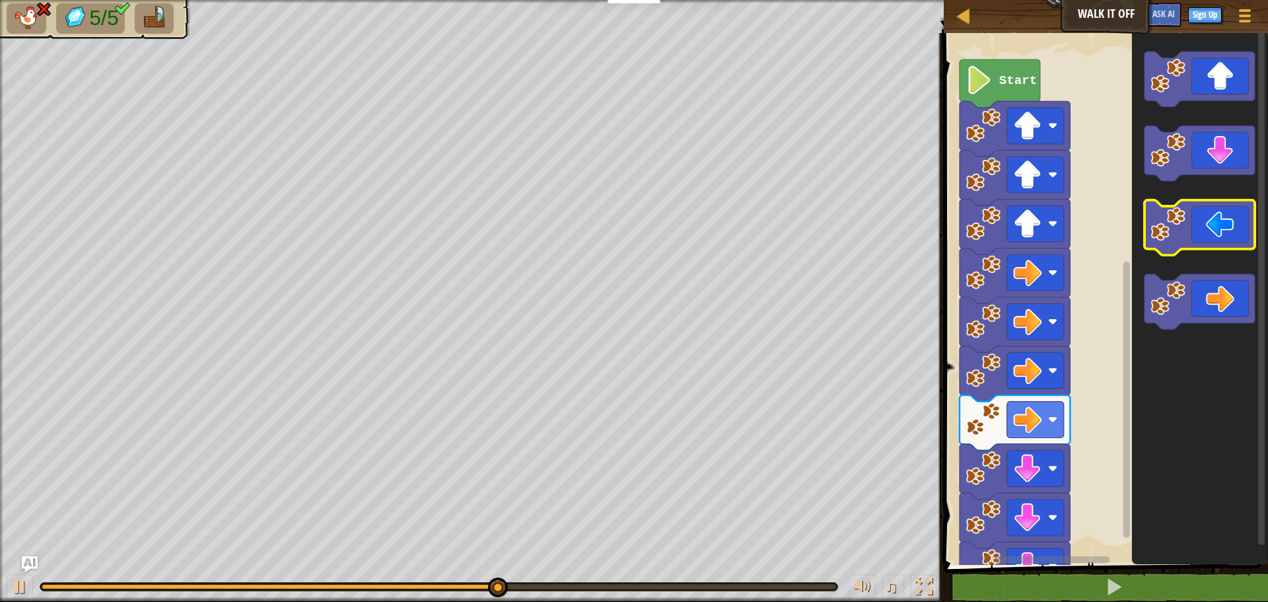
click at [1187, 238] on icon "Blockly Workspace" at bounding box center [1199, 227] width 110 height 55
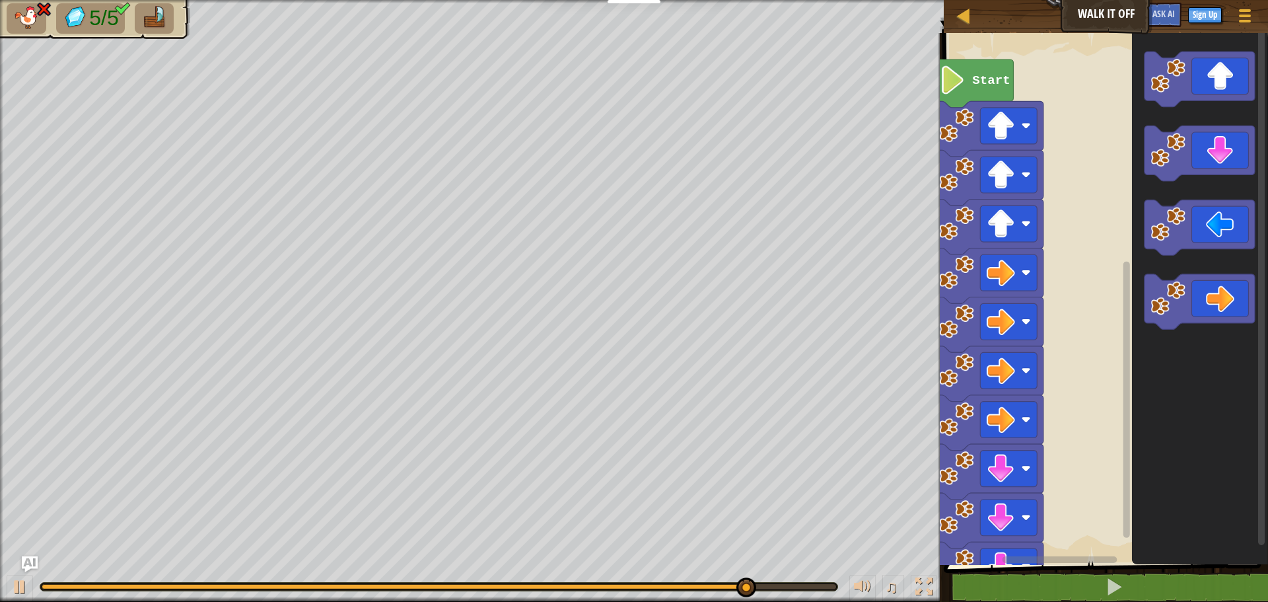
click at [1049, 549] on div "Start" at bounding box center [1104, 295] width 328 height 538
click at [1026, 553] on rect "Blockly Workspace" at bounding box center [1008, 566] width 57 height 36
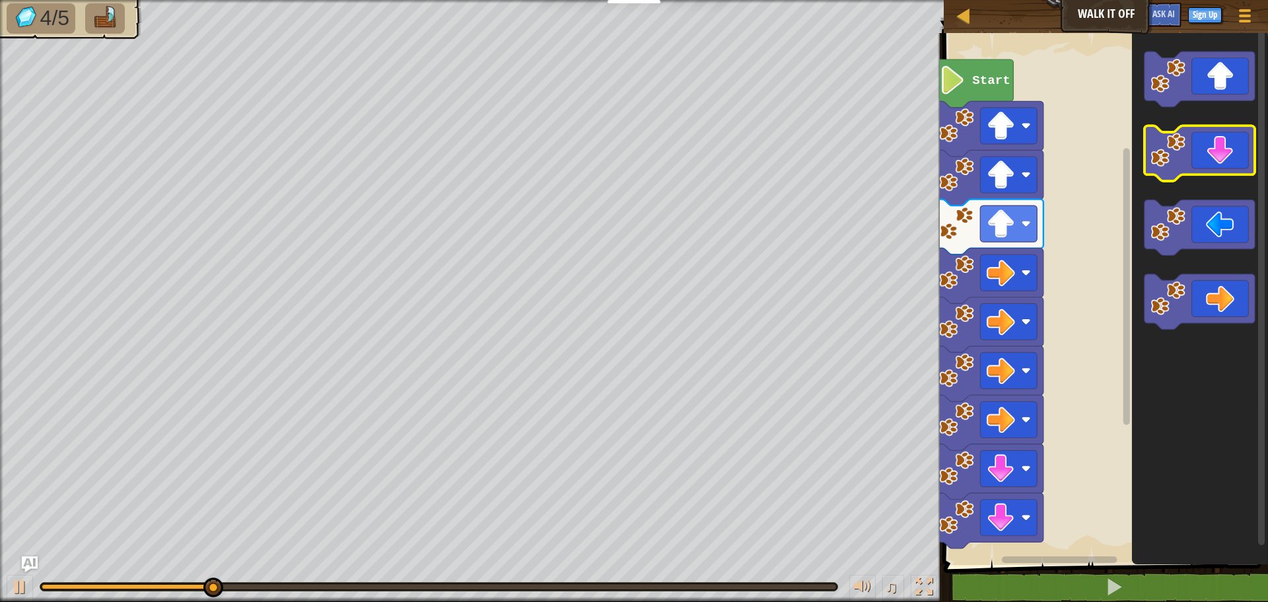
click at [1237, 139] on icon "Blockly Workspace" at bounding box center [1199, 153] width 110 height 55
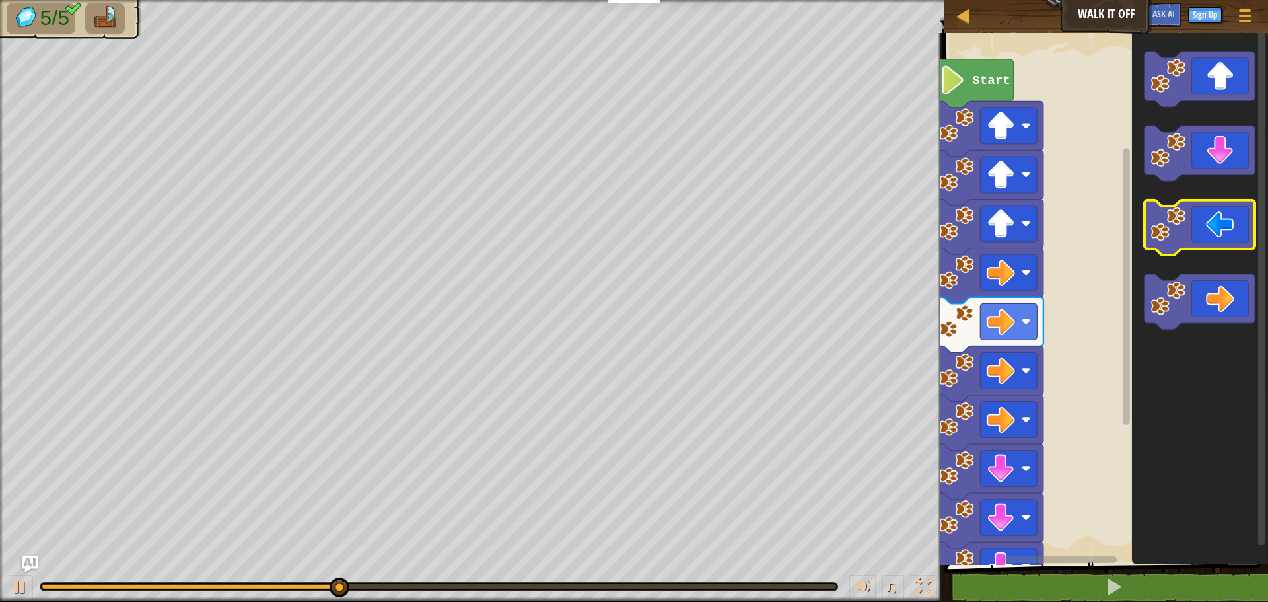
click at [1186, 242] on icon "Blockly Workspace" at bounding box center [1199, 227] width 110 height 55
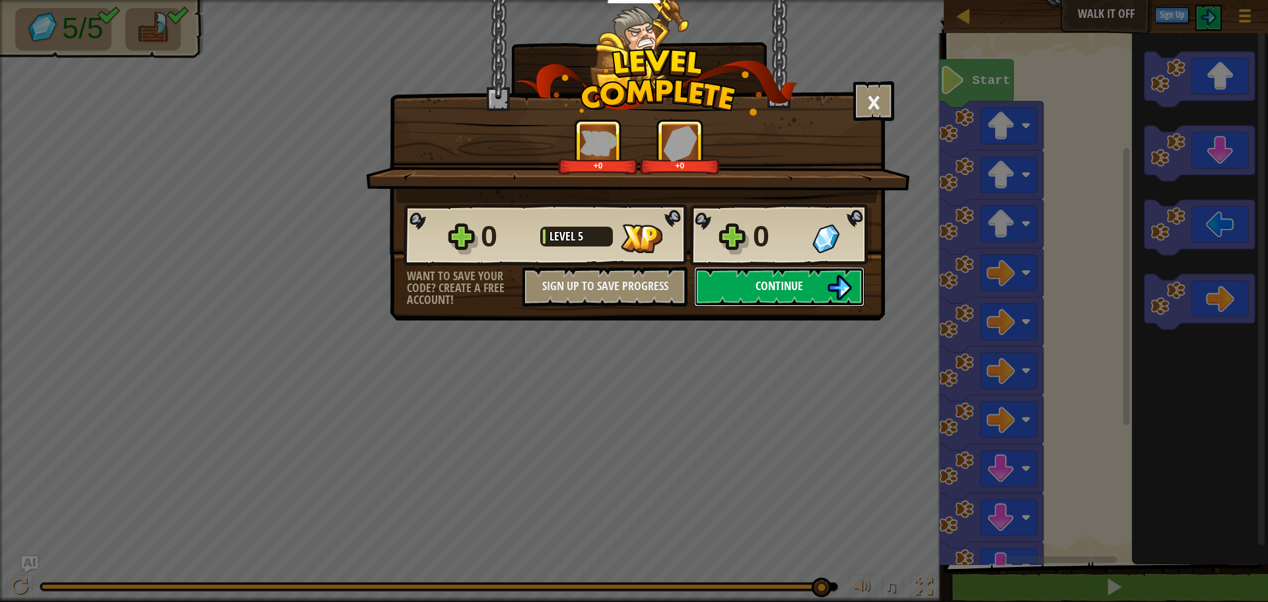
click at [741, 277] on button "Continue" at bounding box center [779, 287] width 170 height 40
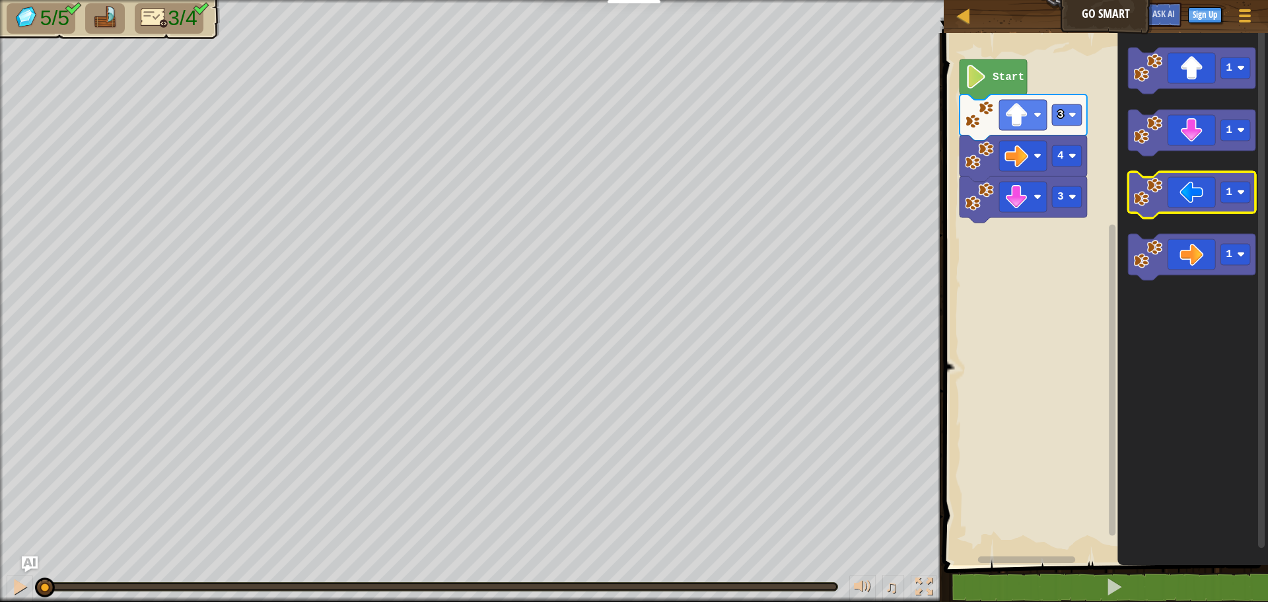
click at [1179, 188] on icon "Blockly Workspace" at bounding box center [1191, 195] width 127 height 46
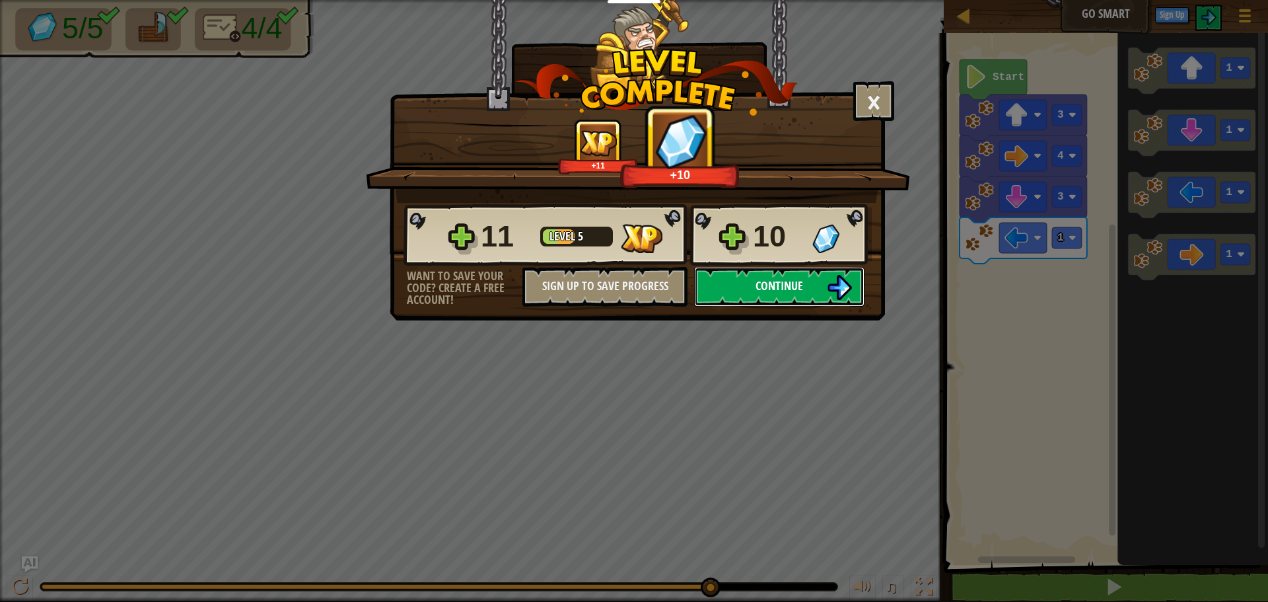
click at [812, 280] on button "Continue" at bounding box center [779, 287] width 170 height 40
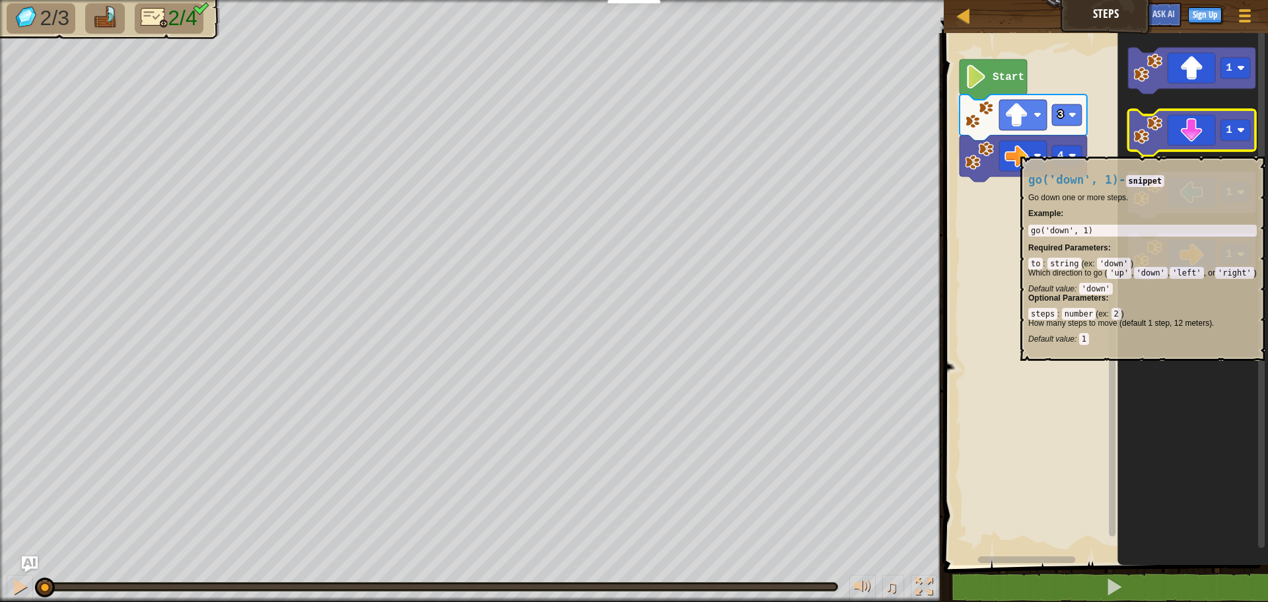
click at [1190, 150] on icon "Blockly Workspace" at bounding box center [1191, 133] width 127 height 46
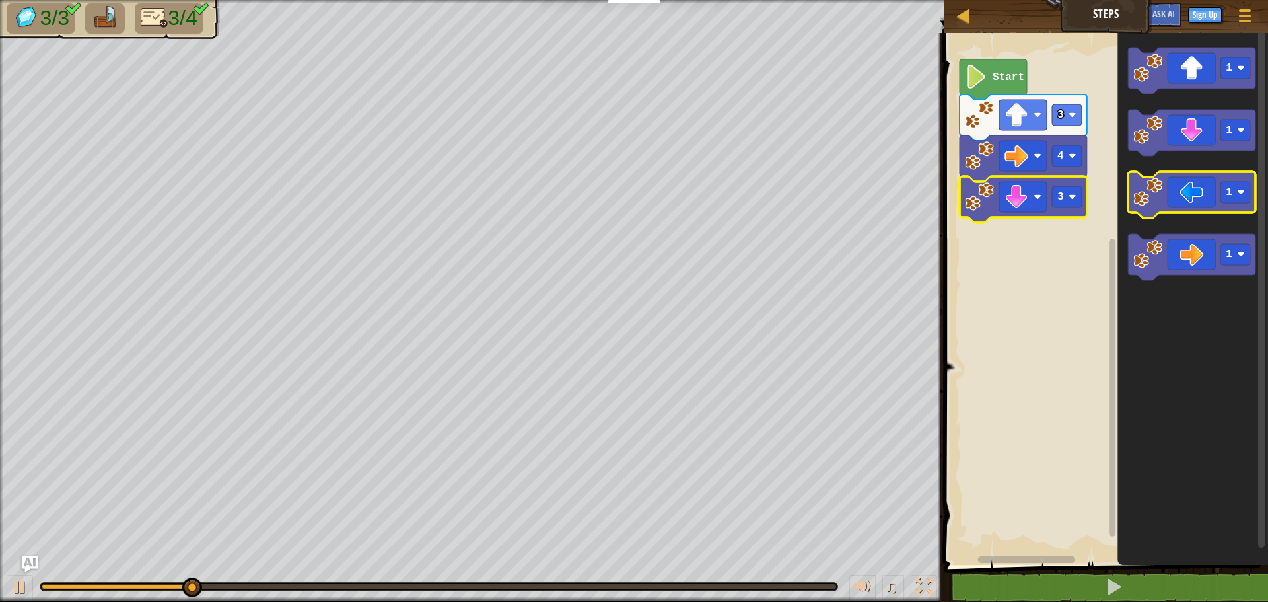
click at [1167, 199] on icon "Blockly Workspace" at bounding box center [1191, 195] width 127 height 46
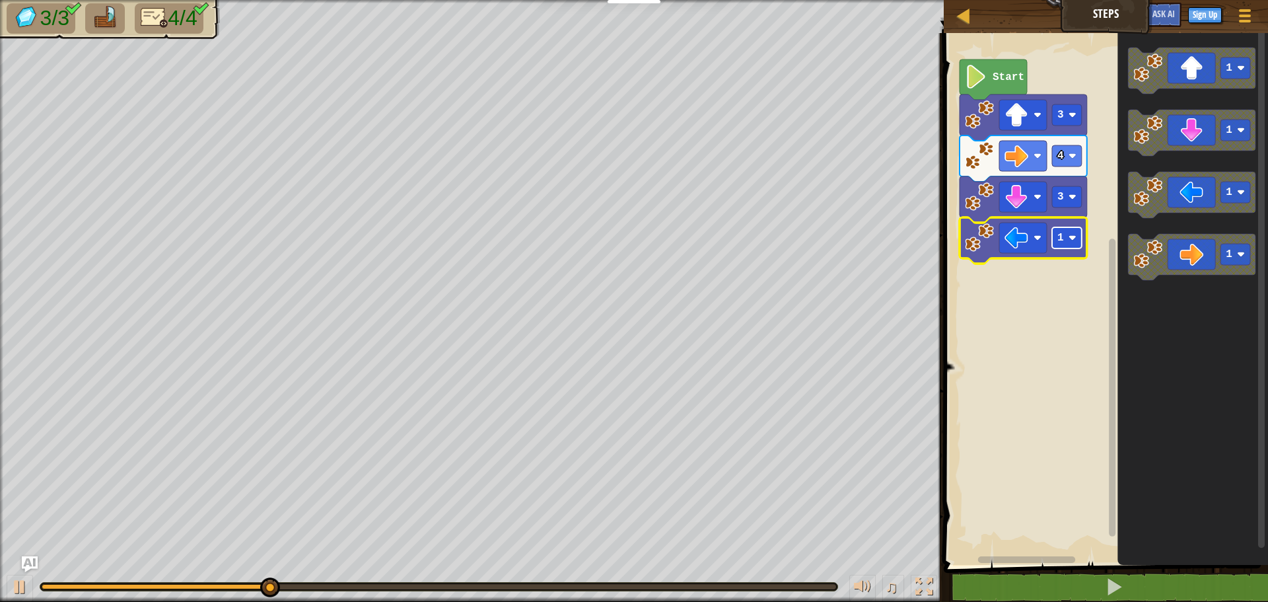
click at [1064, 236] on rect "Blockly Workspace" at bounding box center [1067, 237] width 30 height 21
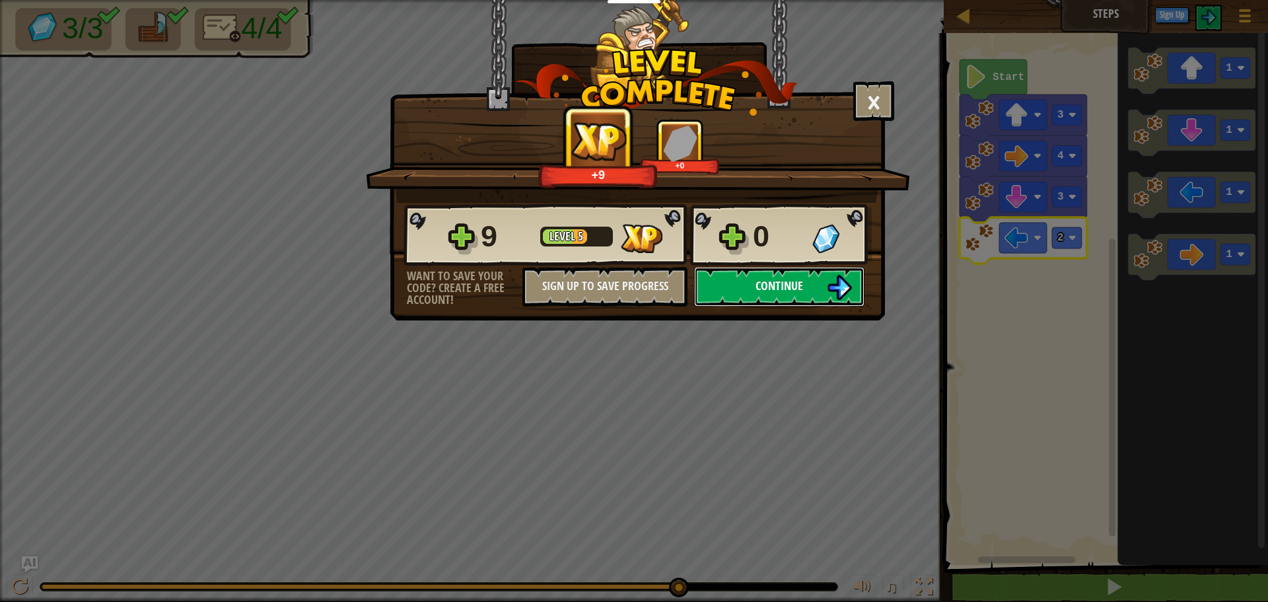
click at [778, 306] on button "Continue" at bounding box center [779, 287] width 170 height 40
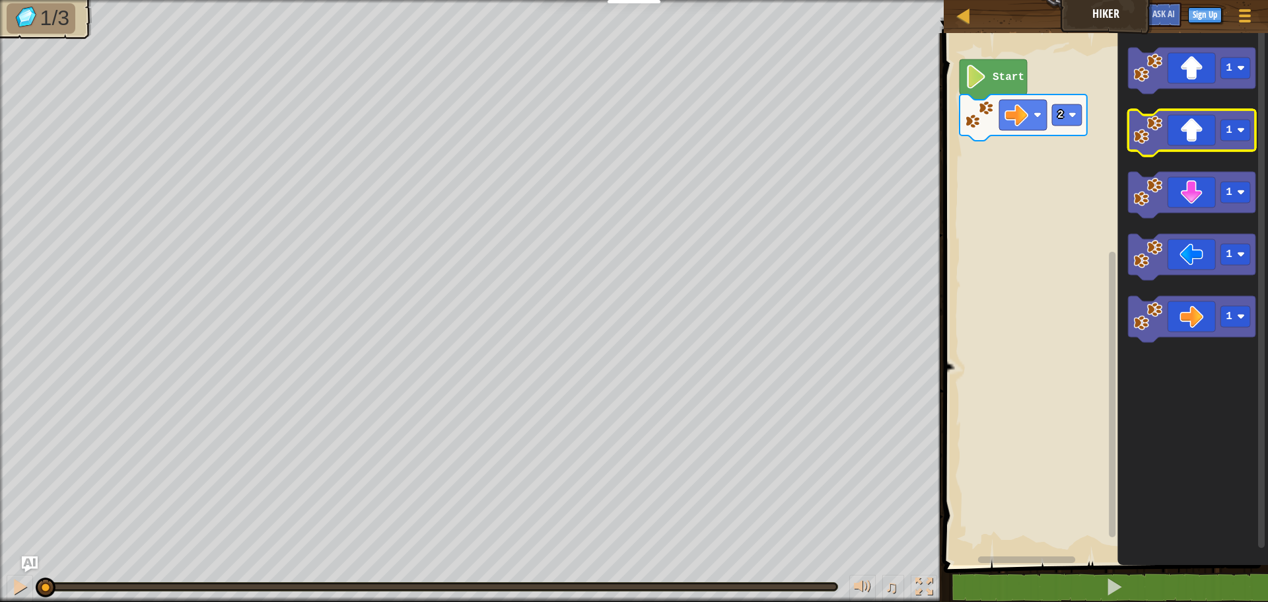
click at [1185, 137] on icon "Blockly Workspace" at bounding box center [1191, 133] width 127 height 46
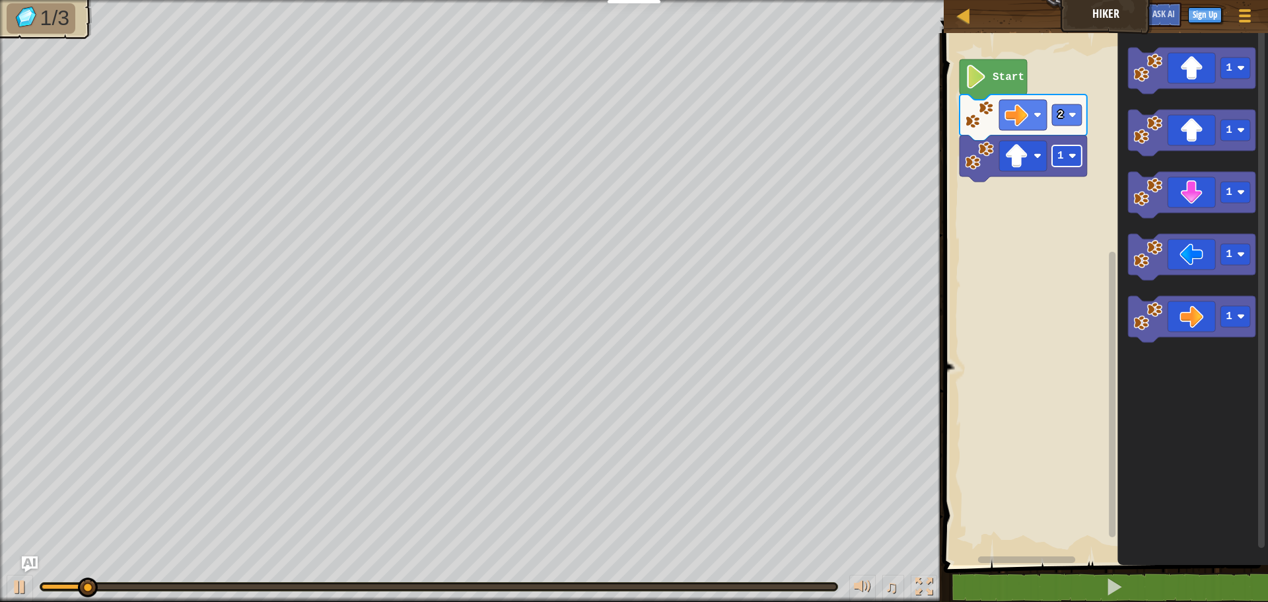
click at [1065, 159] on rect "Blockly Workspace" at bounding box center [1067, 155] width 30 height 21
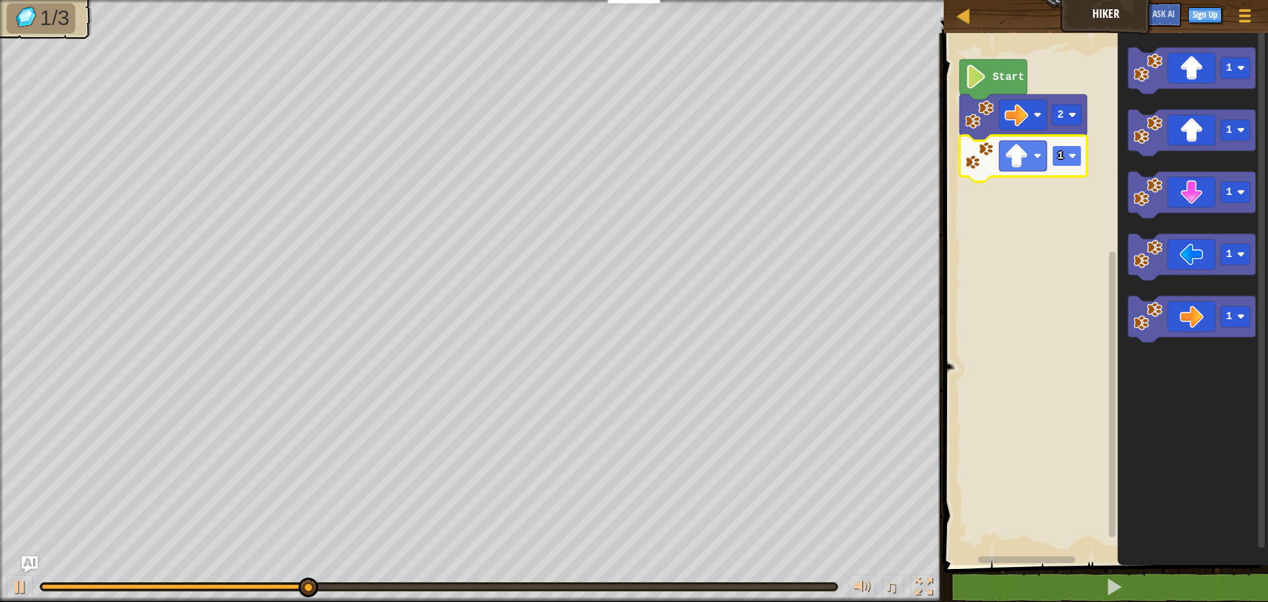
click at [1062, 164] on rect "Blockly Workspace" at bounding box center [1067, 155] width 30 height 21
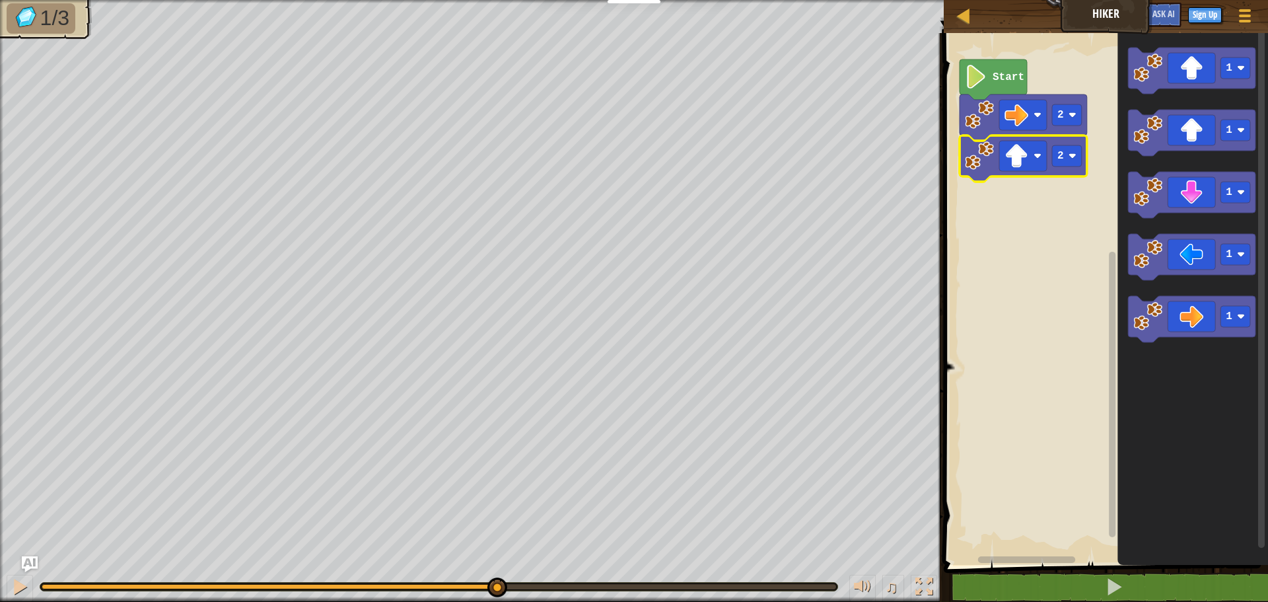
click at [1056, 215] on rect "Blockly Workspace" at bounding box center [1104, 295] width 328 height 538
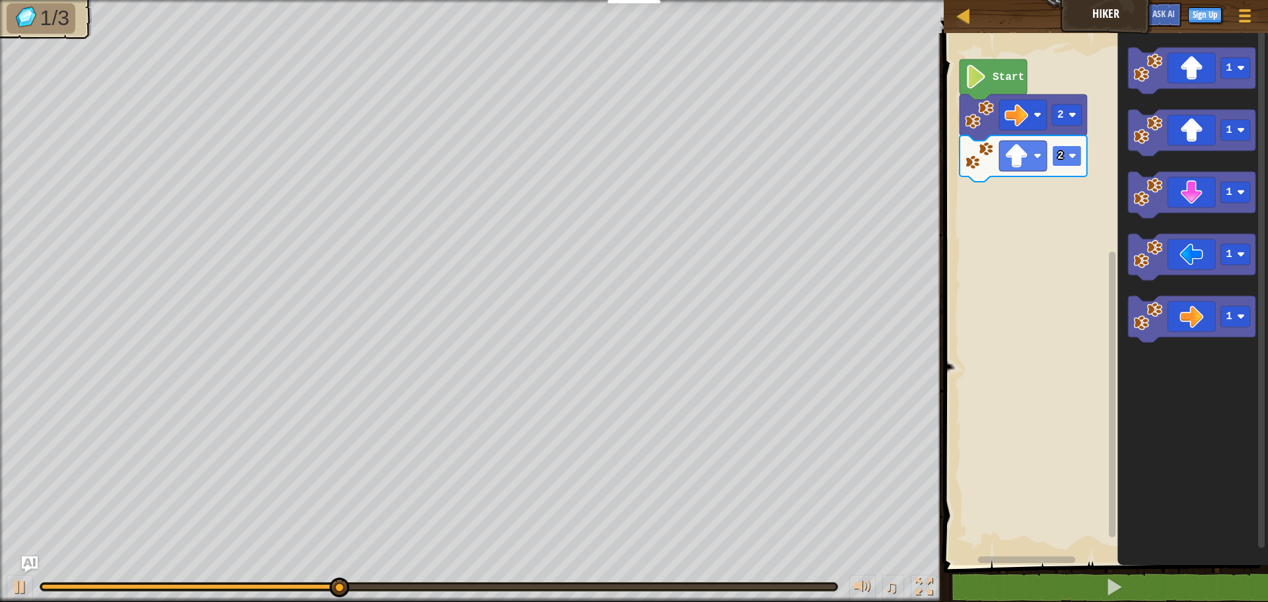
click at [1070, 159] on image "Blockly Workspace" at bounding box center [1072, 156] width 8 height 8
click at [1059, 161] on text "2" at bounding box center [1060, 156] width 7 height 12
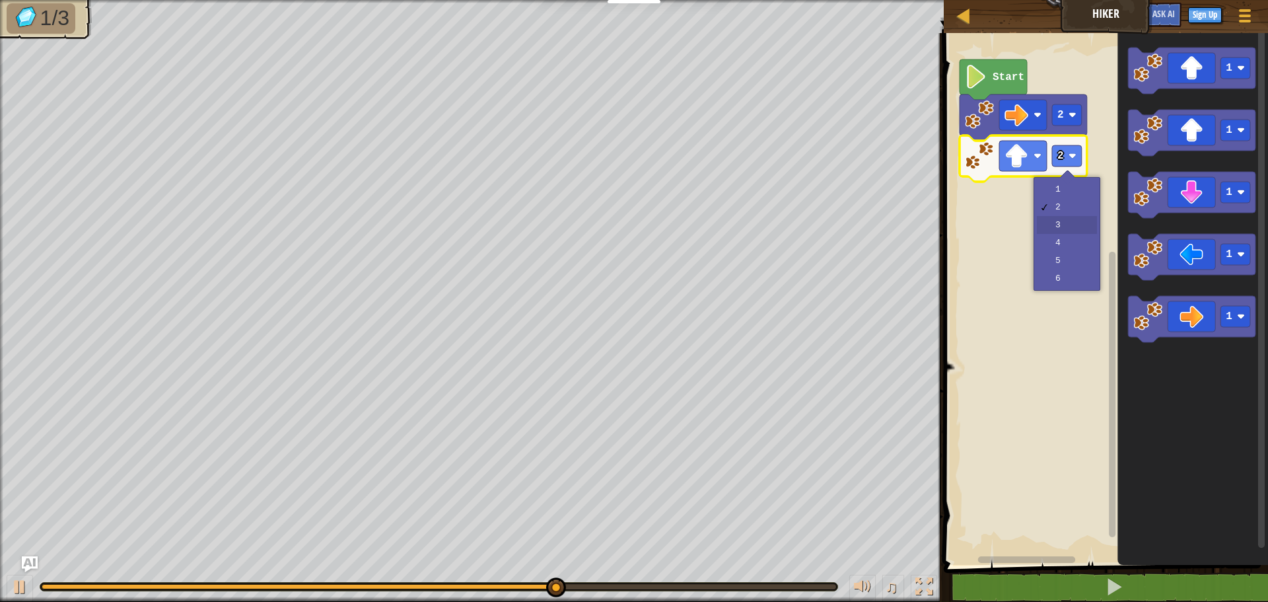
click at [1064, 221] on rect "Blockly Workspace" at bounding box center [1104, 295] width 328 height 538
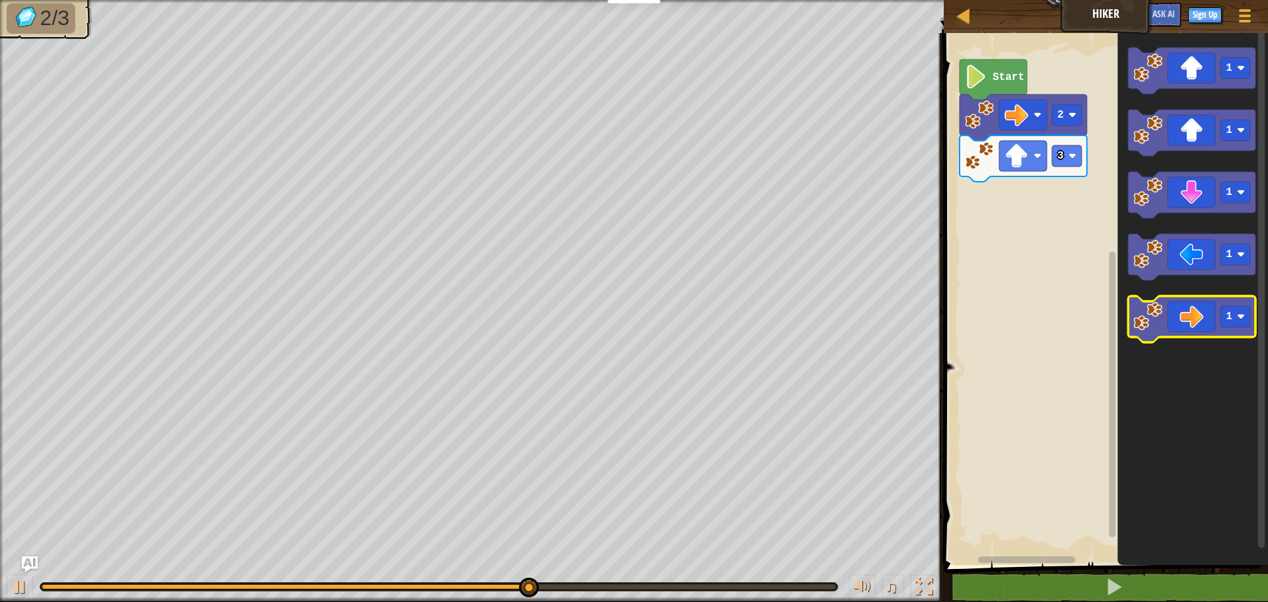
click at [1190, 310] on icon "Blockly Workspace" at bounding box center [1191, 319] width 127 height 46
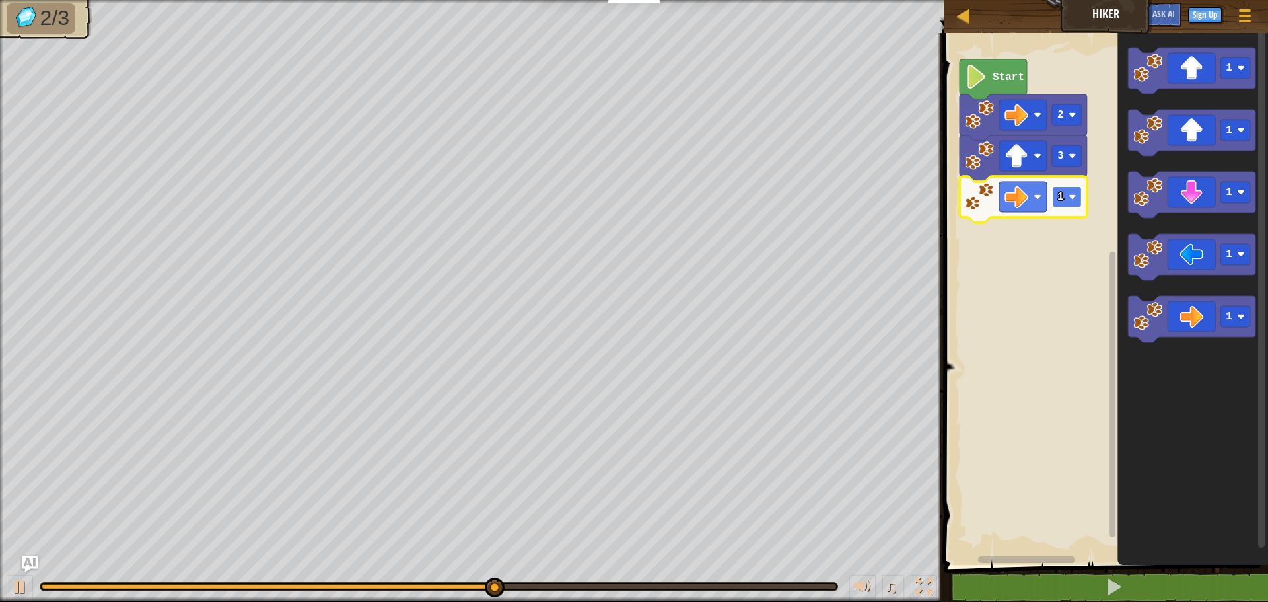
click at [1072, 200] on image "Blockly Workspace" at bounding box center [1072, 197] width 8 height 8
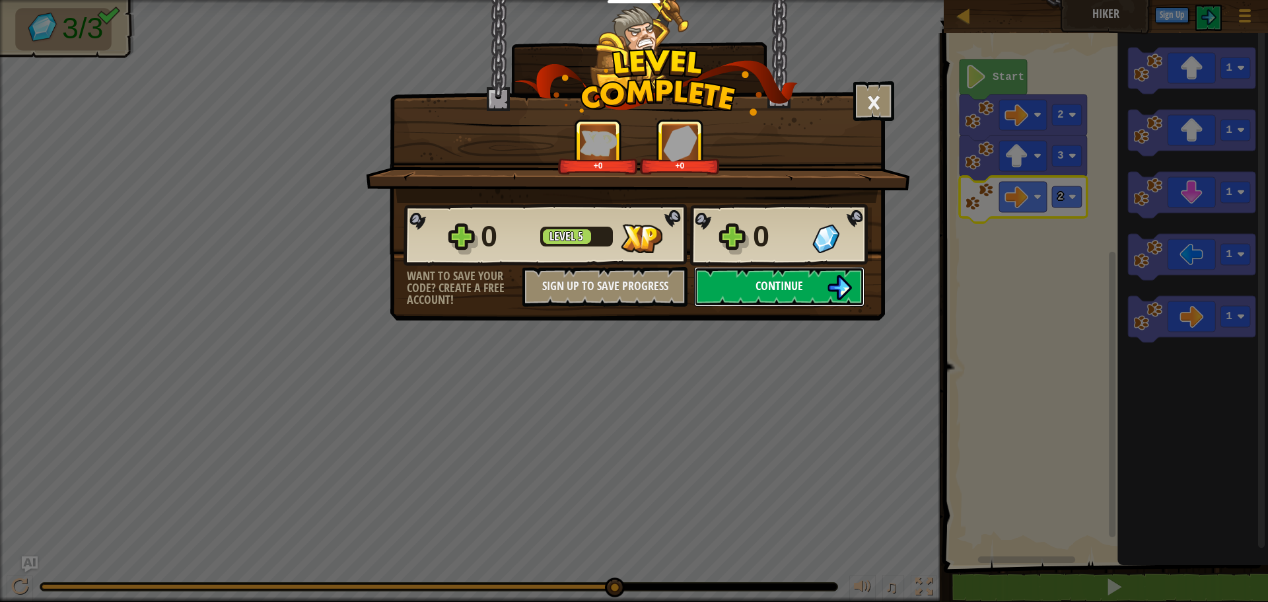
click at [780, 287] on span "Continue" at bounding box center [779, 285] width 48 height 17
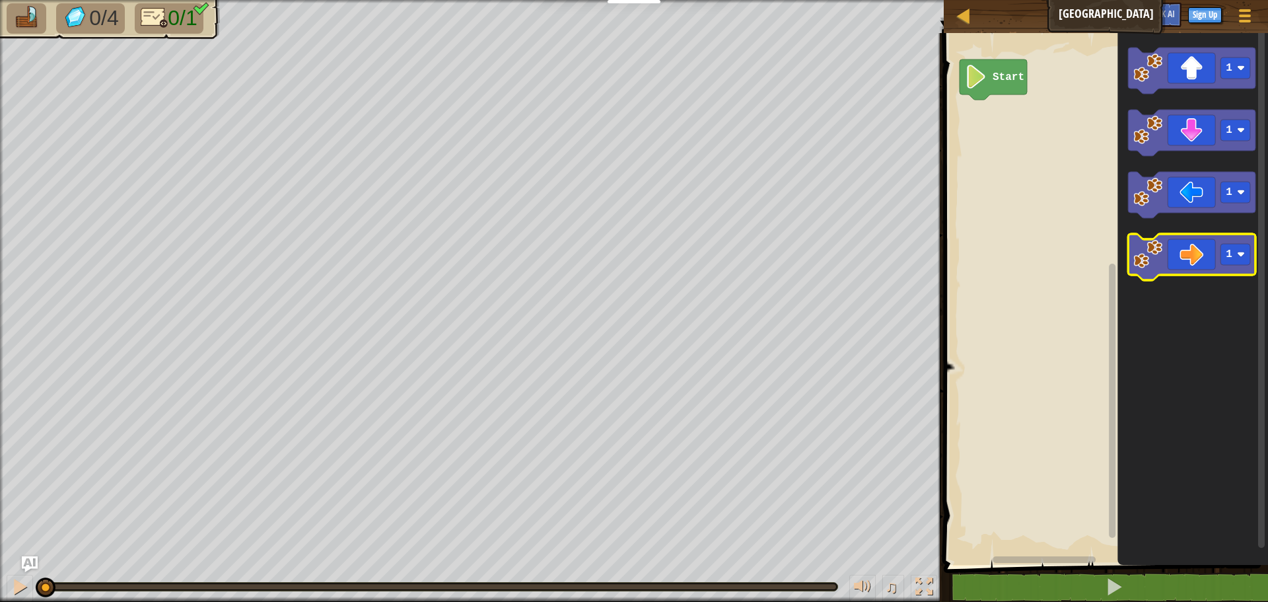
click at [1183, 254] on icon "Blockly Workspace" at bounding box center [1191, 257] width 127 height 46
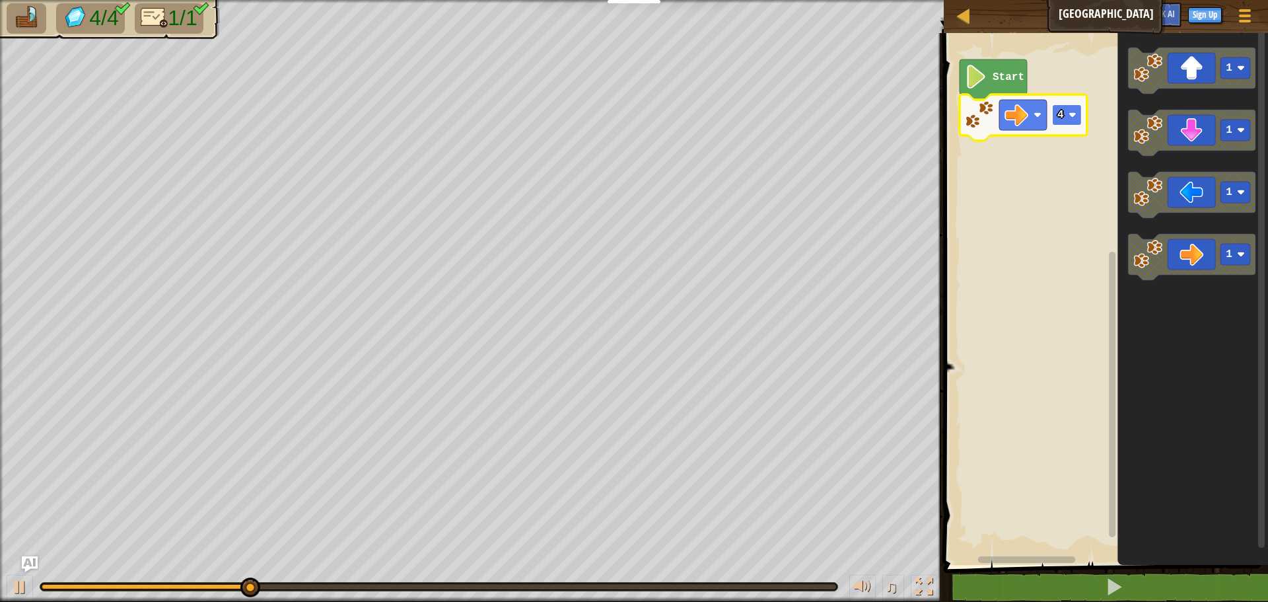
click at [1060, 122] on rect "Blockly Workspace" at bounding box center [1067, 114] width 30 height 21
click at [1068, 127] on icon "Blockly Workspace" at bounding box center [1022, 117] width 127 height 46
click at [1058, 118] on text "4" at bounding box center [1060, 115] width 7 height 12
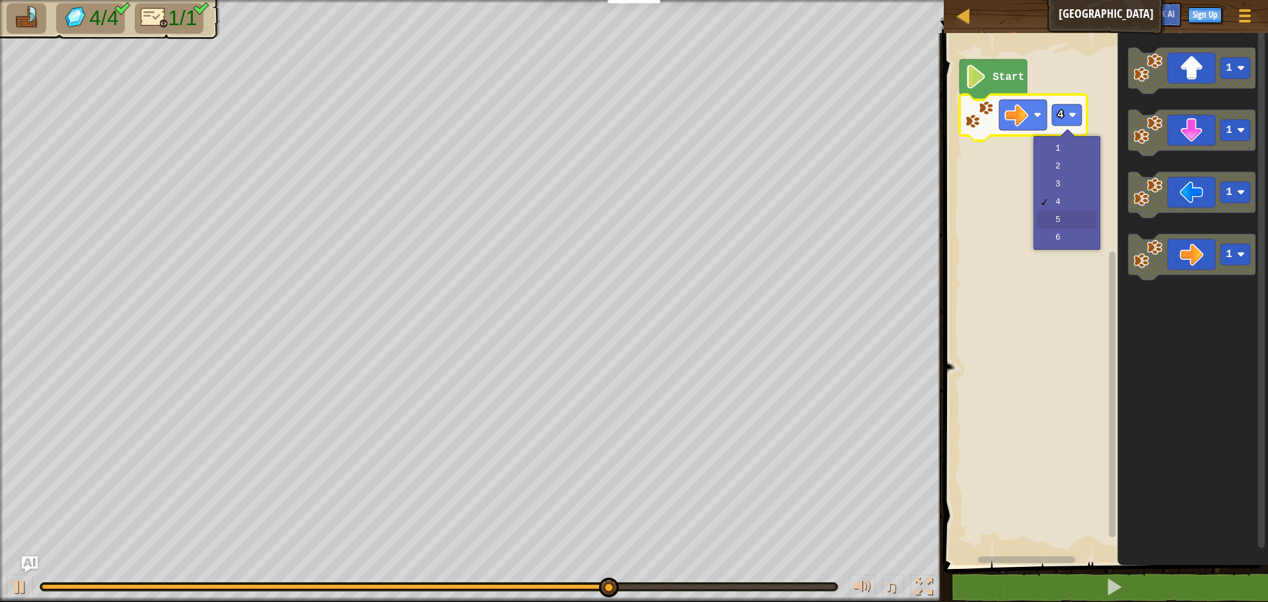
click at [1074, 213] on rect "Blockly Workspace" at bounding box center [1104, 295] width 328 height 538
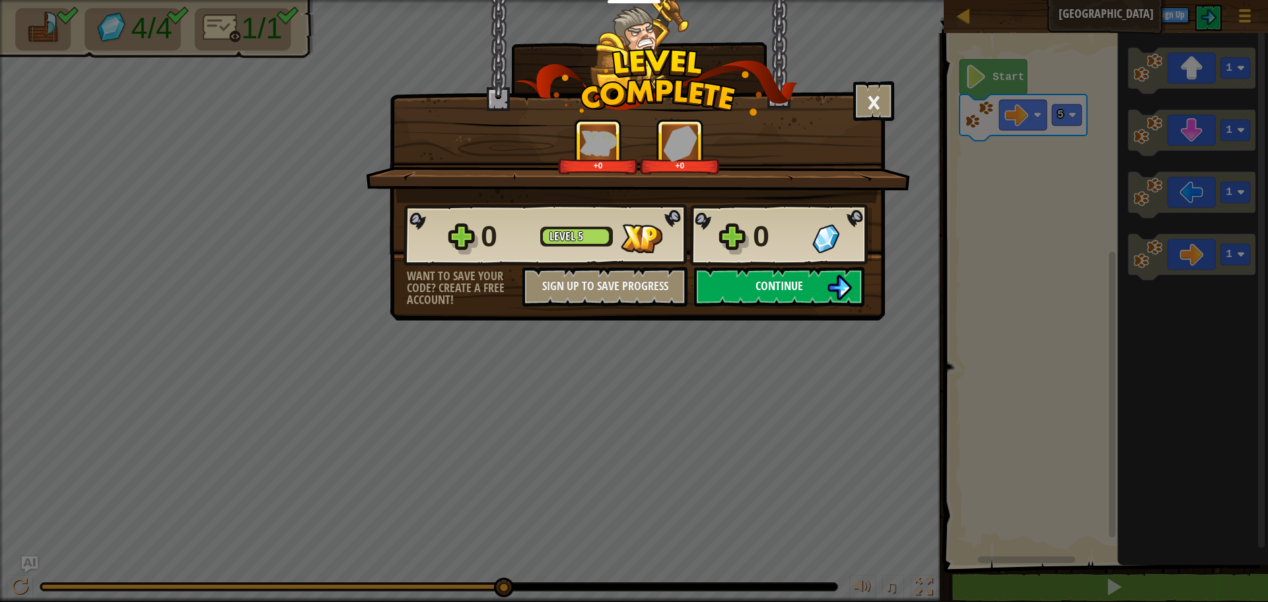
click at [784, 281] on span "Continue" at bounding box center [779, 285] width 48 height 17
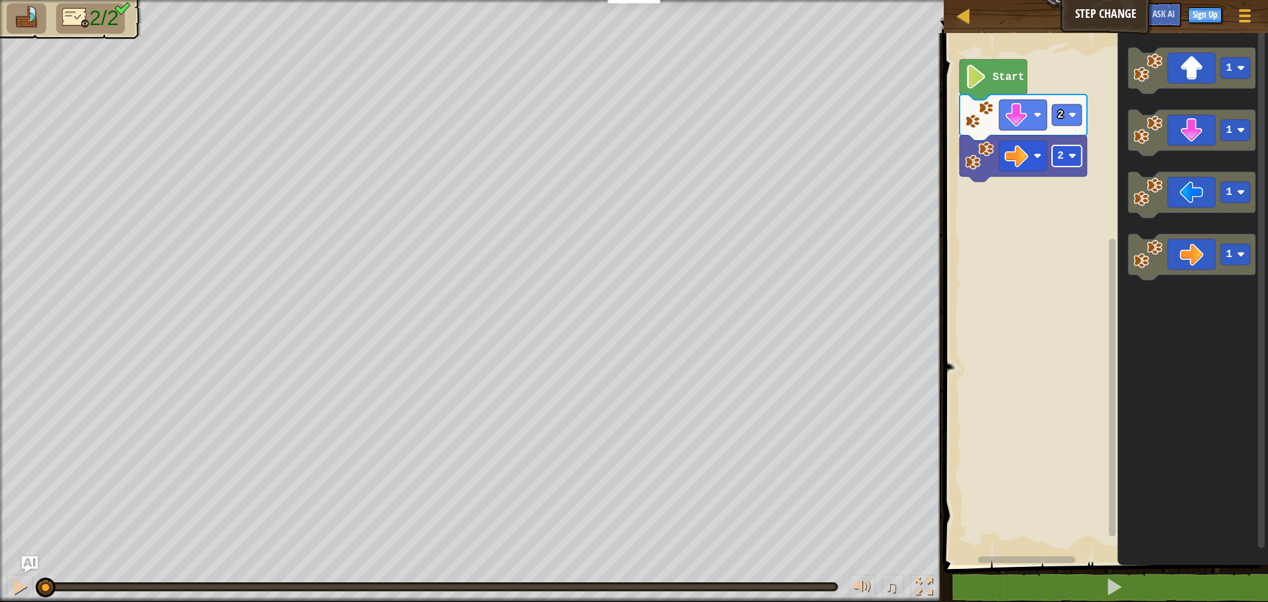
click at [1066, 0] on body "Educators Create Free Account School & District Solutions Teacher Toolkit Previ…" at bounding box center [634, 0] width 1268 height 0
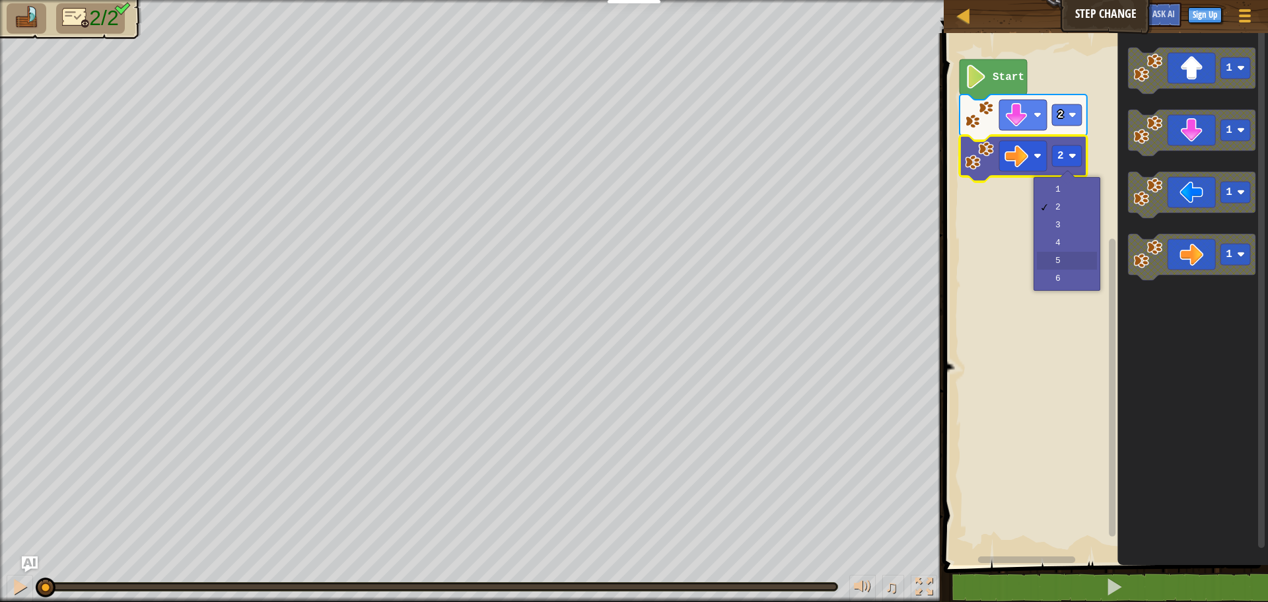
click at [1064, 263] on rect "Blockly Workspace" at bounding box center [1104, 295] width 328 height 538
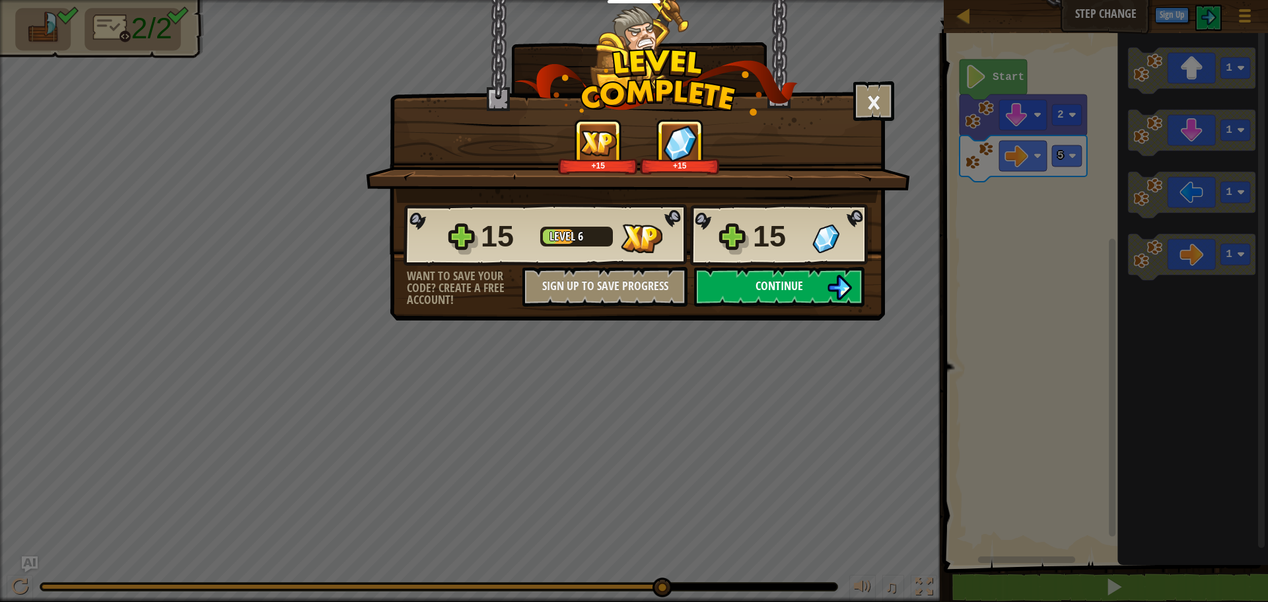
click at [809, 293] on button "Continue" at bounding box center [779, 287] width 170 height 40
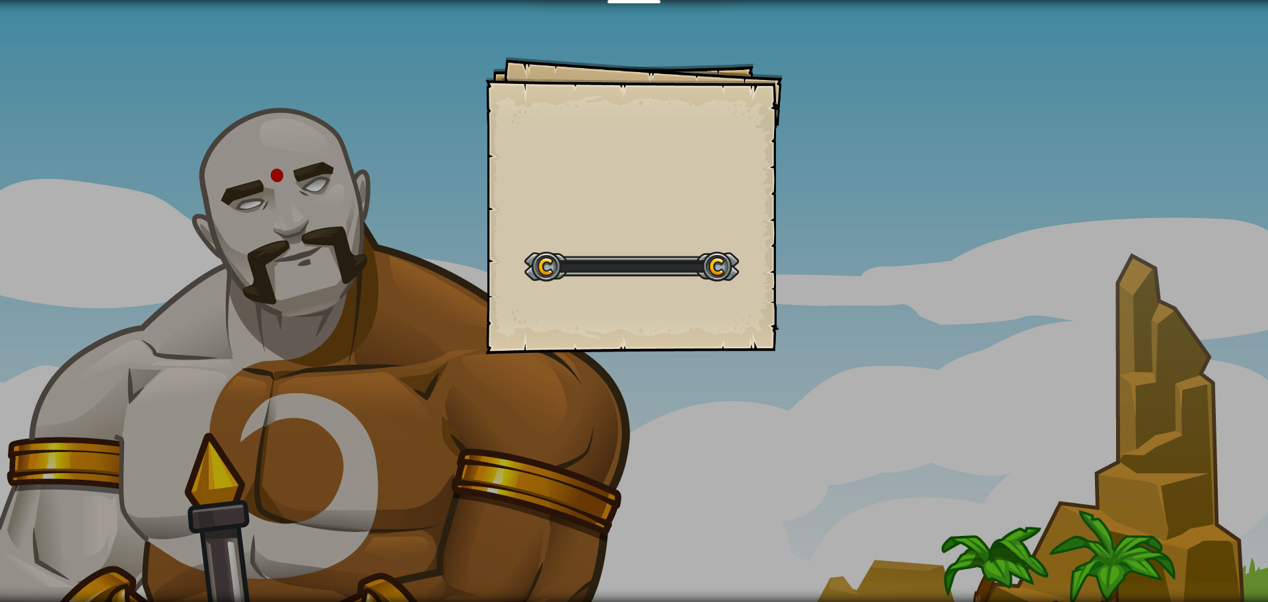
click at [809, 293] on div "Goals Start Level Error loading from server. Try refreshing the page. You'll ne…" at bounding box center [634, 301] width 1268 height 602
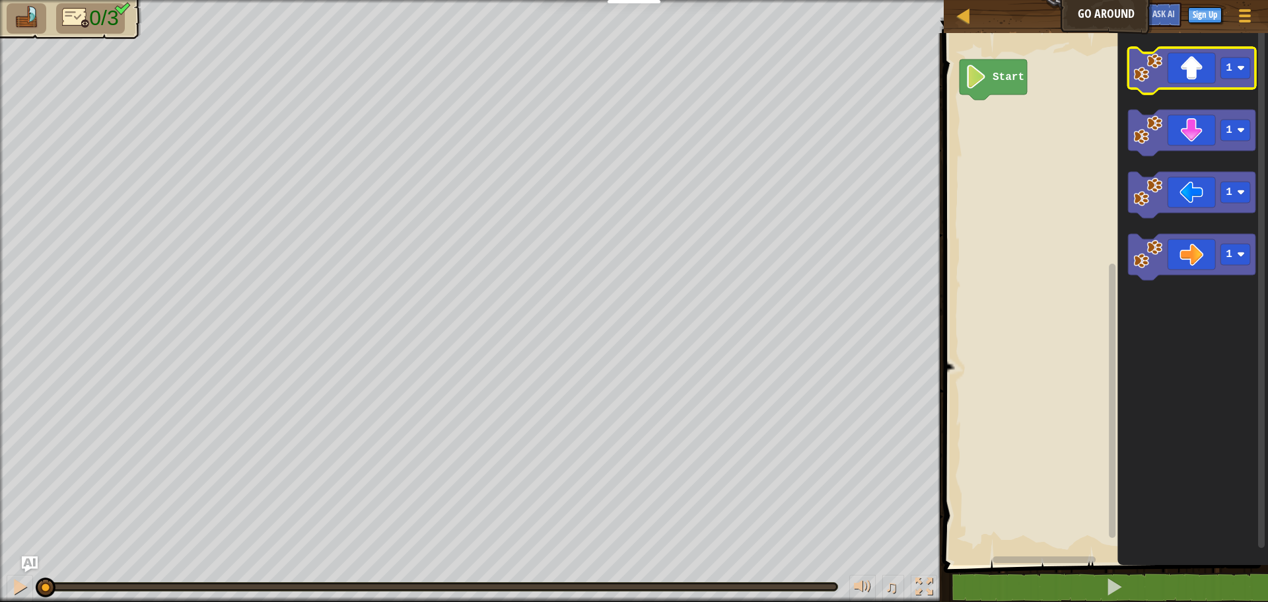
click at [1192, 82] on icon "Blockly Workspace" at bounding box center [1191, 71] width 127 height 46
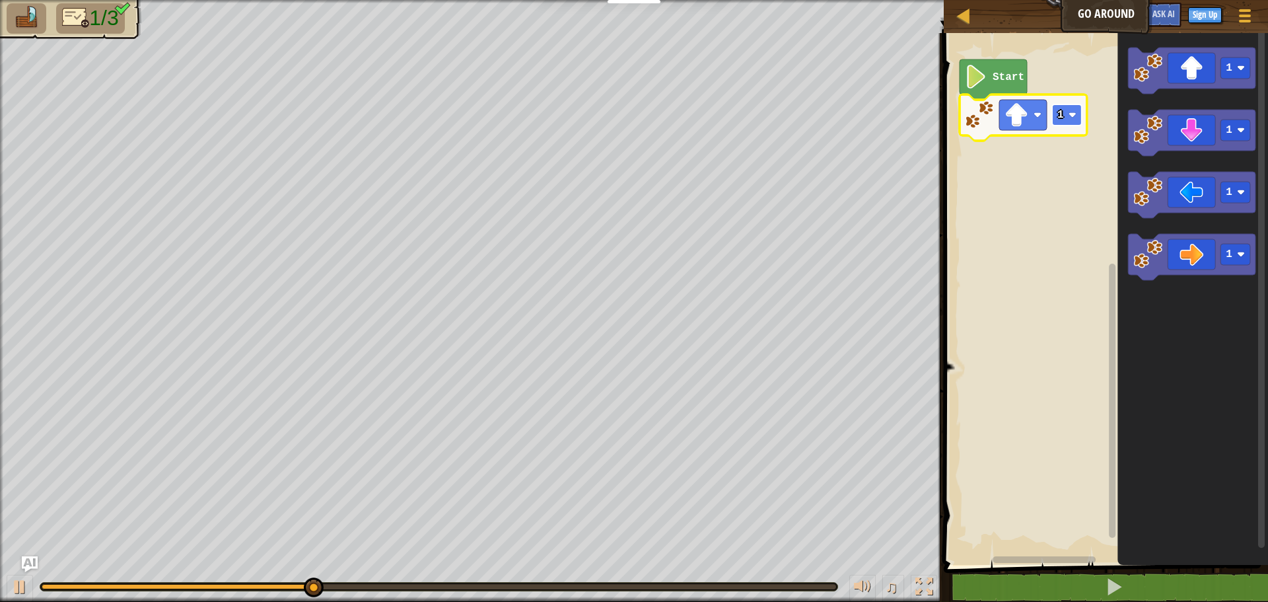
click at [1068, 119] on image "Blockly Workspace" at bounding box center [1072, 115] width 8 height 8
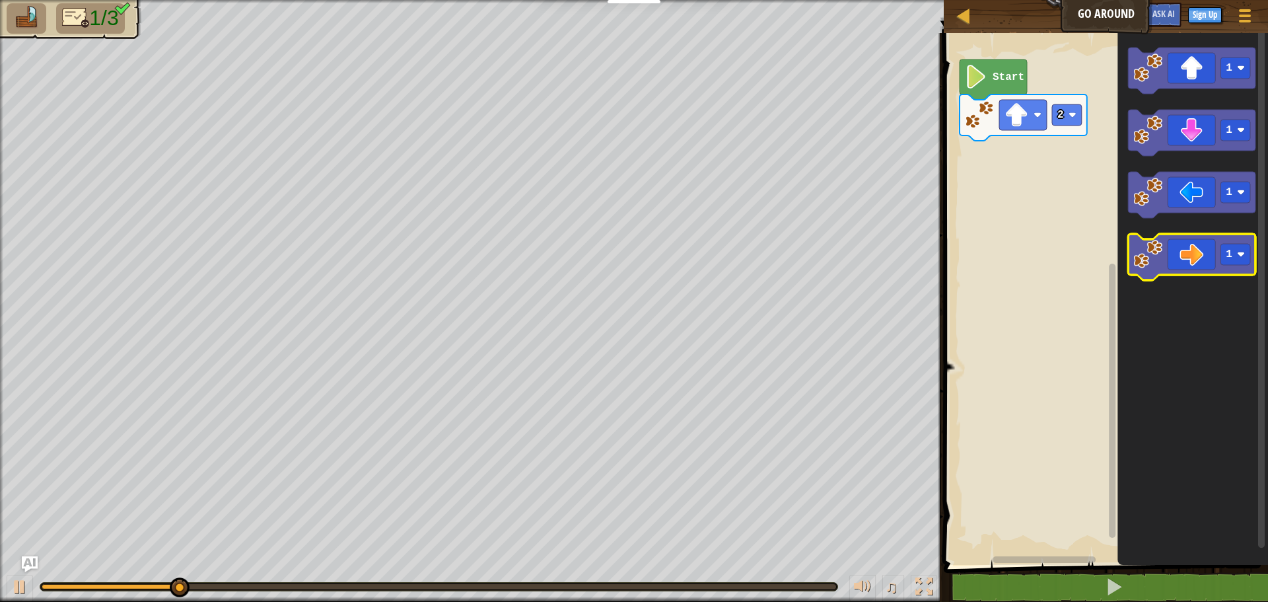
click at [1188, 269] on icon "Blockly Workspace" at bounding box center [1191, 257] width 127 height 46
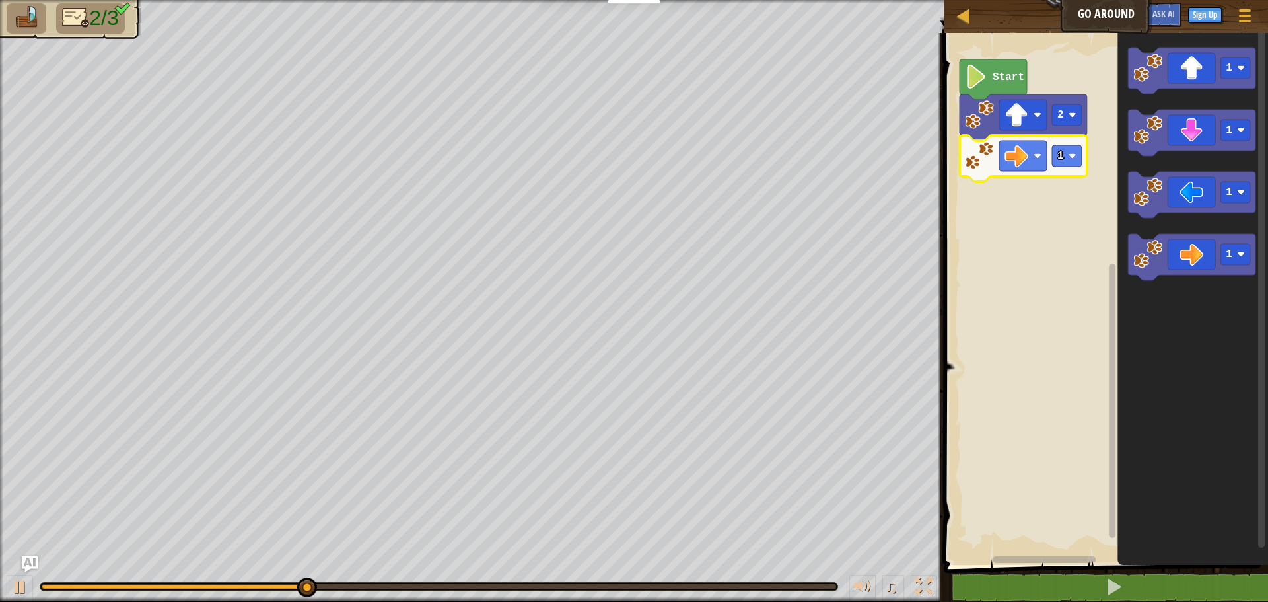
click at [1074, 168] on icon "Blockly Workspace" at bounding box center [1022, 158] width 127 height 46
click at [1071, 164] on rect "Blockly Workspace" at bounding box center [1067, 155] width 30 height 21
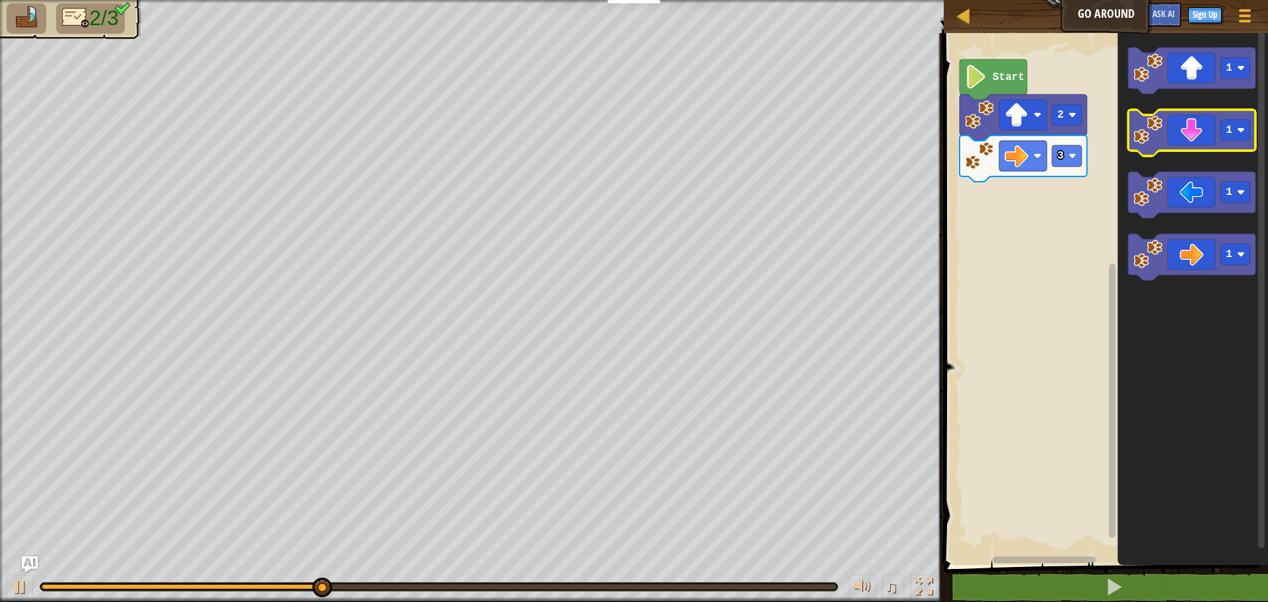
click at [1187, 128] on icon "Blockly Workspace" at bounding box center [1191, 133] width 127 height 46
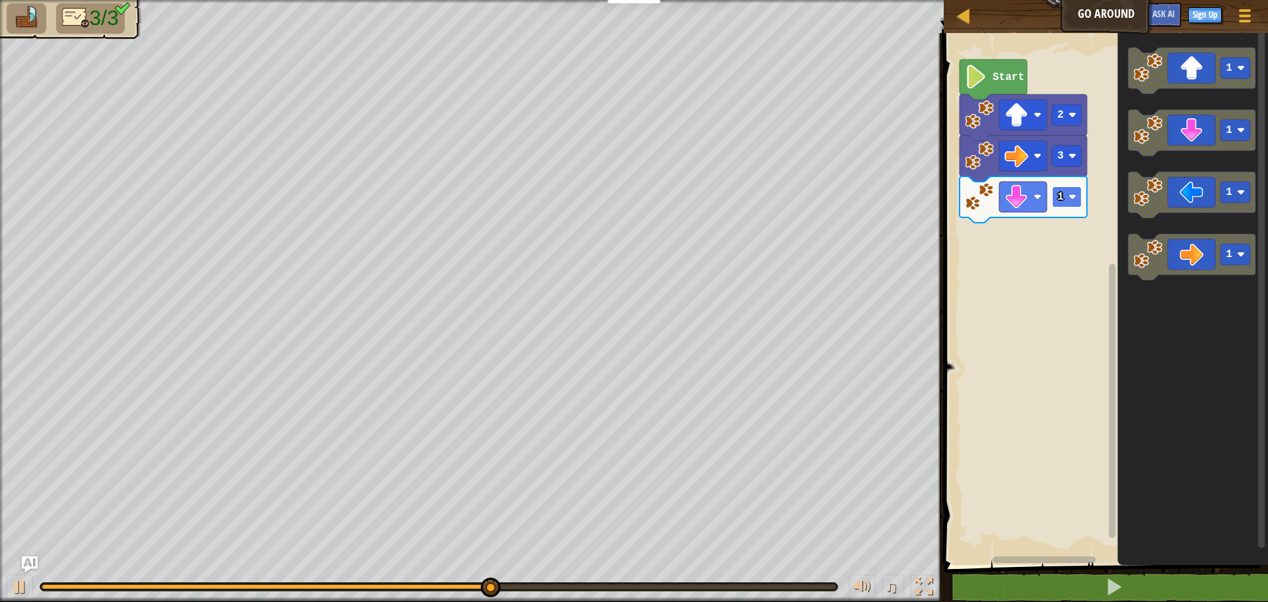
click at [1069, 201] on image "Blockly Workspace" at bounding box center [1072, 197] width 8 height 8
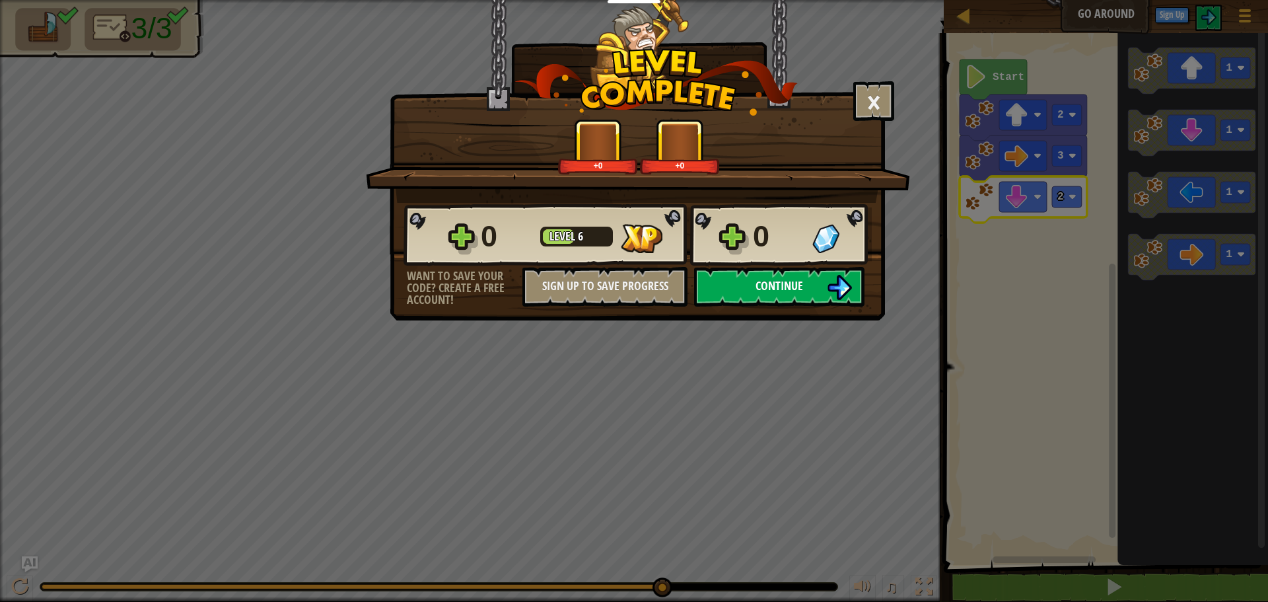
click at [808, 297] on button "Continue" at bounding box center [779, 287] width 170 height 40
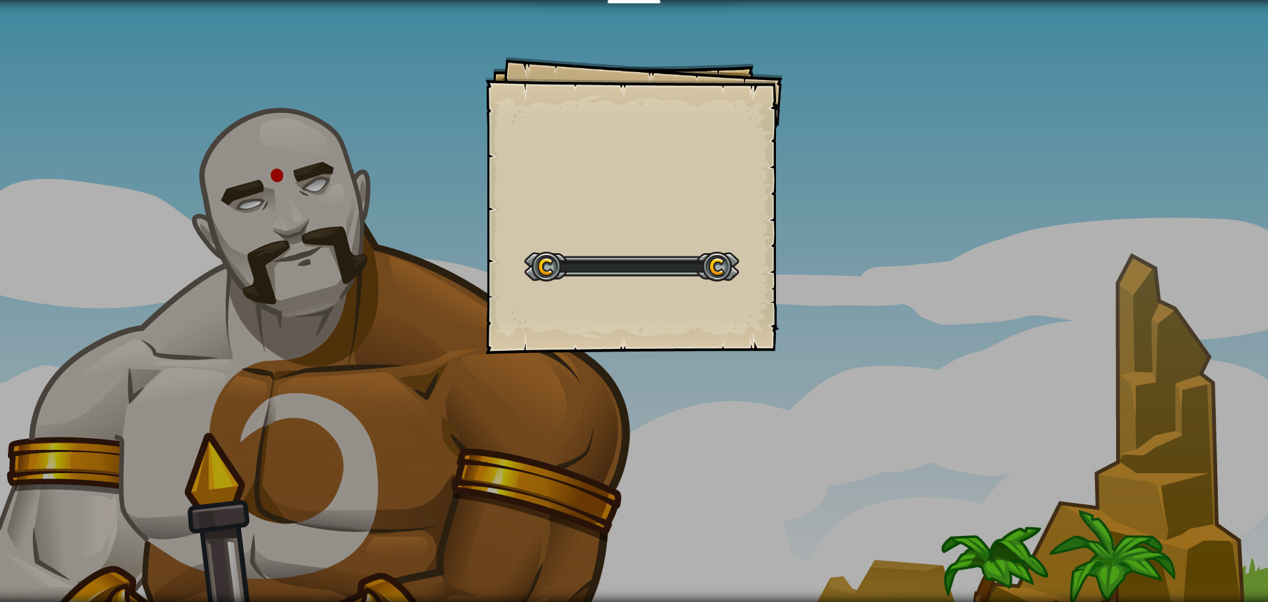
click at [808, 297] on div "Goals Start Level Error loading from server. Try refreshing the page. You'll ne…" at bounding box center [634, 301] width 1268 height 602
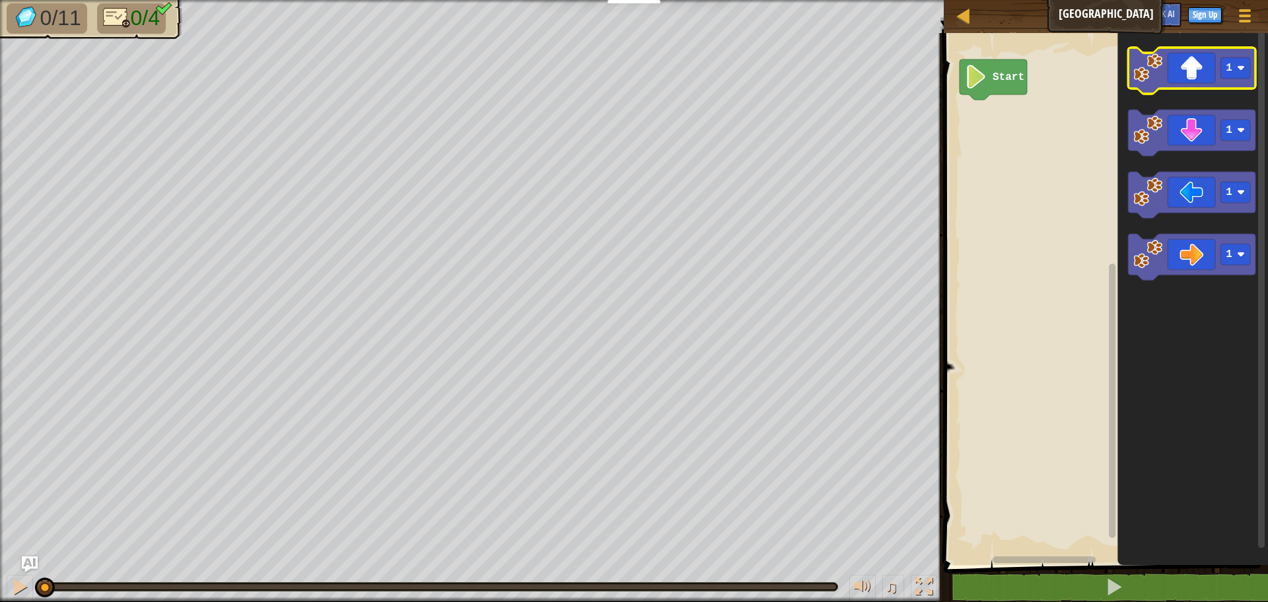
click at [1187, 72] on icon "Blockly Workspace" at bounding box center [1191, 71] width 127 height 46
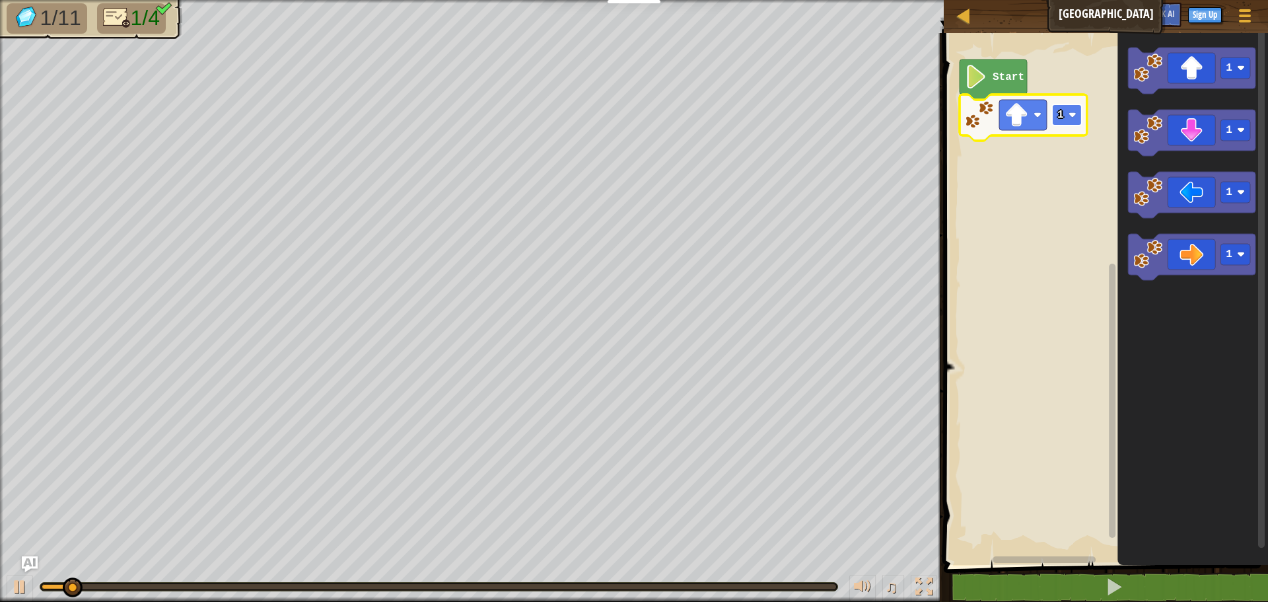
click at [1060, 114] on text "1" at bounding box center [1060, 115] width 7 height 12
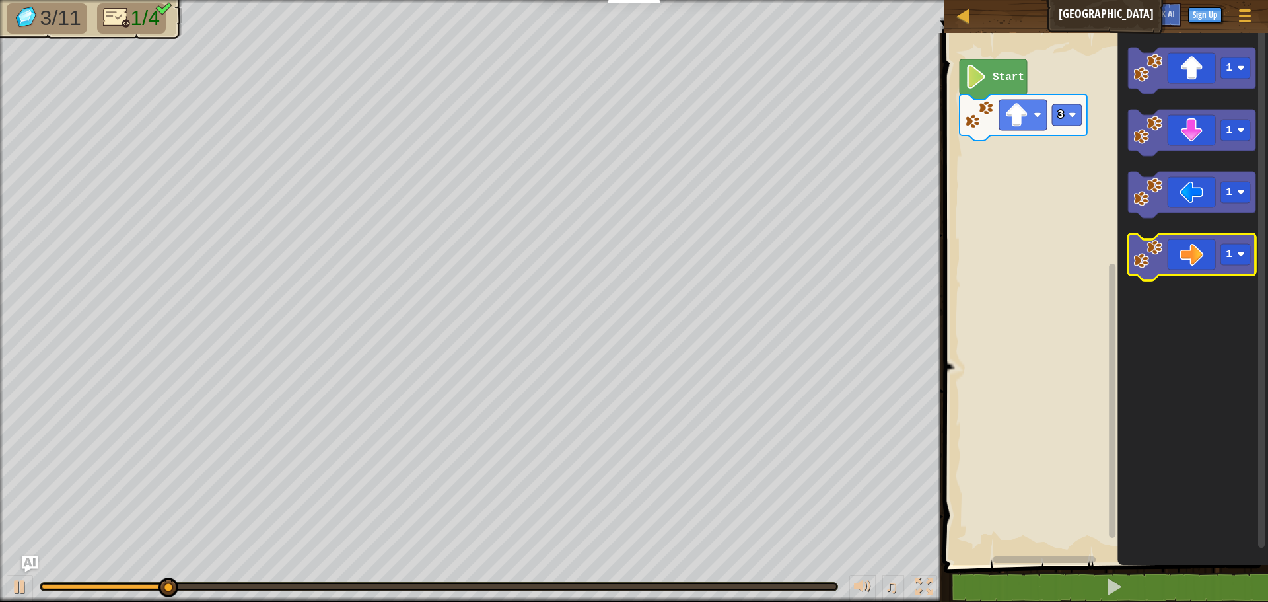
click at [1200, 256] on icon "Blockly Workspace" at bounding box center [1191, 257] width 127 height 46
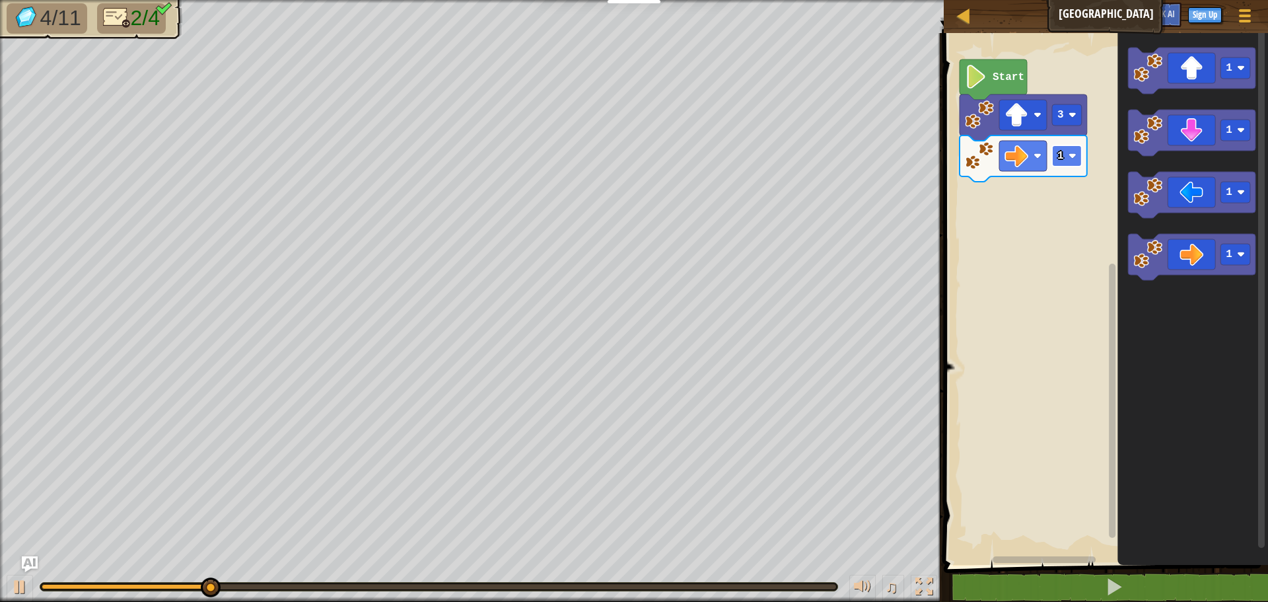
click at [1066, 159] on rect "Blockly Workspace" at bounding box center [1067, 155] width 30 height 21
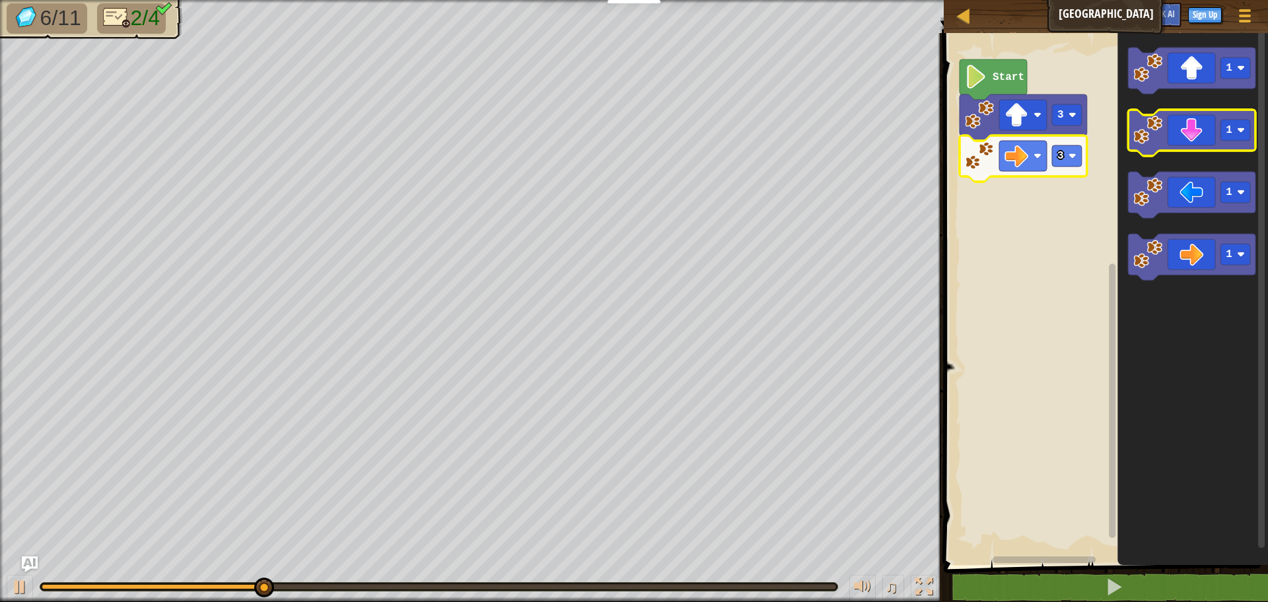
click at [1196, 139] on icon "Blockly Workspace" at bounding box center [1191, 133] width 127 height 46
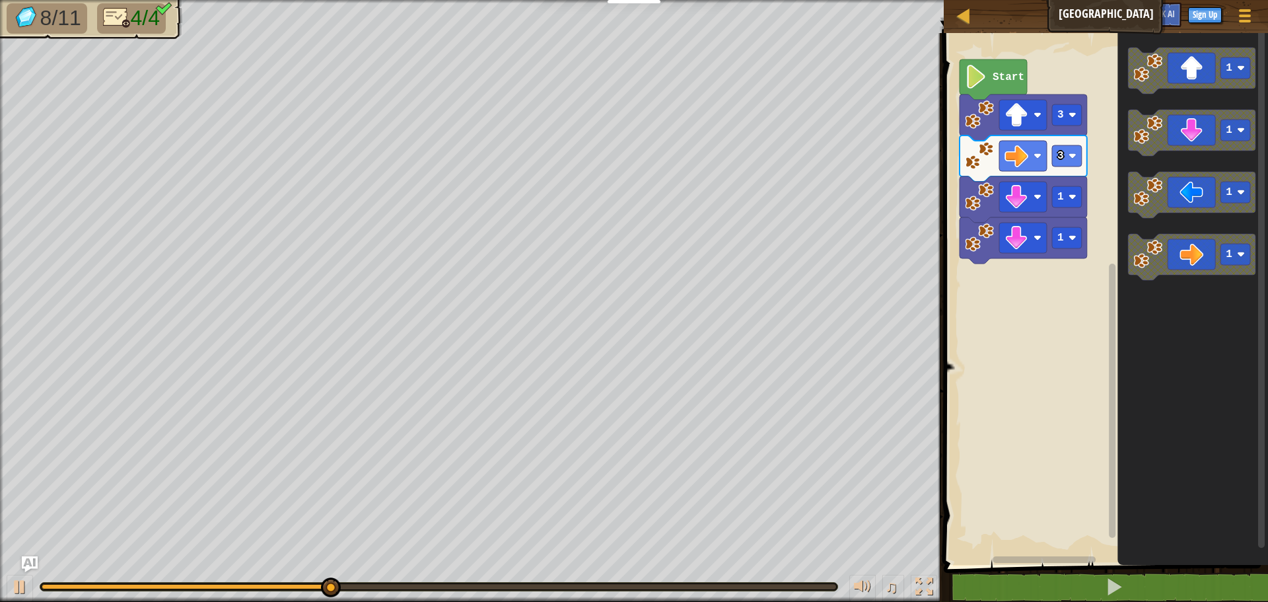
click at [1057, 250] on icon "Blockly Workspace" at bounding box center [1022, 240] width 127 height 46
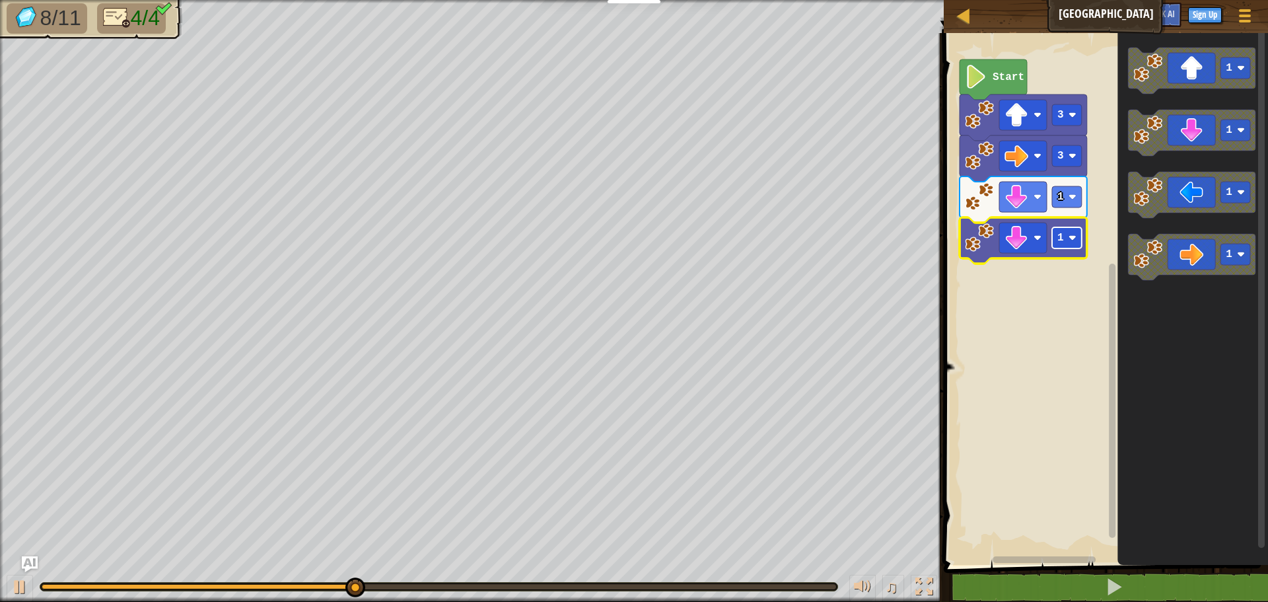
click at [1054, 247] on rect "Blockly Workspace" at bounding box center [1067, 237] width 30 height 21
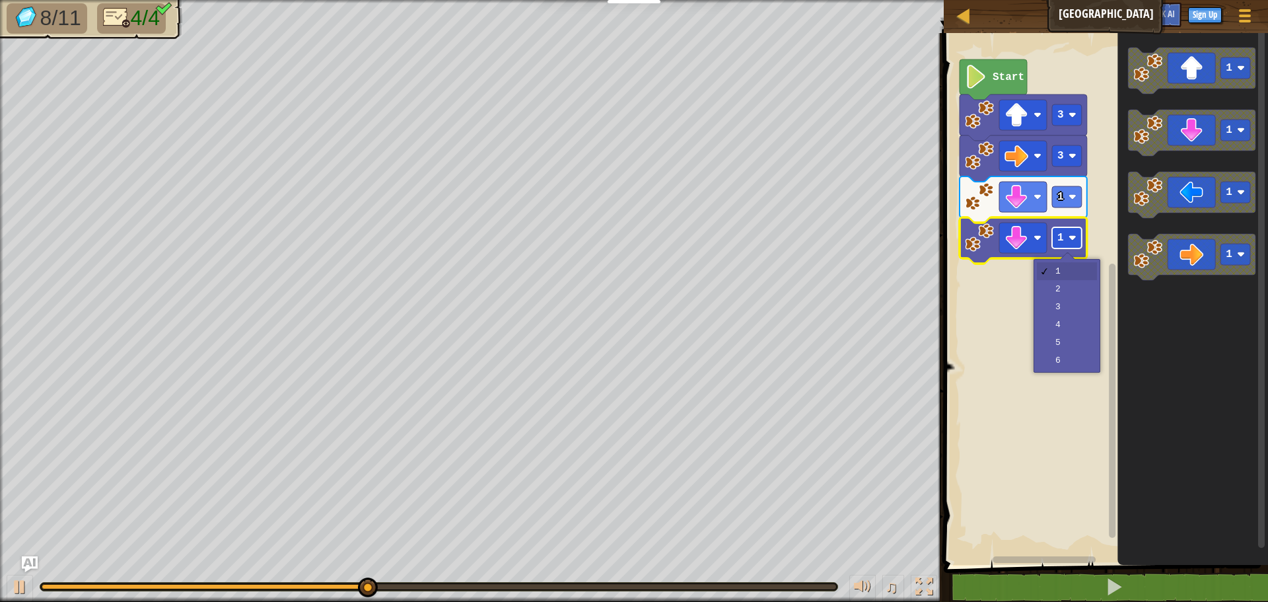
click at [1054, 247] on rect "Blockly Workspace" at bounding box center [1067, 237] width 30 height 21
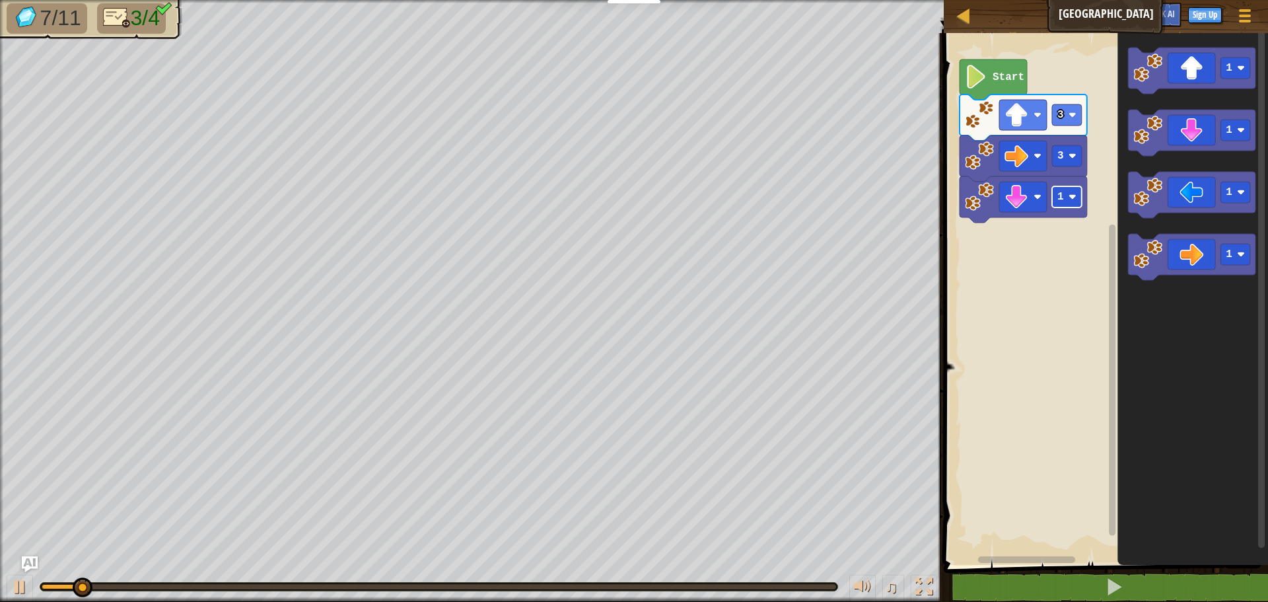
click at [1064, 187] on rect "Blockly Workspace" at bounding box center [1067, 196] width 30 height 21
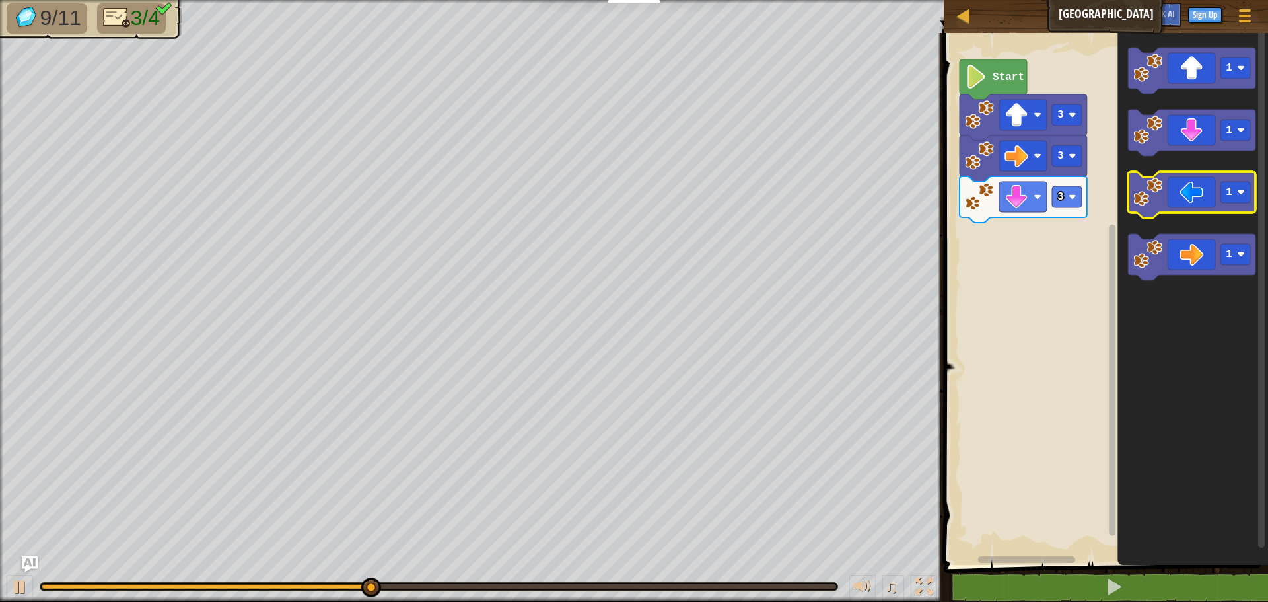
click at [1198, 201] on icon "Blockly Workspace" at bounding box center [1191, 195] width 127 height 46
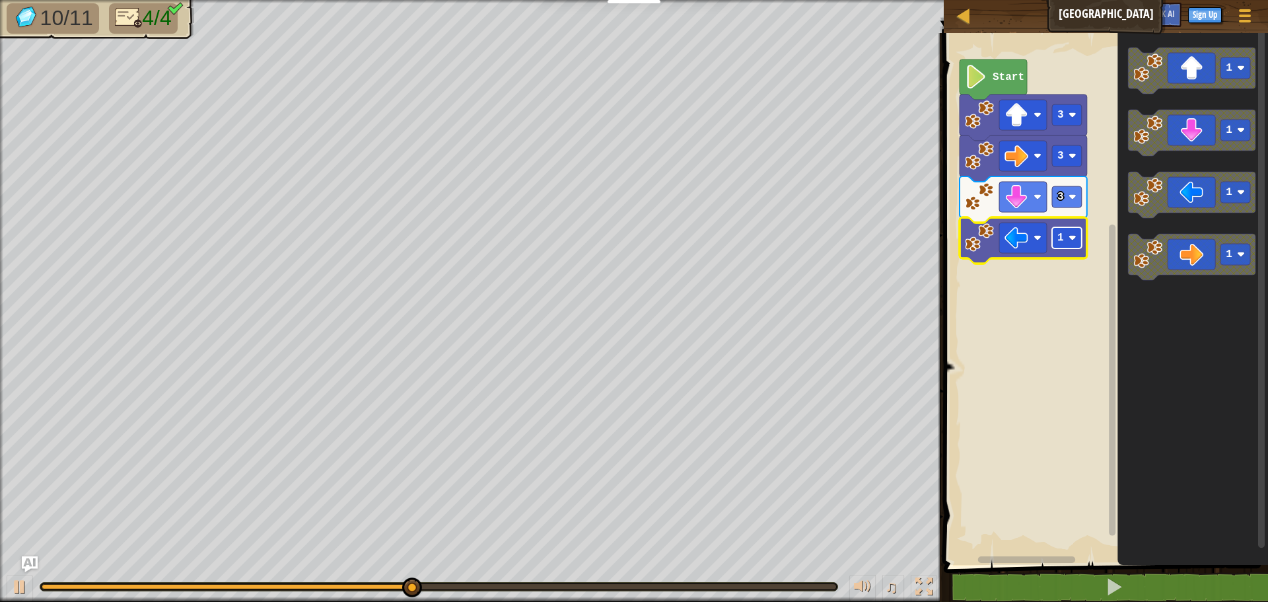
click at [1070, 234] on image "Blockly Workspace" at bounding box center [1072, 238] width 8 height 8
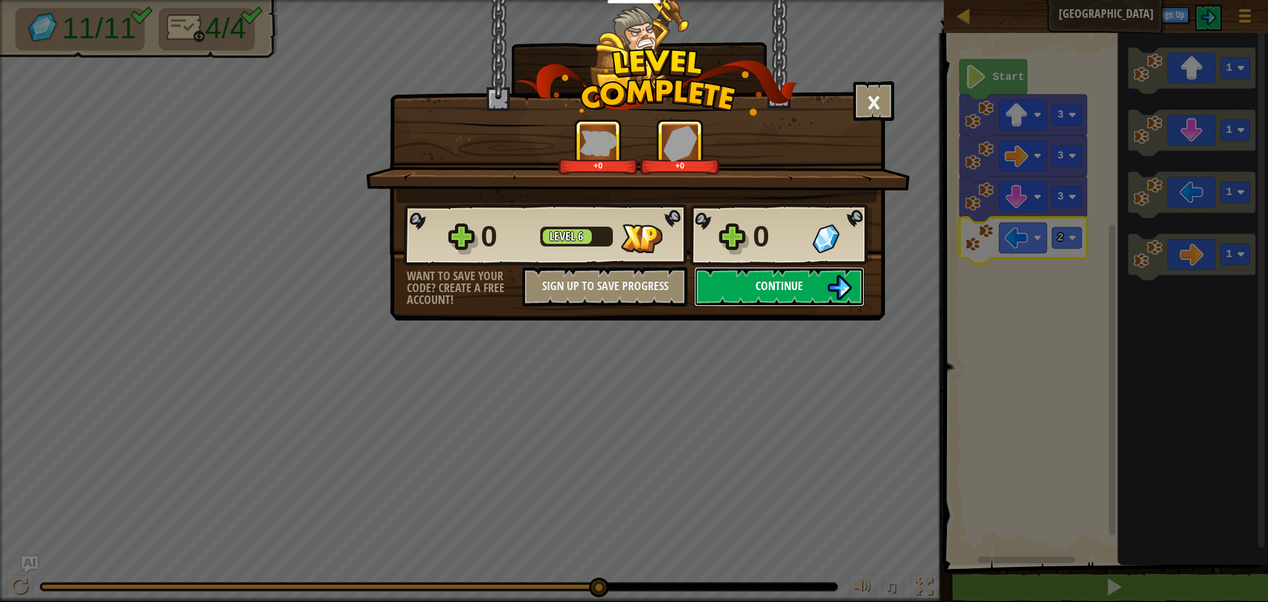
click at [719, 278] on button "Continue" at bounding box center [779, 287] width 170 height 40
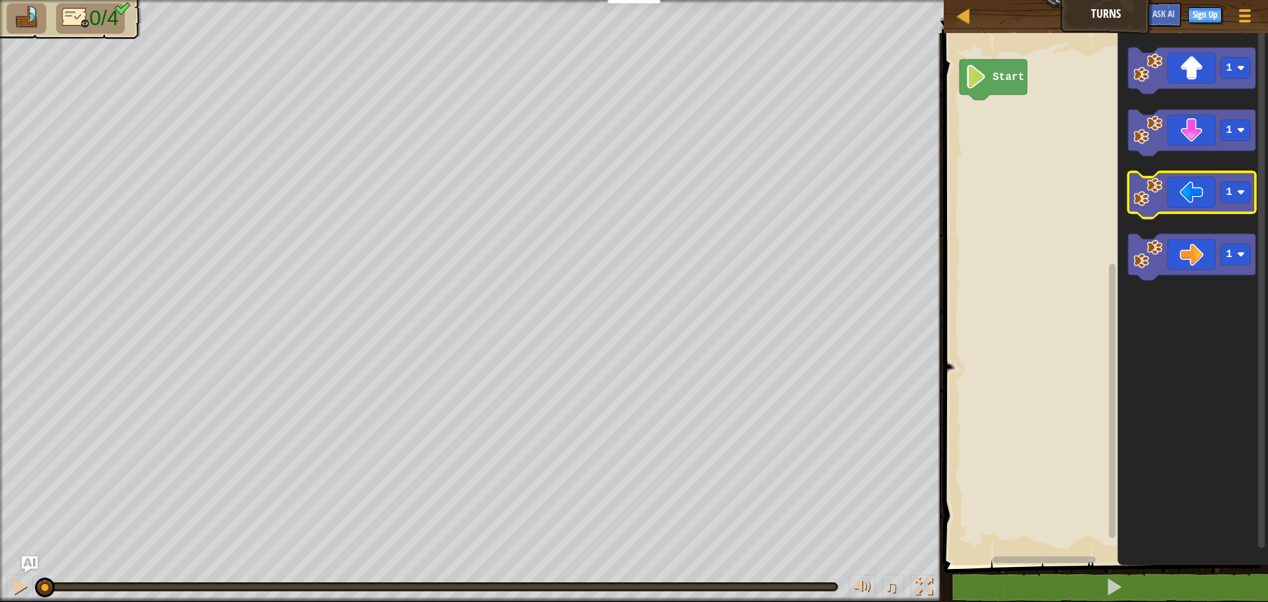
click at [1167, 192] on icon "Blockly Workspace" at bounding box center [1191, 195] width 127 height 46
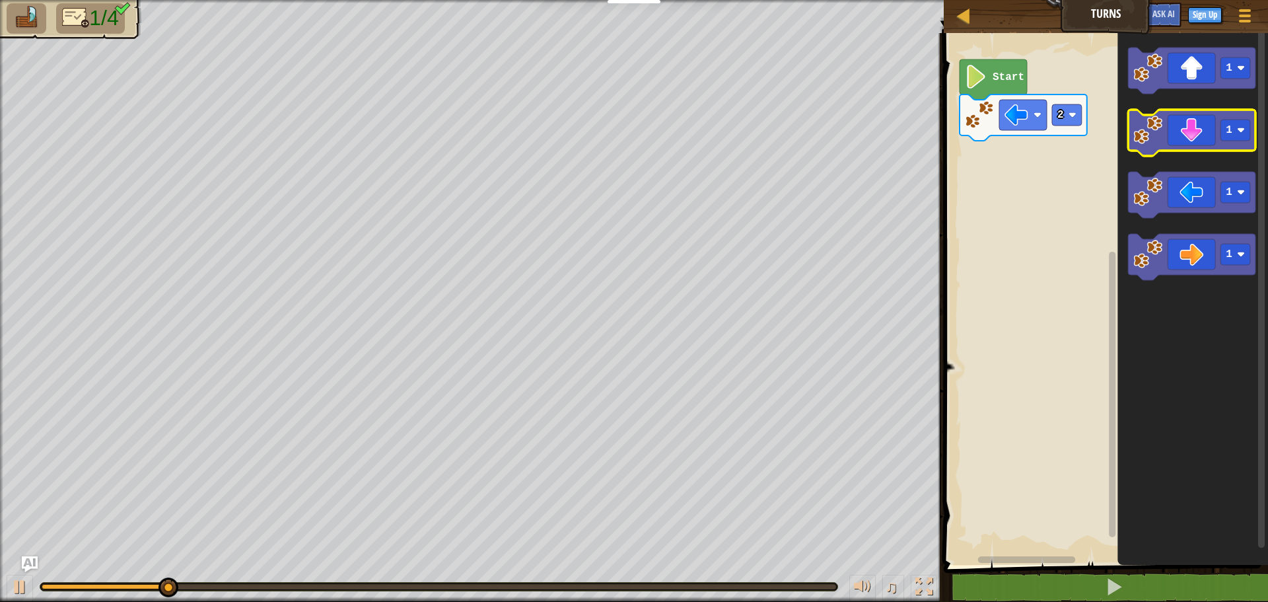
click at [1199, 131] on icon "Blockly Workspace" at bounding box center [1191, 133] width 127 height 46
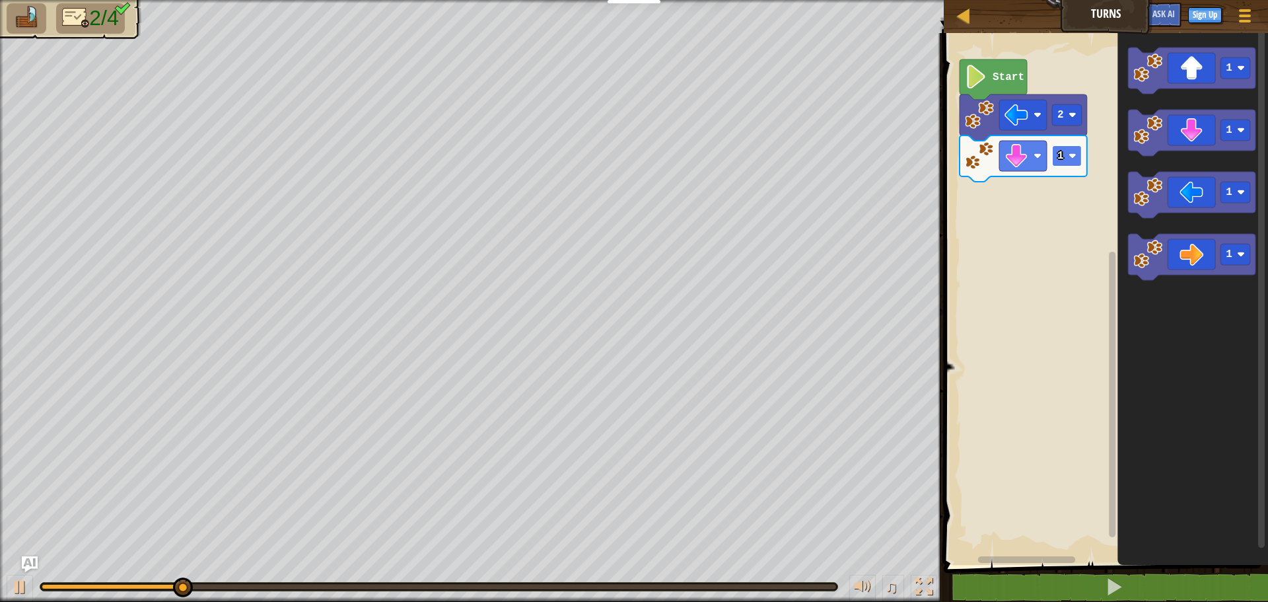
click at [1061, 157] on text "1" at bounding box center [1060, 156] width 7 height 12
click at [1180, 253] on icon "Blockly Workspace" at bounding box center [1191, 257] width 127 height 46
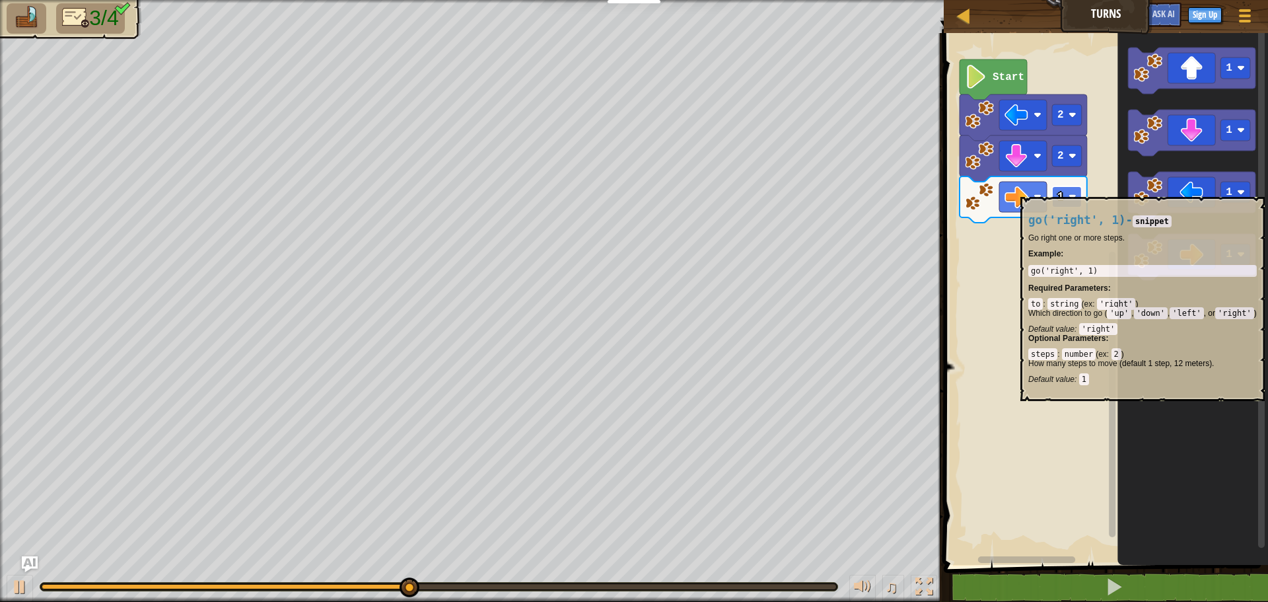
click at [1058, 191] on text "1" at bounding box center [1060, 197] width 7 height 12
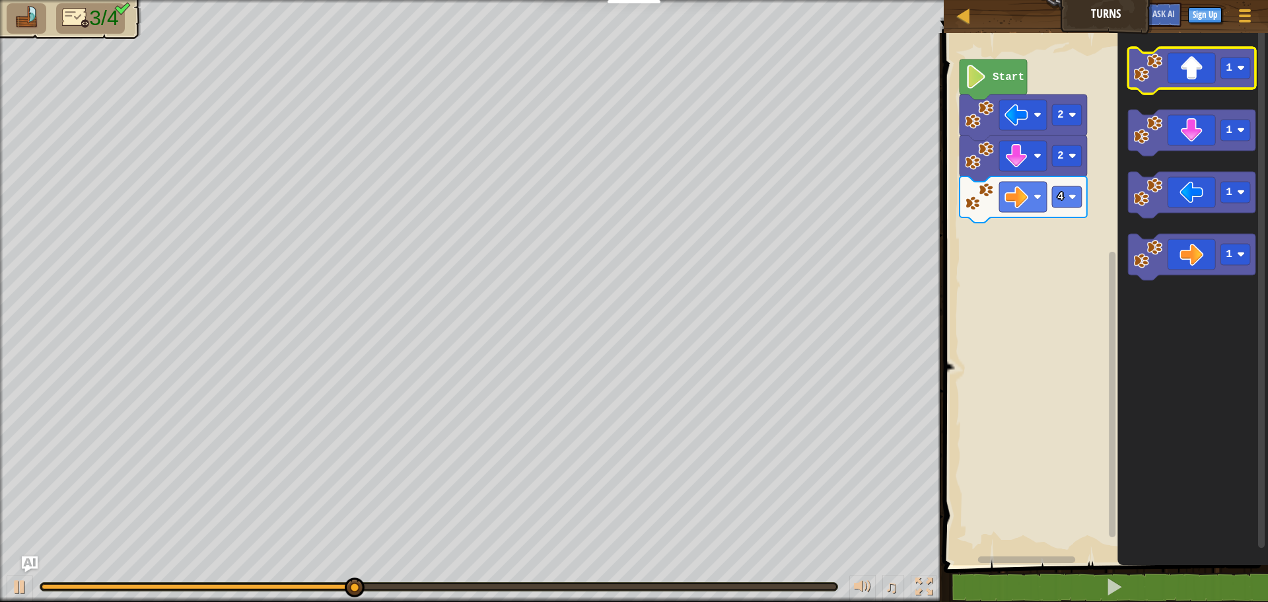
click at [1184, 76] on icon "Blockly Workspace" at bounding box center [1191, 71] width 127 height 46
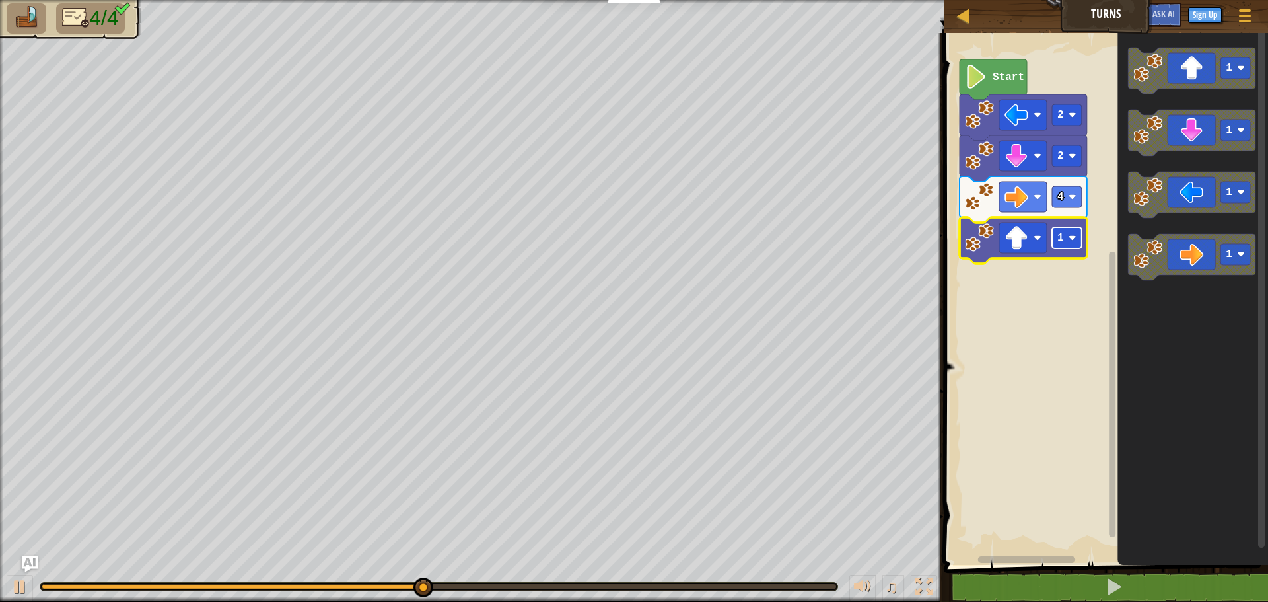
click at [1075, 236] on image "Blockly Workspace" at bounding box center [1072, 238] width 8 height 8
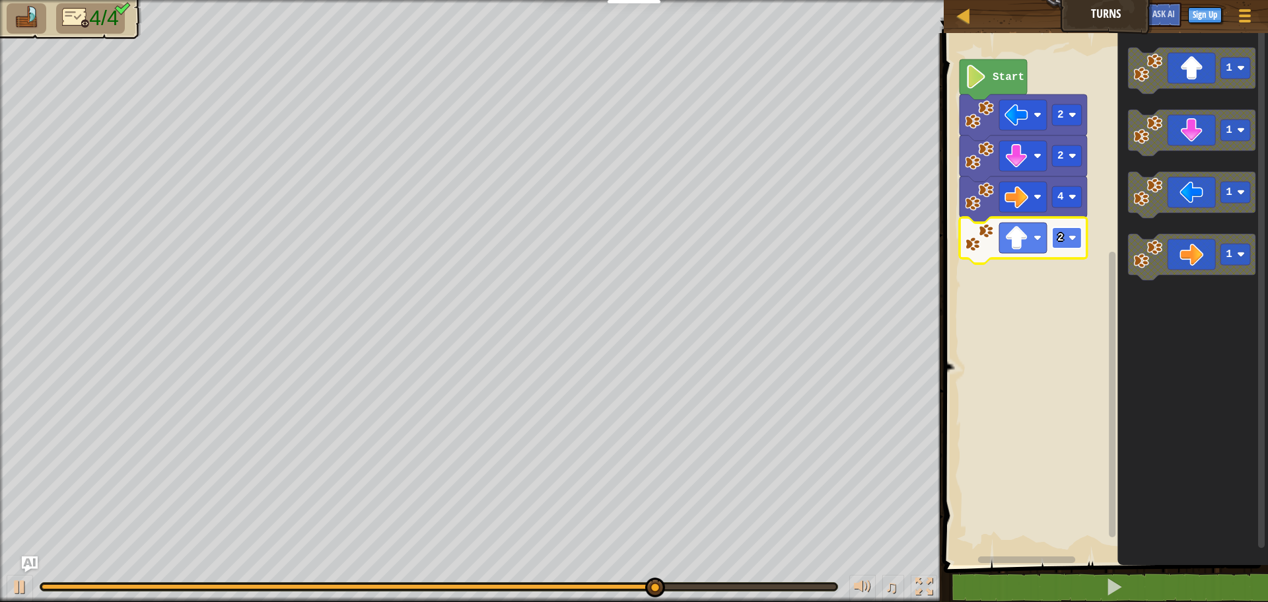
click at [1064, 242] on rect "Blockly Workspace" at bounding box center [1067, 237] width 30 height 21
click at [1062, 244] on rect "Blockly Workspace" at bounding box center [1067, 237] width 30 height 21
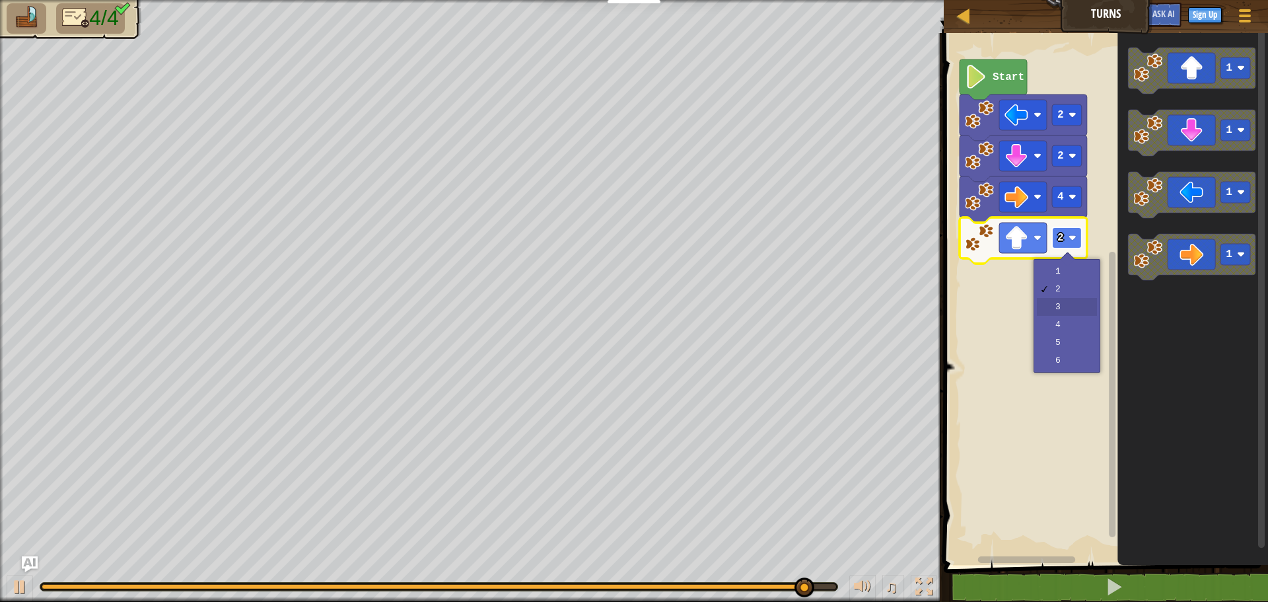
drag, startPoint x: 1066, startPoint y: 308, endPoint x: 1063, endPoint y: 246, distance: 62.1
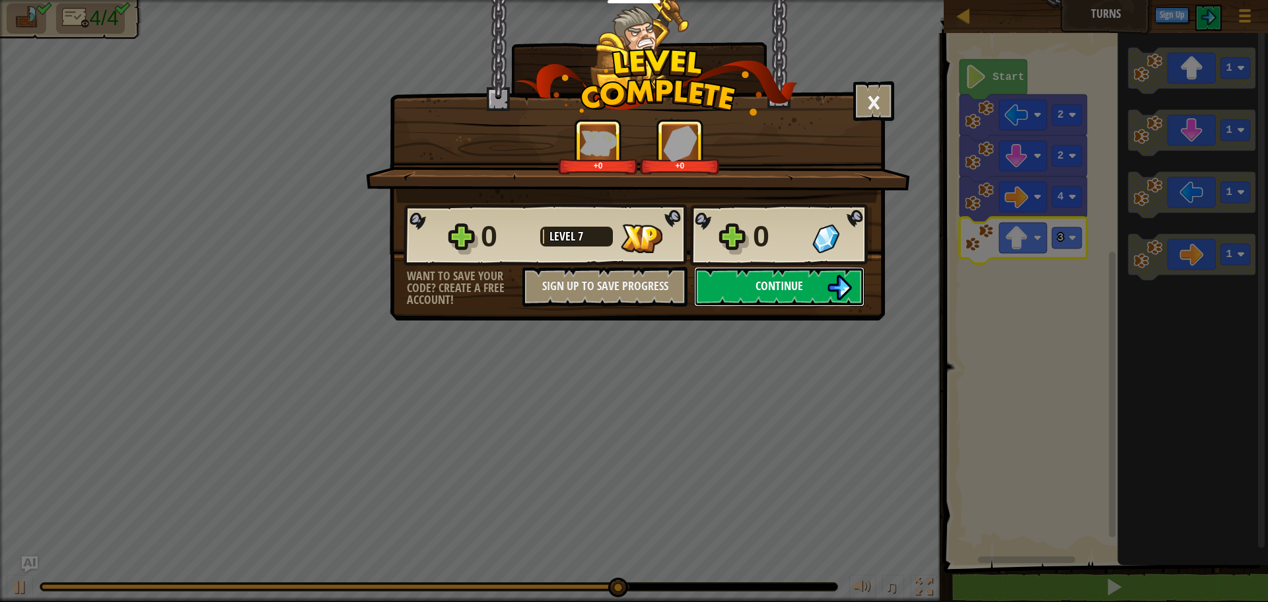
click at [796, 288] on span "Continue" at bounding box center [779, 285] width 48 height 17
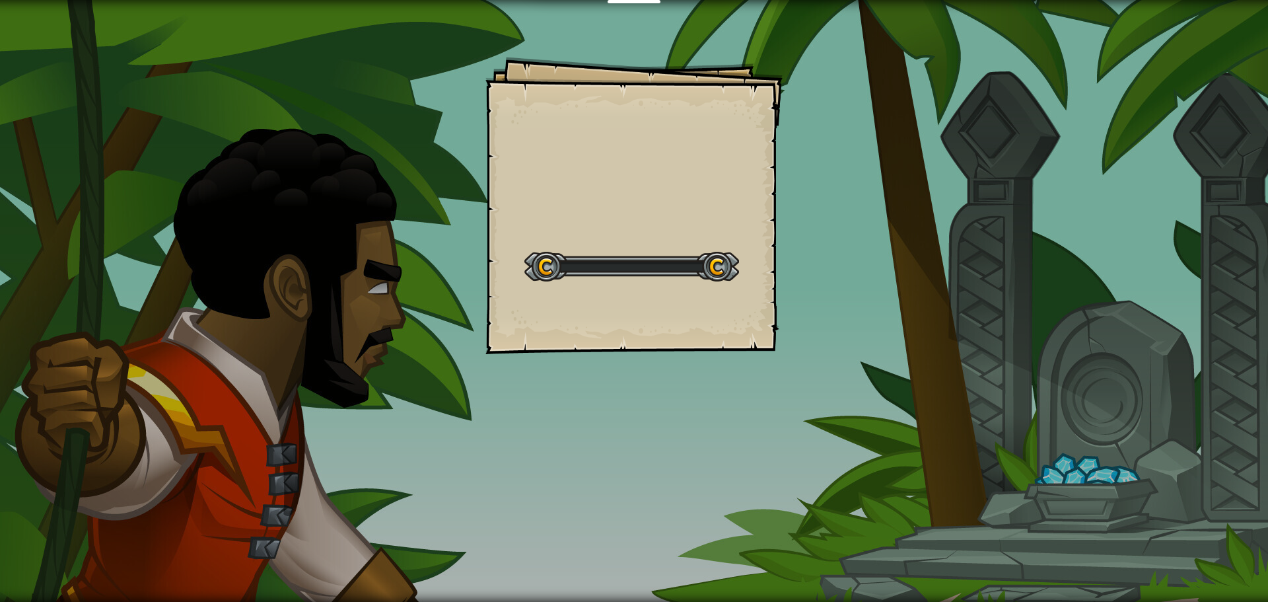
click at [796, 287] on div "Goals Start Level Error loading from server. Try refreshing the page. You'll ne…" at bounding box center [634, 301] width 1268 height 602
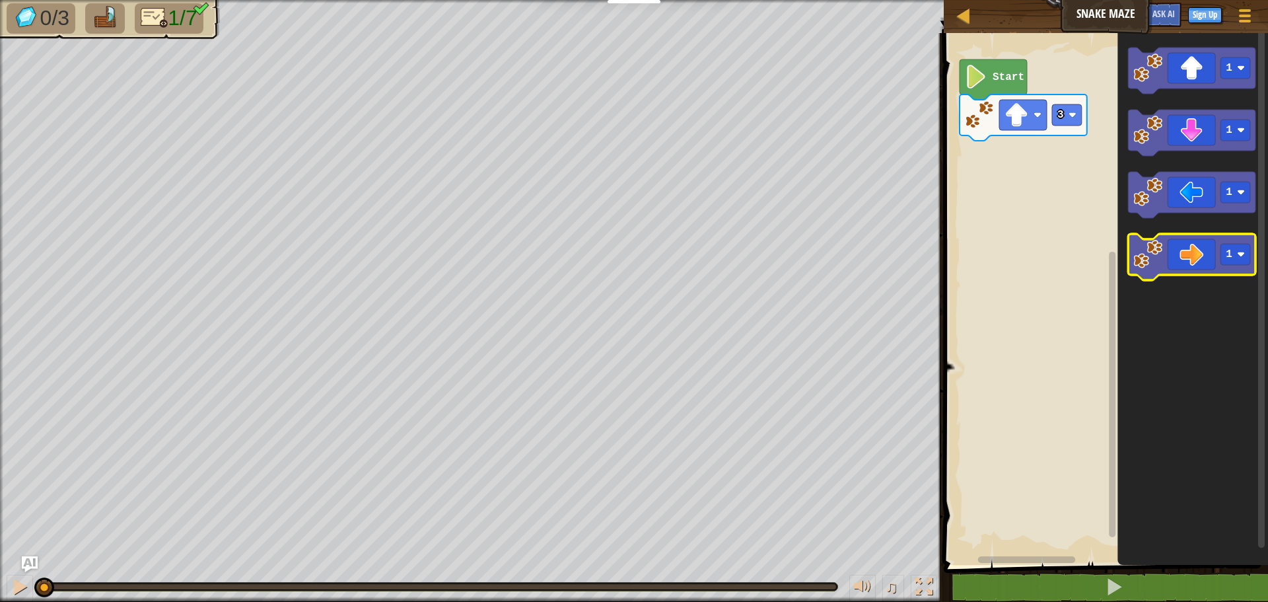
click at [1188, 268] on icon "Blockly Workspace" at bounding box center [1191, 257] width 127 height 46
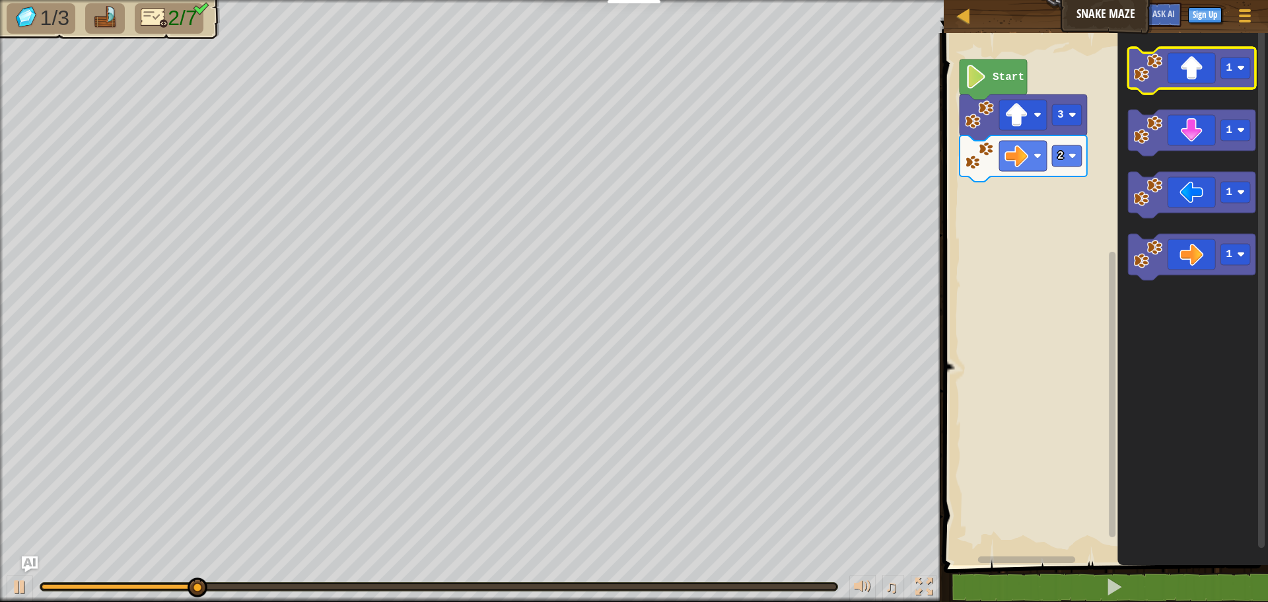
click at [1172, 69] on icon "Blockly Workspace" at bounding box center [1191, 71] width 127 height 46
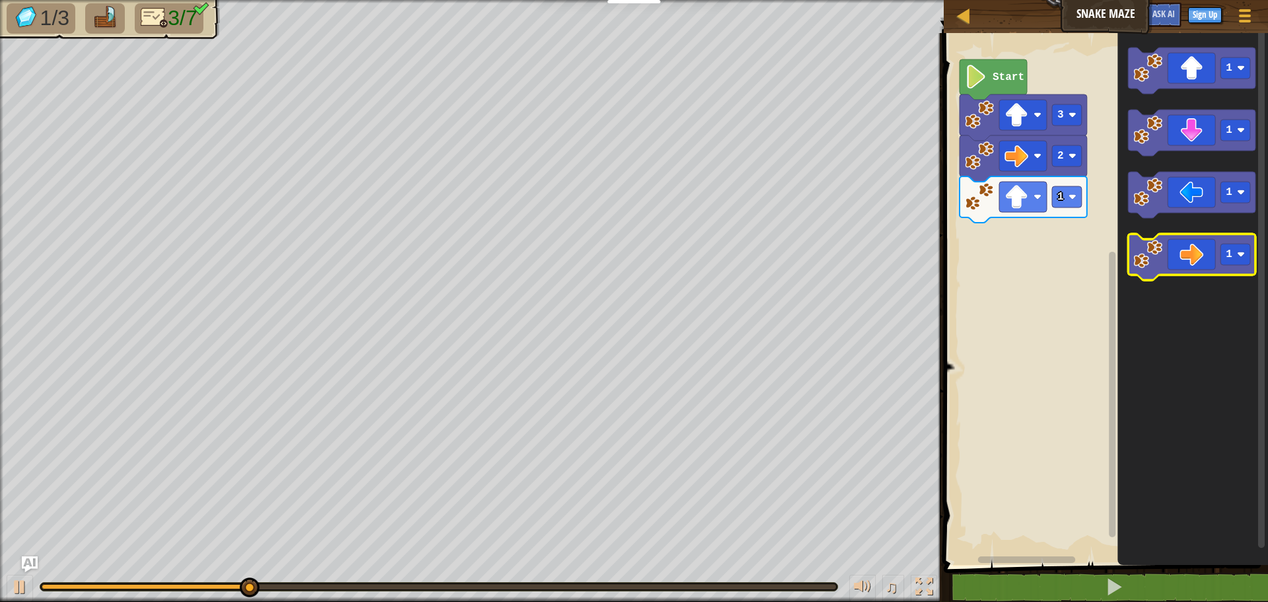
click at [1213, 257] on icon "Blockly Workspace" at bounding box center [1191, 257] width 127 height 46
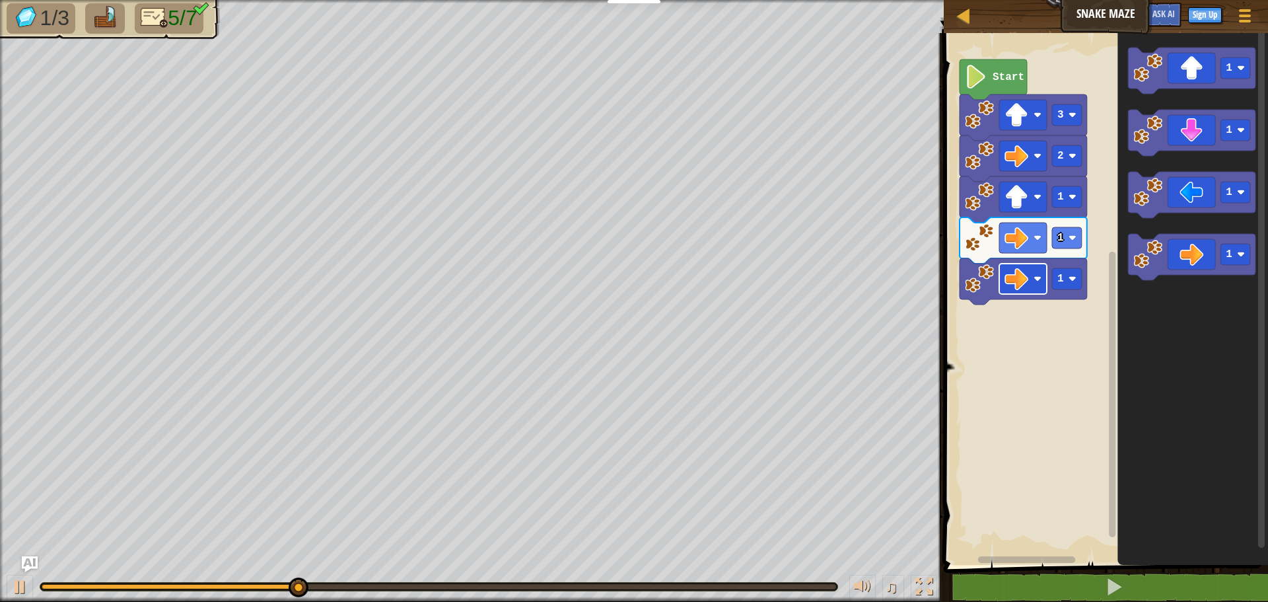
click at [1026, 288] on image "Blockly Workspace" at bounding box center [1016, 279] width 24 height 24
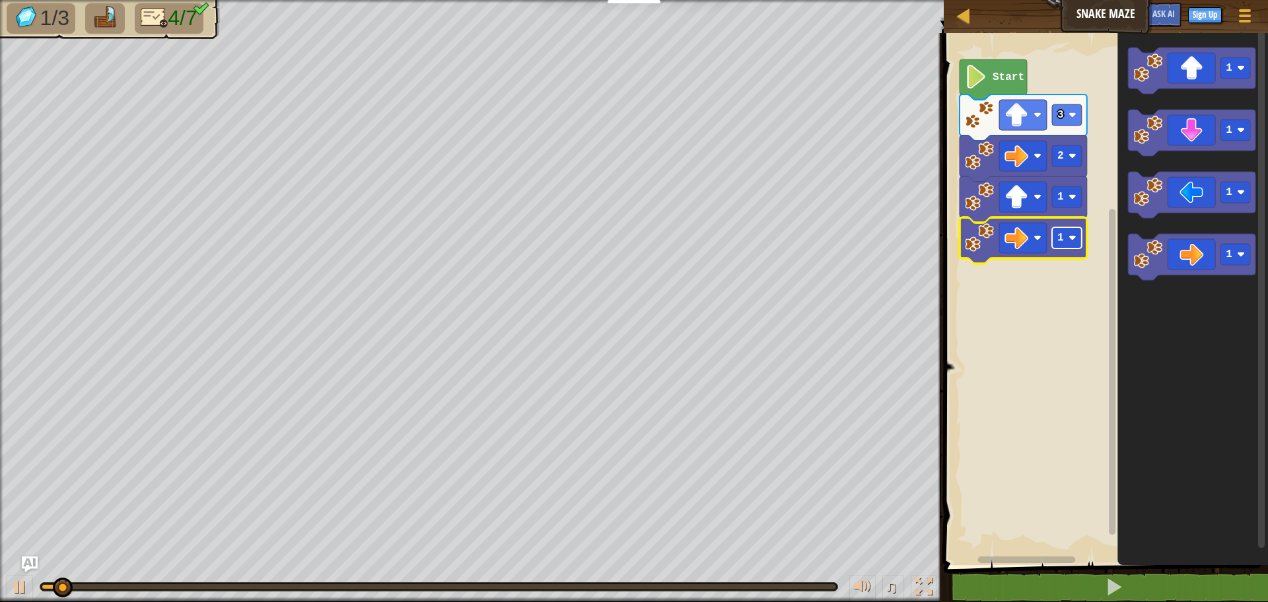
click at [1074, 244] on rect "Blockly Workspace" at bounding box center [1067, 237] width 30 height 21
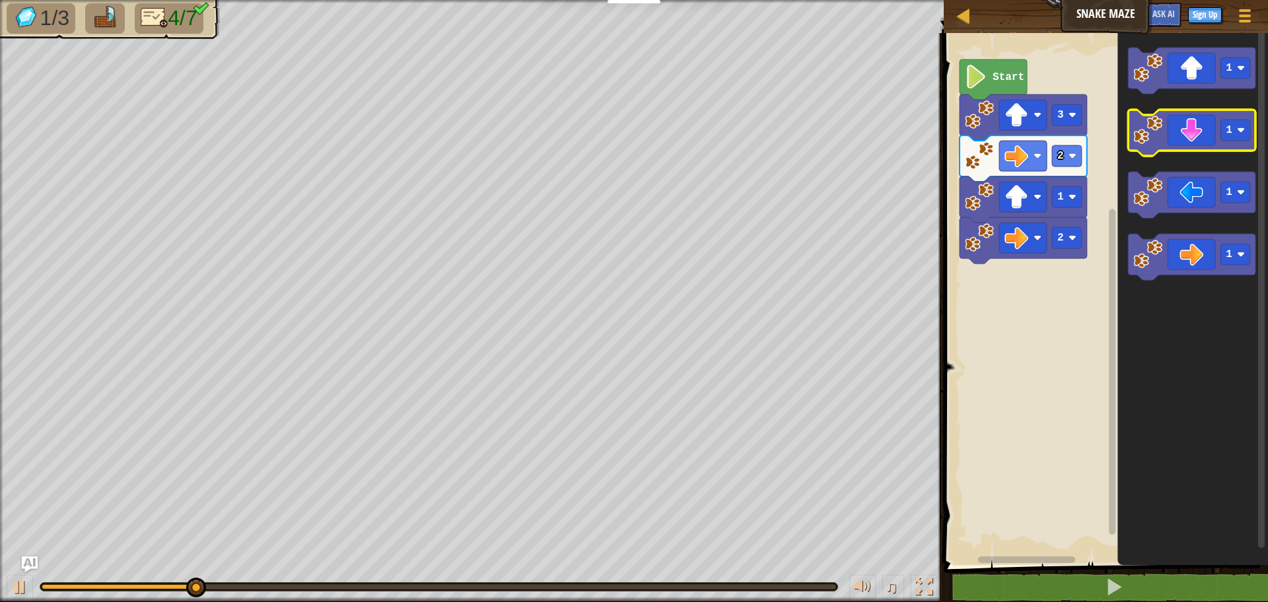
click at [1184, 130] on icon "Blockly Workspace" at bounding box center [1191, 133] width 127 height 46
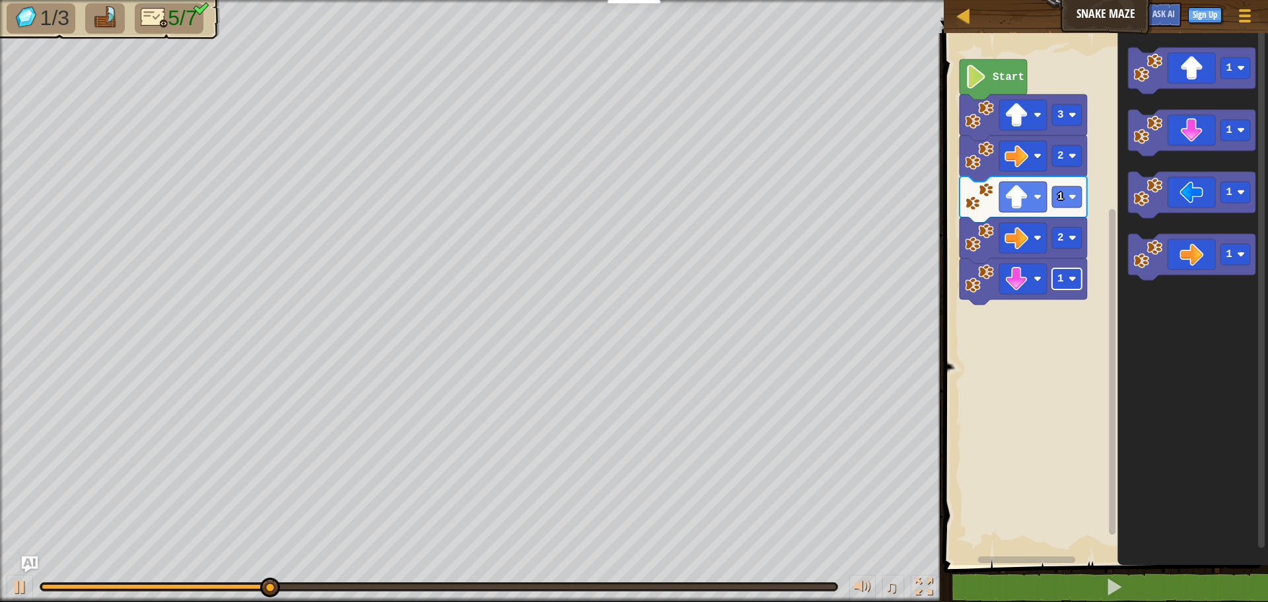
click at [1064, 281] on rect "Blockly Workspace" at bounding box center [1067, 278] width 30 height 21
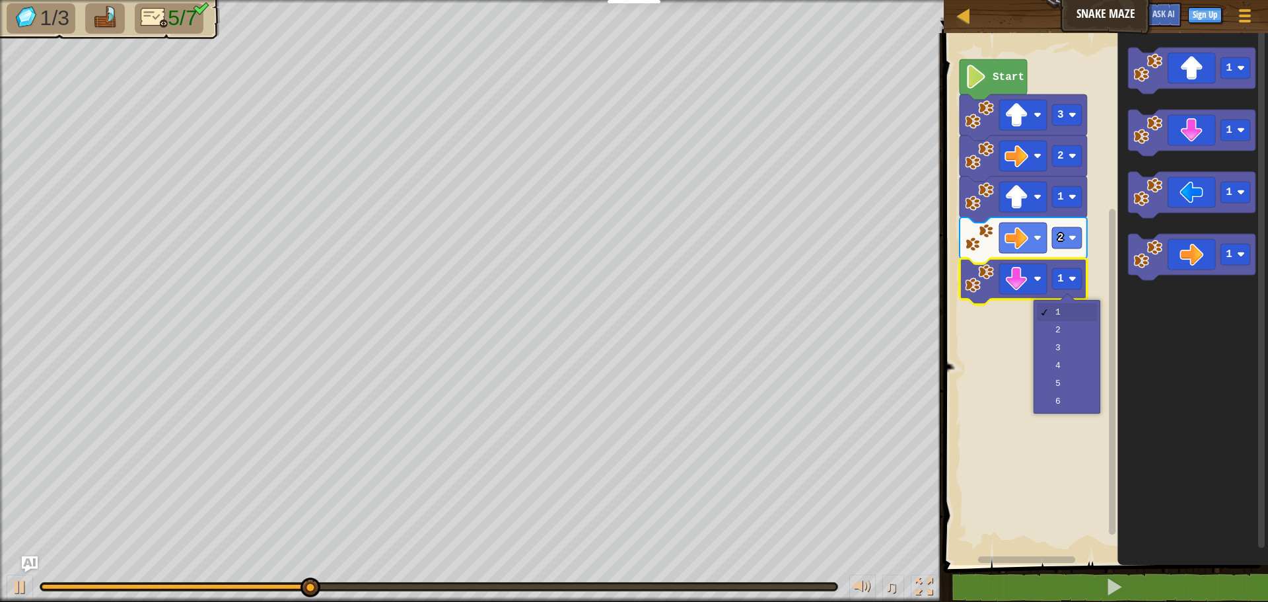
drag, startPoint x: 1069, startPoint y: 318, endPoint x: 1072, endPoint y: 332, distance: 14.1
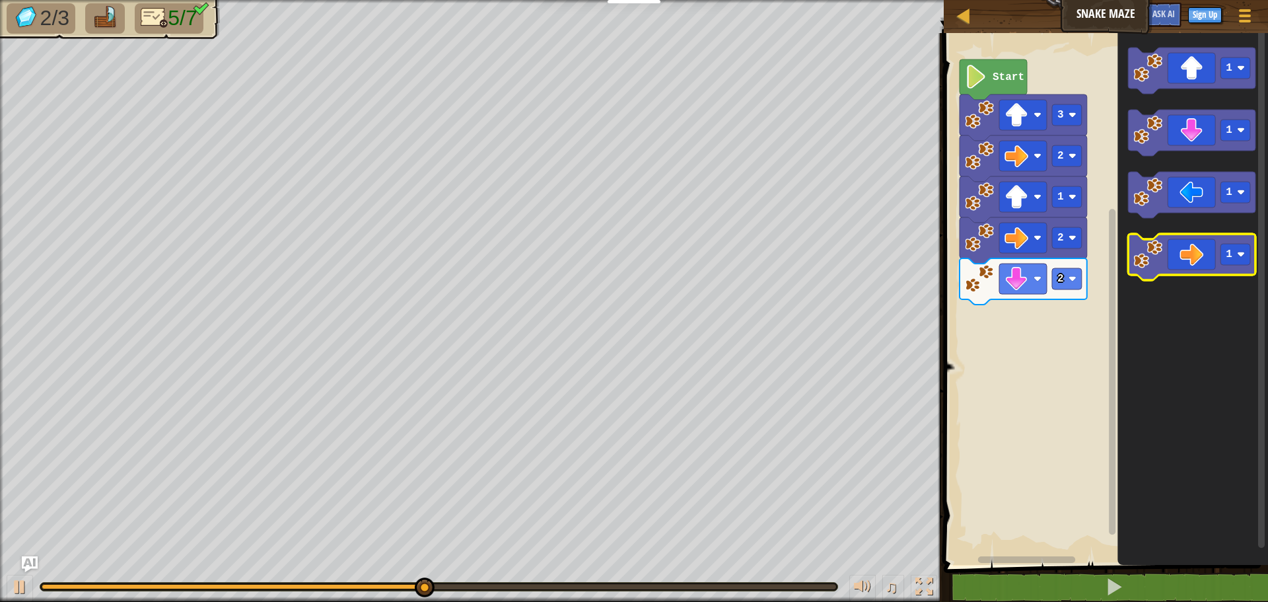
click at [1201, 261] on icon "Blockly Workspace" at bounding box center [1191, 257] width 127 height 46
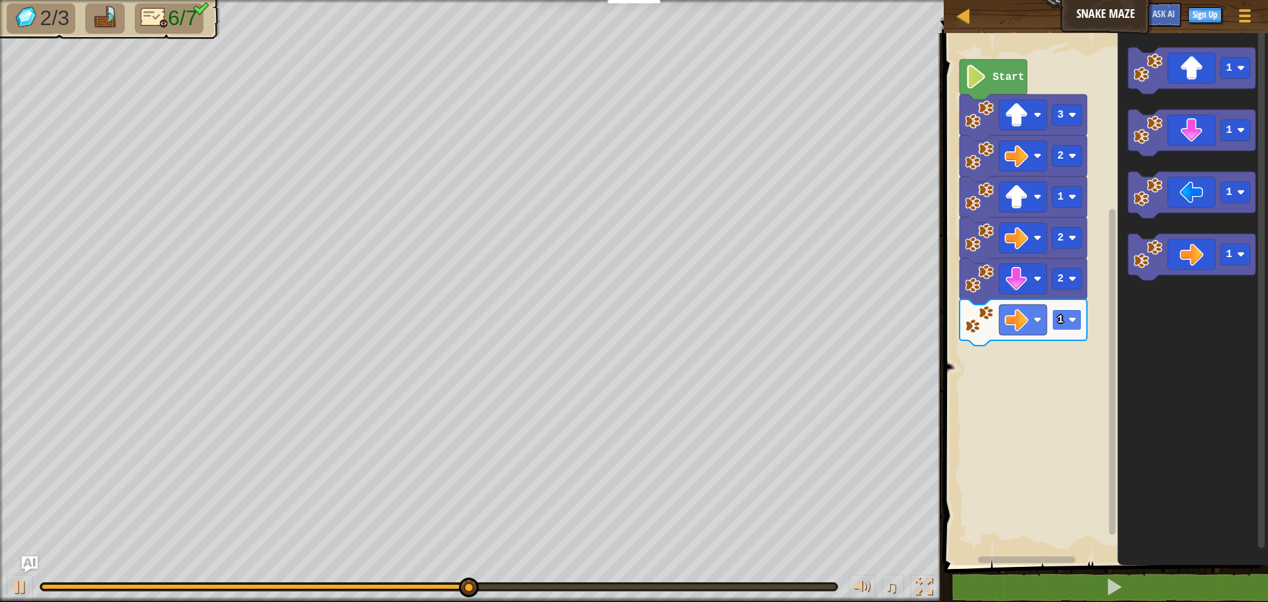
click at [1064, 322] on rect "Blockly Workspace" at bounding box center [1067, 319] width 30 height 21
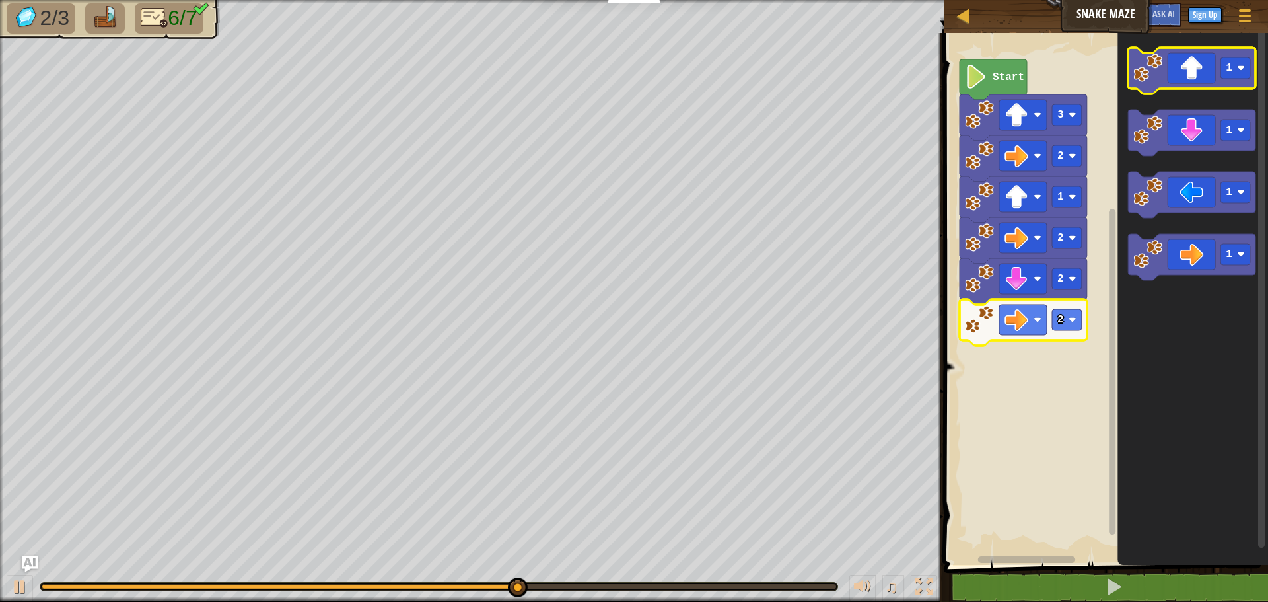
click at [1181, 72] on icon "Blockly Workspace" at bounding box center [1191, 71] width 127 height 46
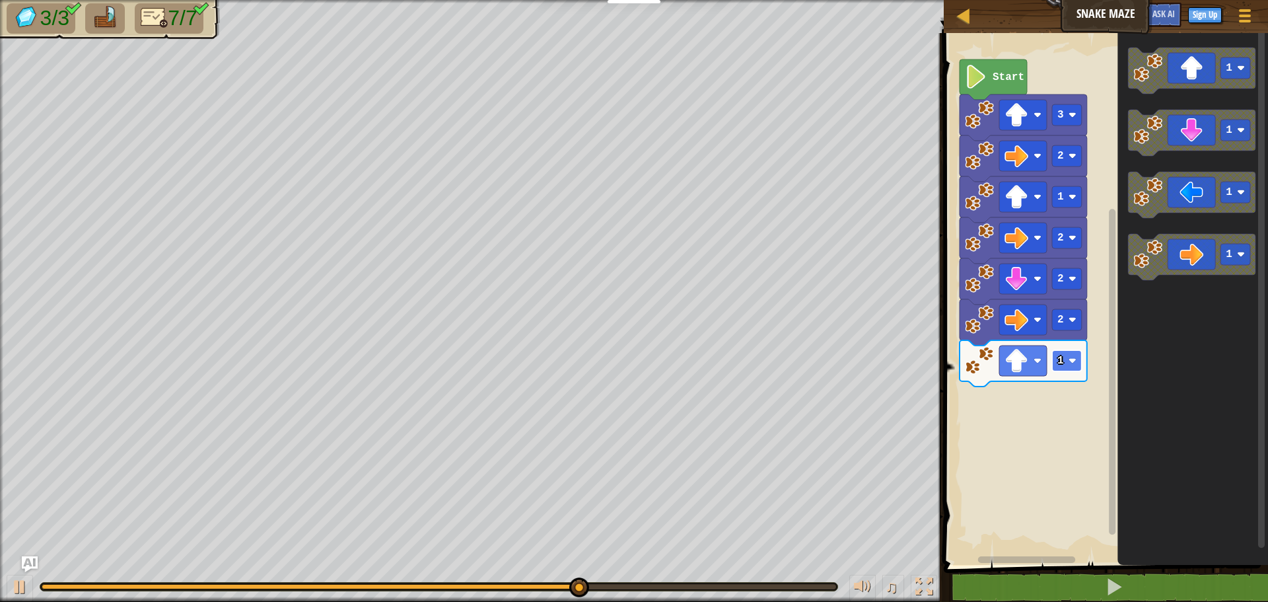
click at [1070, 366] on rect "Blockly Workspace" at bounding box center [1067, 360] width 30 height 21
click at [1057, 361] on text "1" at bounding box center [1060, 361] width 7 height 12
click at [1058, 364] on text "1" at bounding box center [1060, 361] width 7 height 12
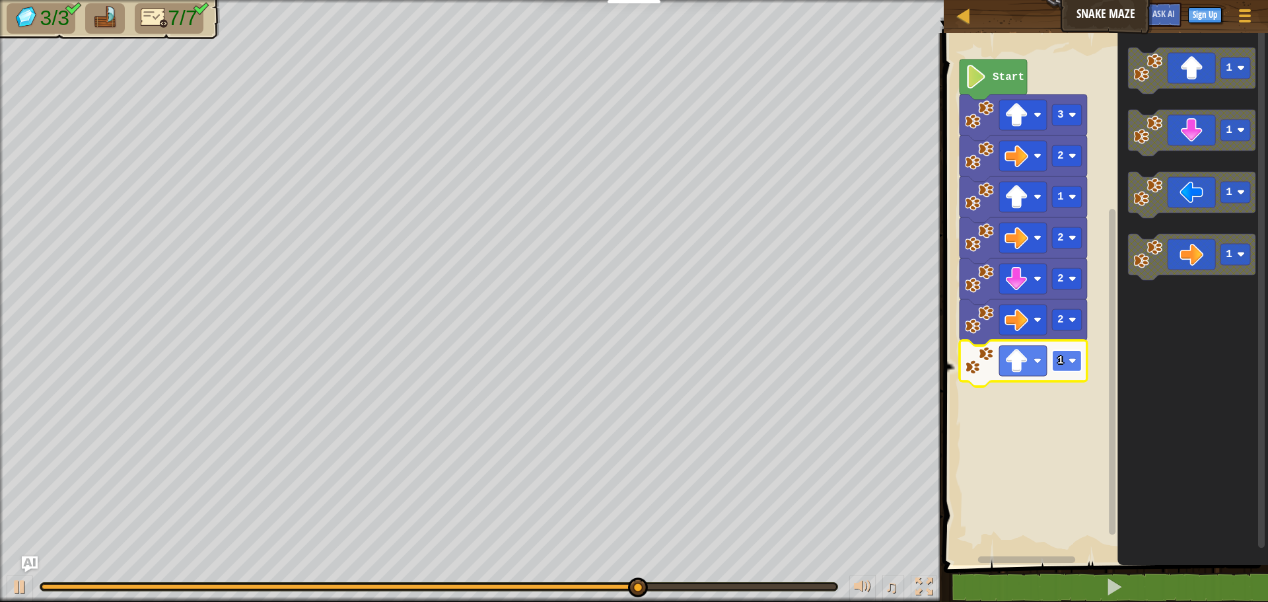
click at [1058, 364] on text "1" at bounding box center [1060, 361] width 7 height 12
click at [1058, 363] on text "1" at bounding box center [1060, 361] width 7 height 12
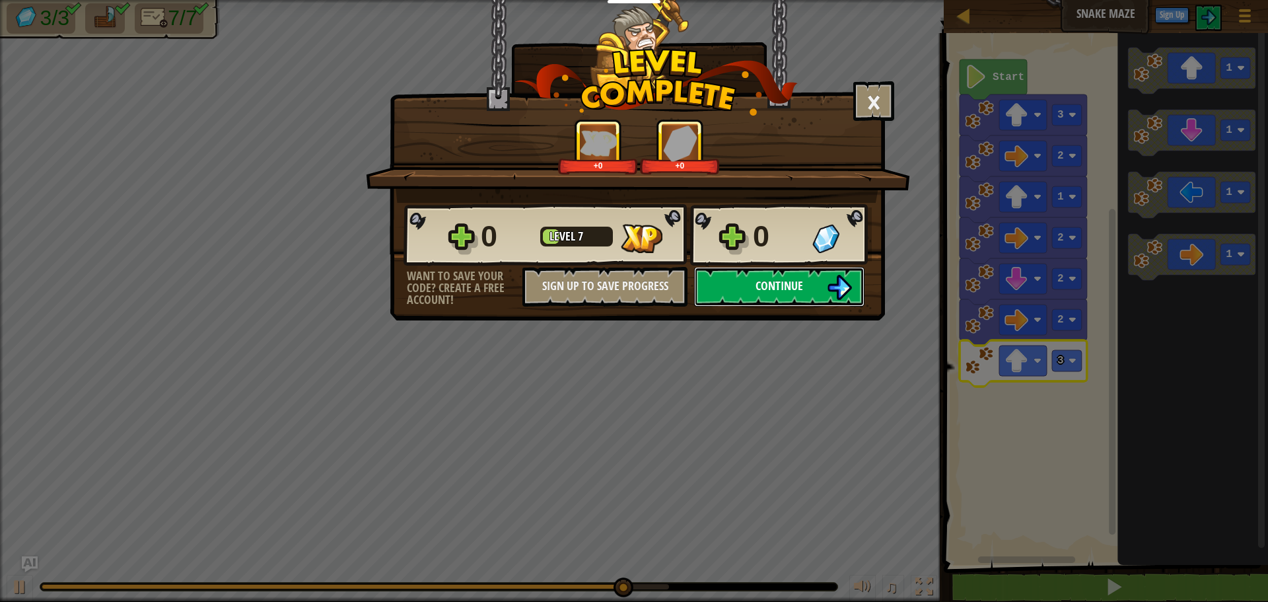
click at [820, 277] on button "Continue" at bounding box center [779, 287] width 170 height 40
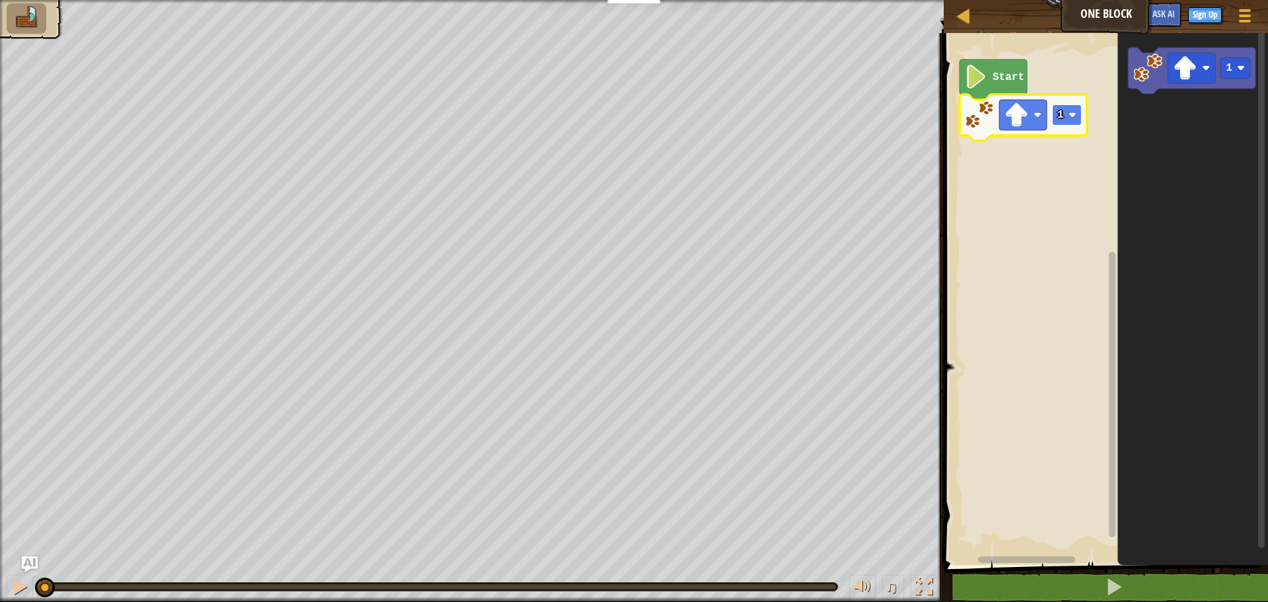
click at [1054, 112] on rect "Blockly Workspace" at bounding box center [1067, 114] width 30 height 21
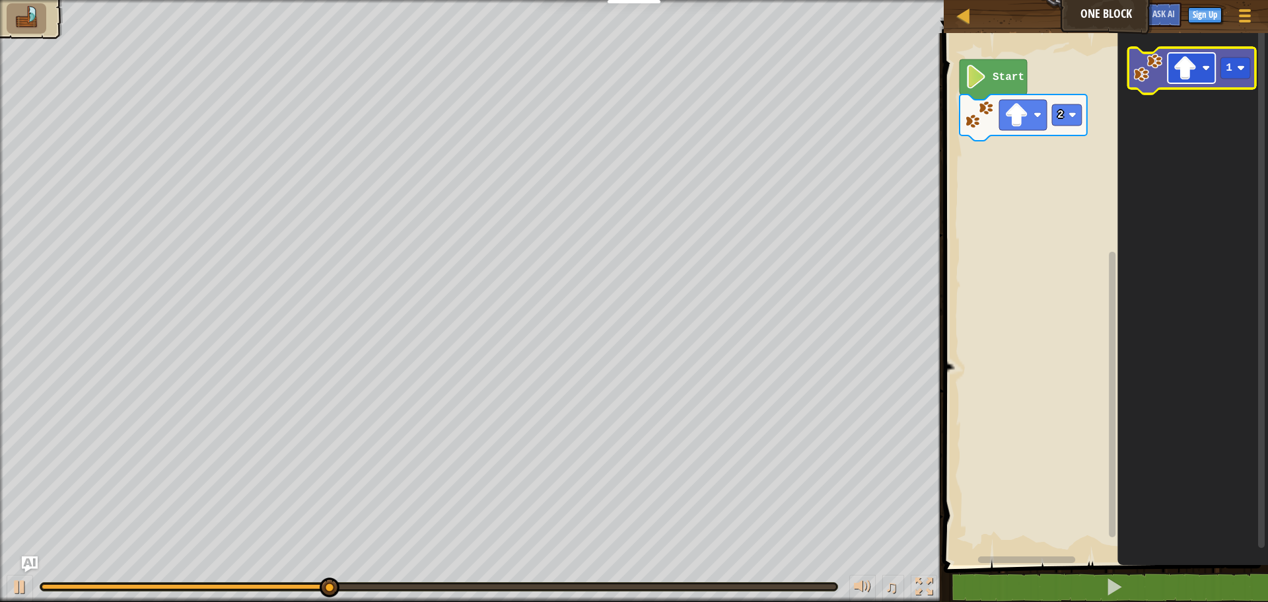
click at [1190, 71] on image "Blockly Workspace" at bounding box center [1185, 68] width 24 height 24
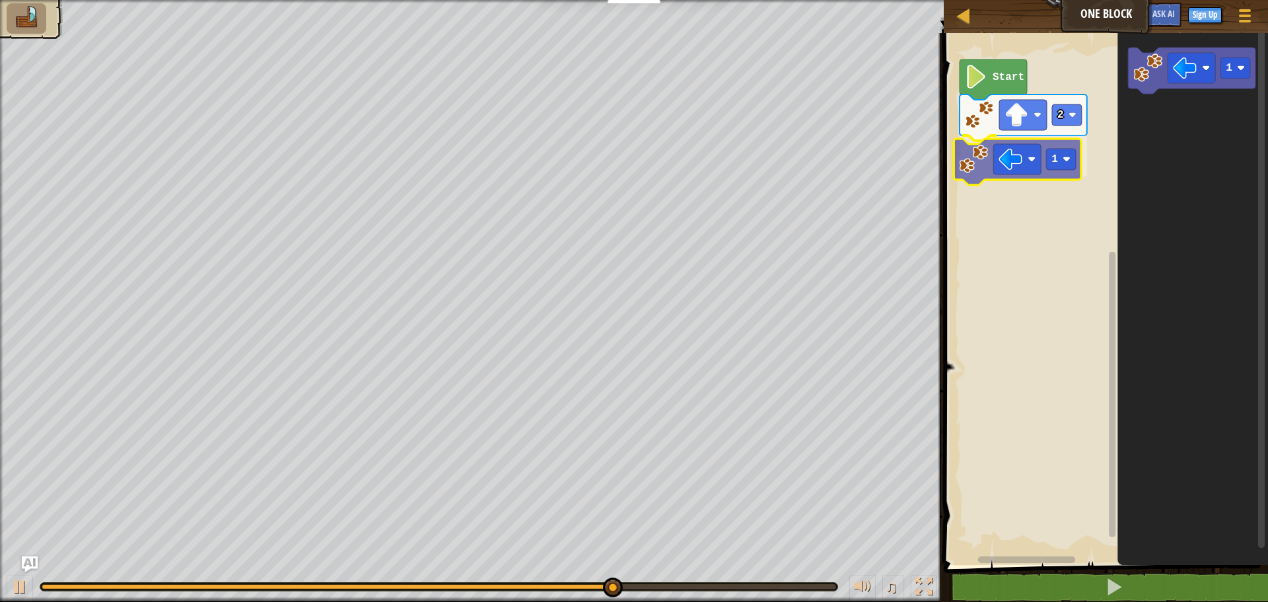
click at [1000, 166] on div "Start 2 1 1 1" at bounding box center [1104, 295] width 328 height 538
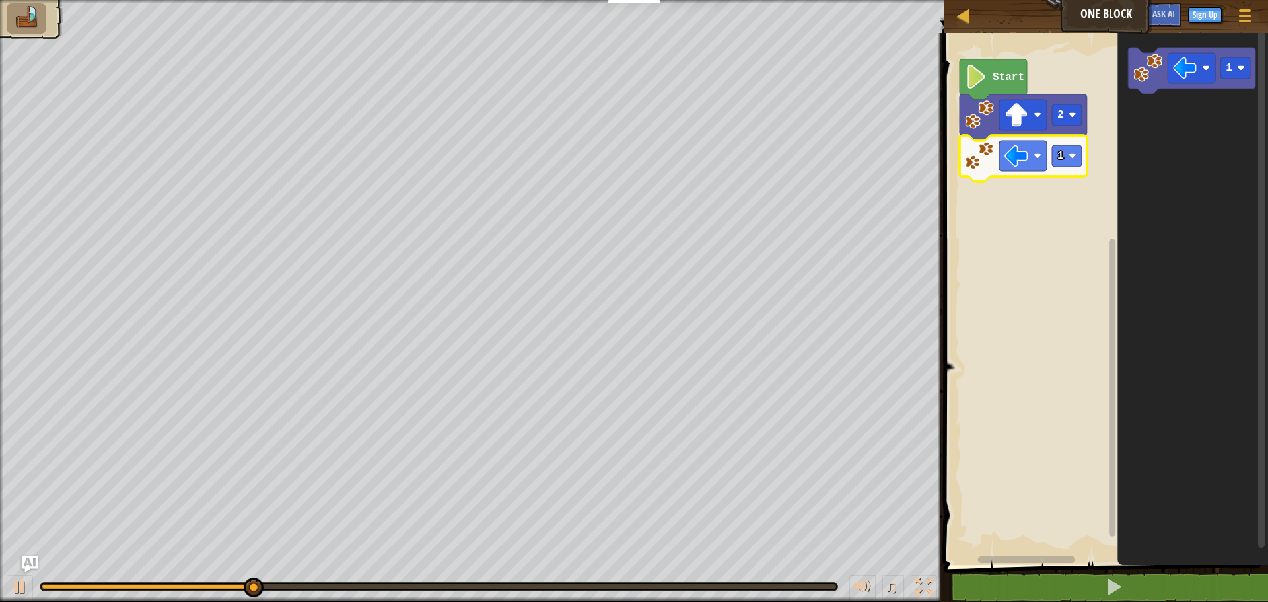
click at [1067, 170] on icon "Blockly Workspace" at bounding box center [1022, 158] width 127 height 46
click at [1067, 165] on rect "Blockly Workspace" at bounding box center [1067, 155] width 30 height 21
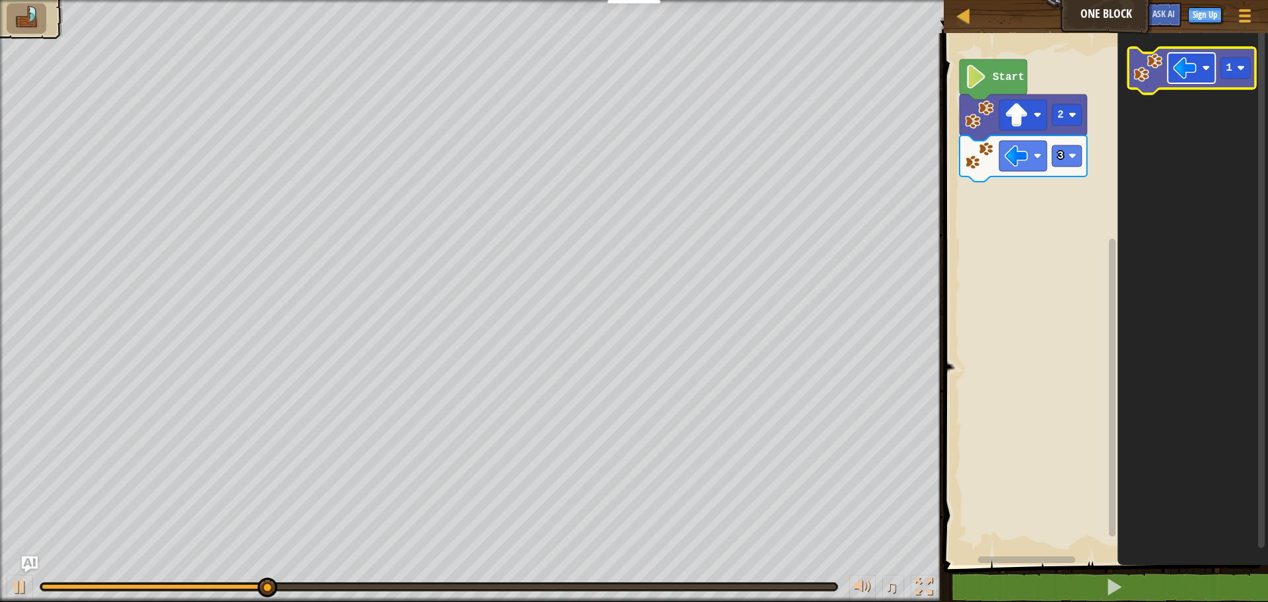
click at [1198, 67] on rect "Blockly Workspace" at bounding box center [1191, 68] width 48 height 30
click at [1159, 71] on image "Blockly Workspace" at bounding box center [1147, 67] width 29 height 29
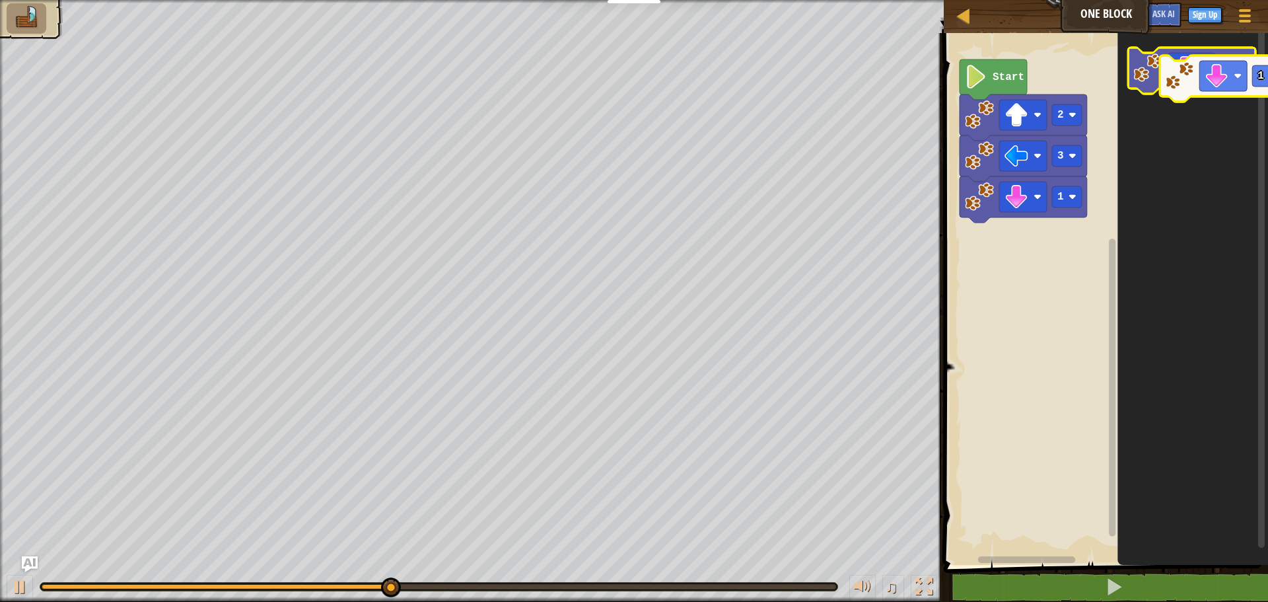
click at [1185, 81] on g "1" at bounding box center [1191, 71] width 127 height 46
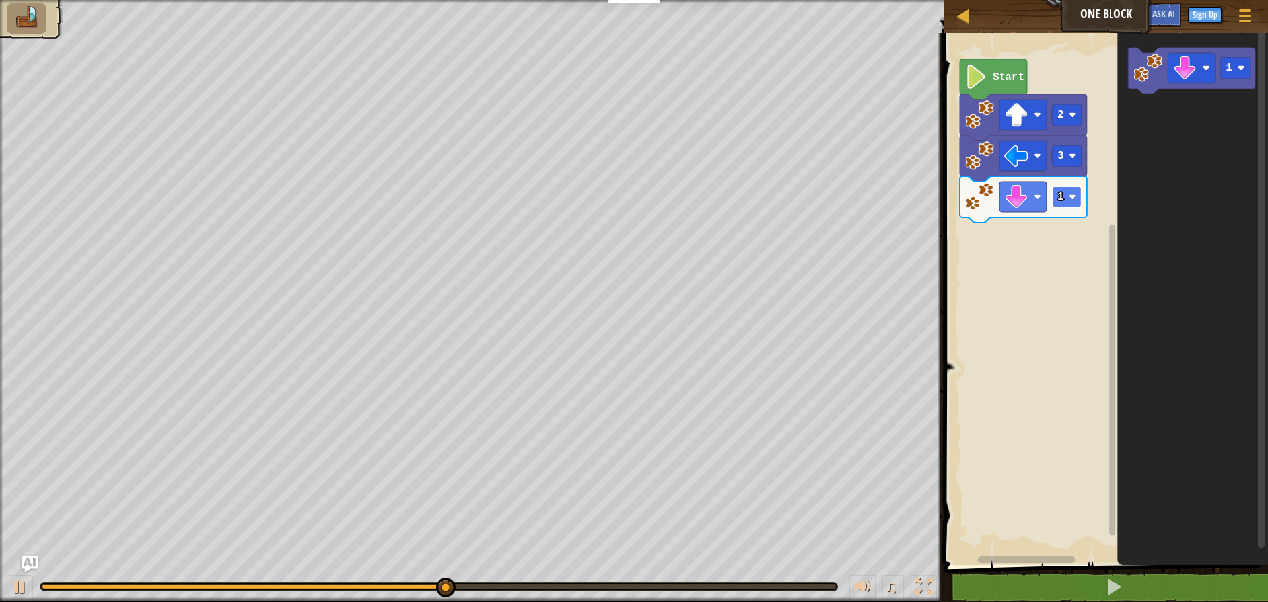
click at [1065, 204] on rect "Blockly Workspace" at bounding box center [1067, 196] width 30 height 21
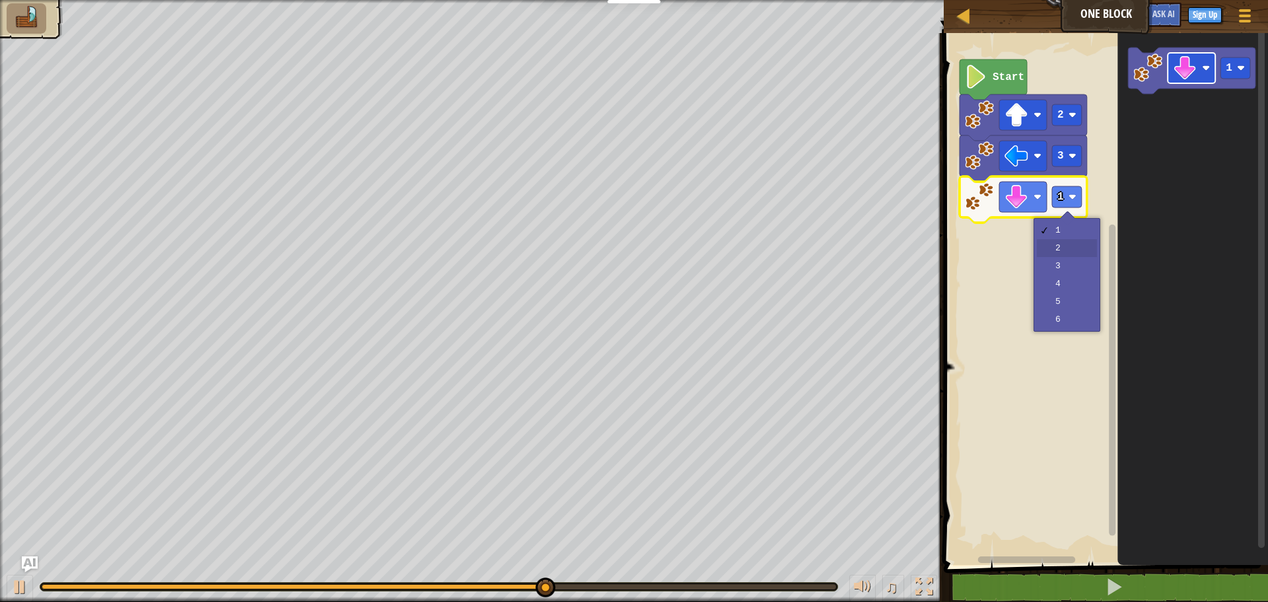
drag, startPoint x: 1052, startPoint y: 251, endPoint x: 1183, endPoint y: 65, distance: 227.5
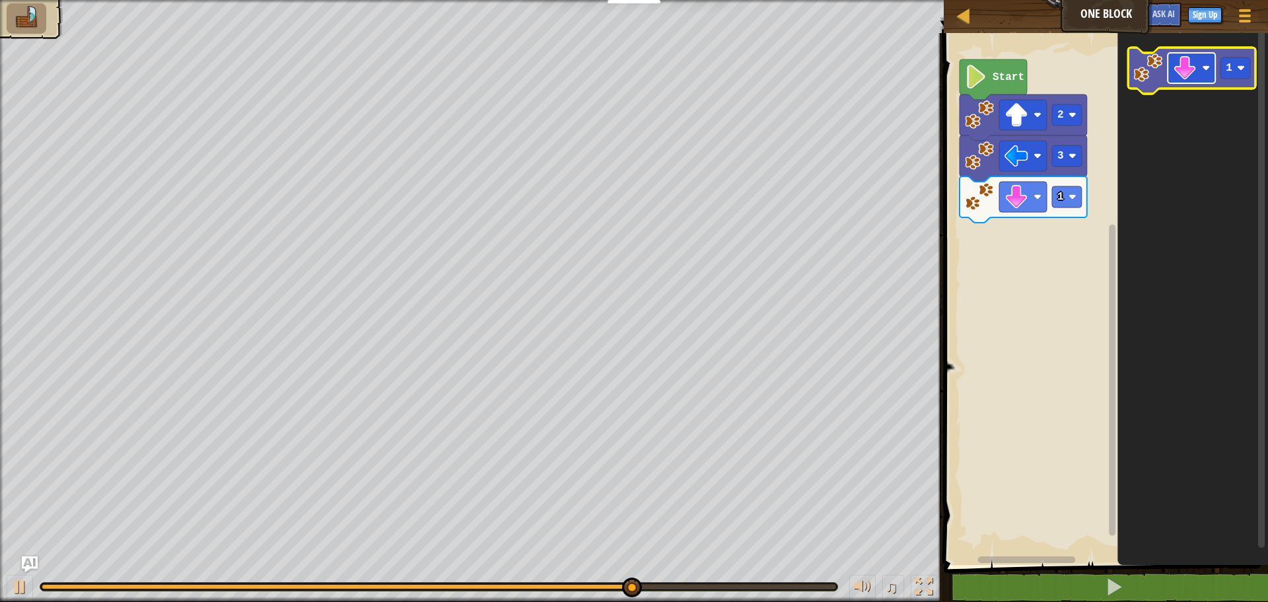
click at [1183, 69] on image "Blockly Workspace" at bounding box center [1185, 68] width 24 height 24
click at [1183, 204] on icon "Blockly Workspace" at bounding box center [1192, 295] width 151 height 538
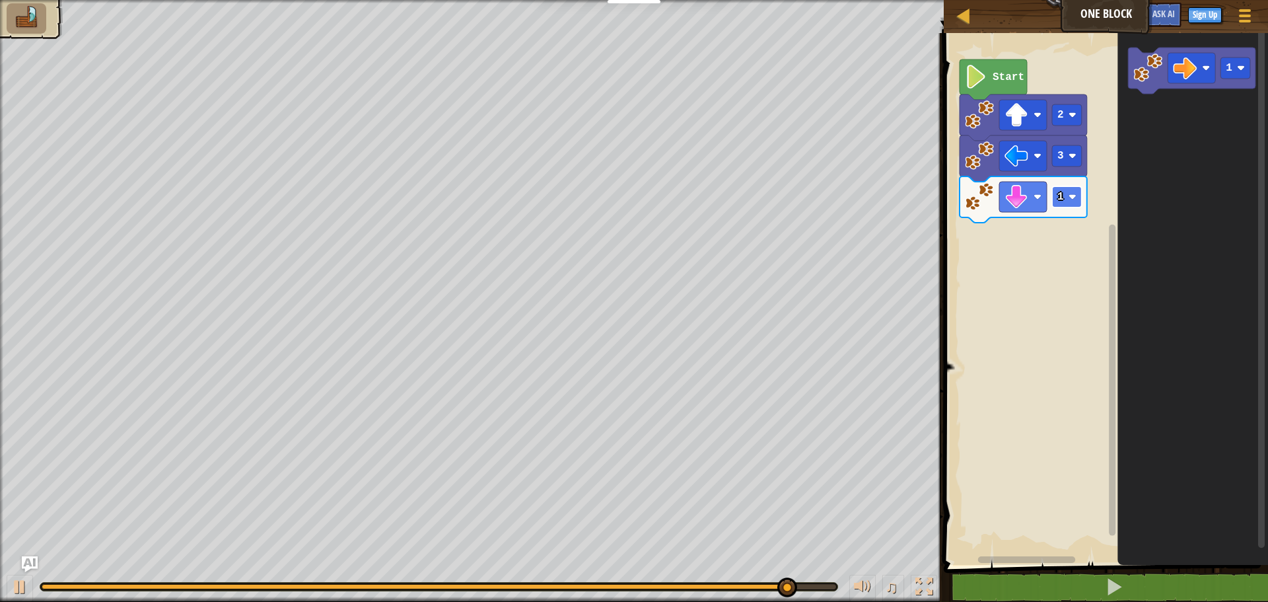
click at [1064, 196] on rect "Blockly Workspace" at bounding box center [1067, 196] width 30 height 21
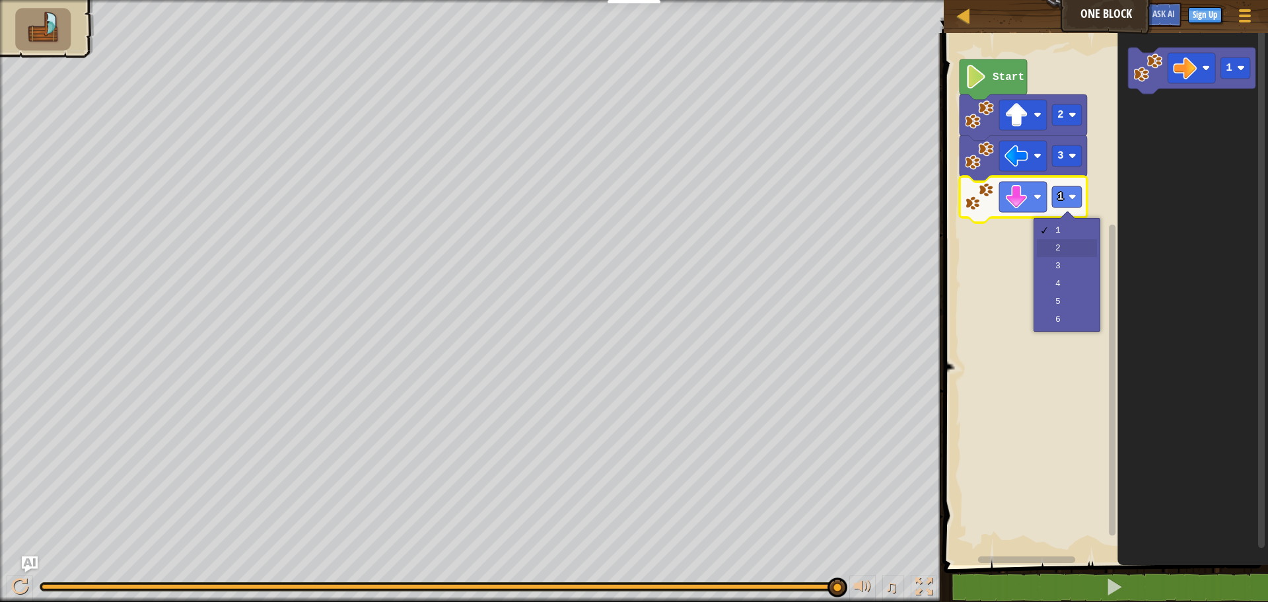
drag, startPoint x: 1049, startPoint y: 246, endPoint x: 1072, endPoint y: 213, distance: 39.4
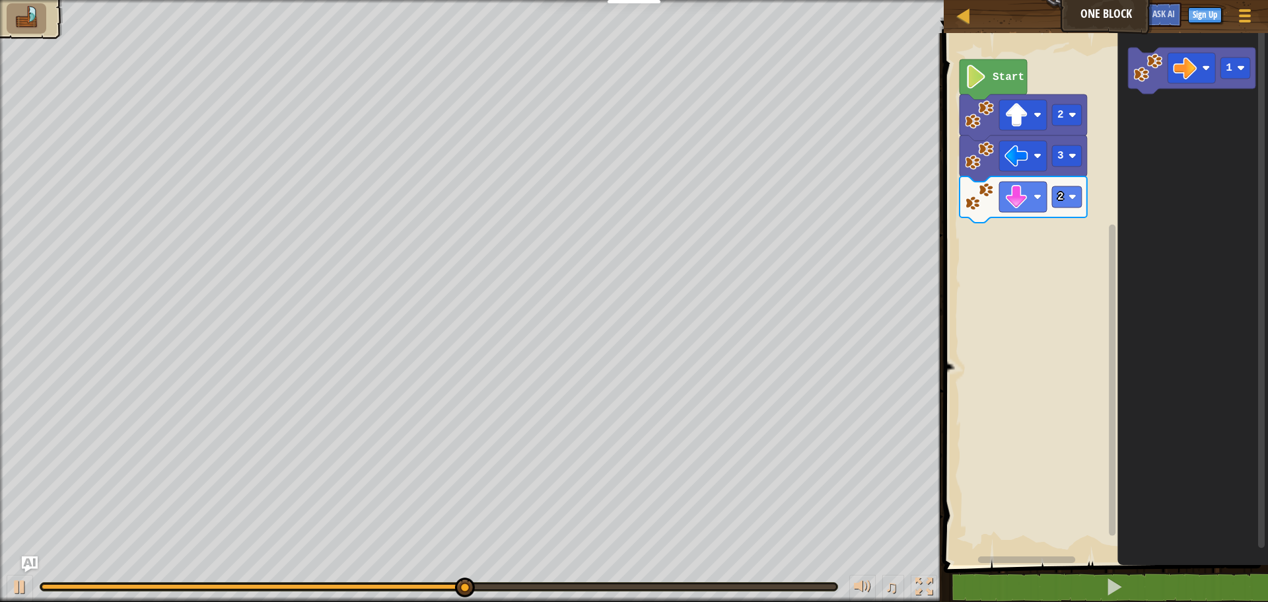
click at [1062, 136] on div "Start 2 3 2 1" at bounding box center [1104, 295] width 328 height 538
click at [1087, 167] on div "Start 2 3 2 1" at bounding box center [1104, 295] width 328 height 538
click at [1158, 71] on image "Blockly Workspace" at bounding box center [1147, 67] width 29 height 29
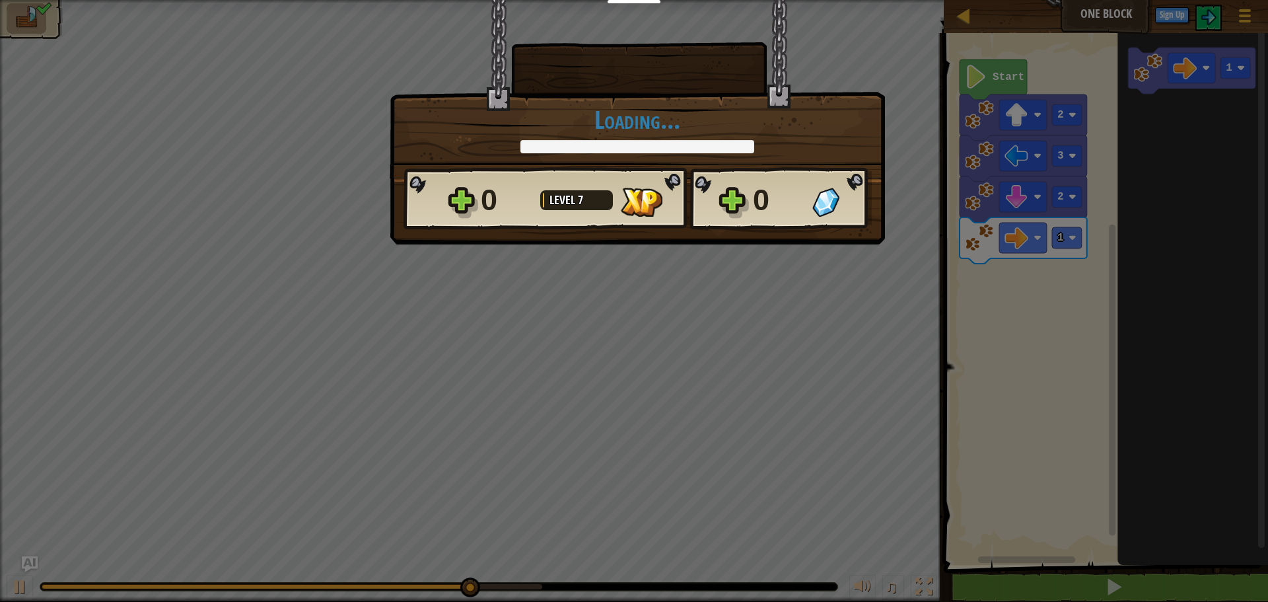
click at [1155, 1] on body "Educators Create Free Account School & District Solutions Teacher Toolkit Previ…" at bounding box center [634, 0] width 1268 height 1
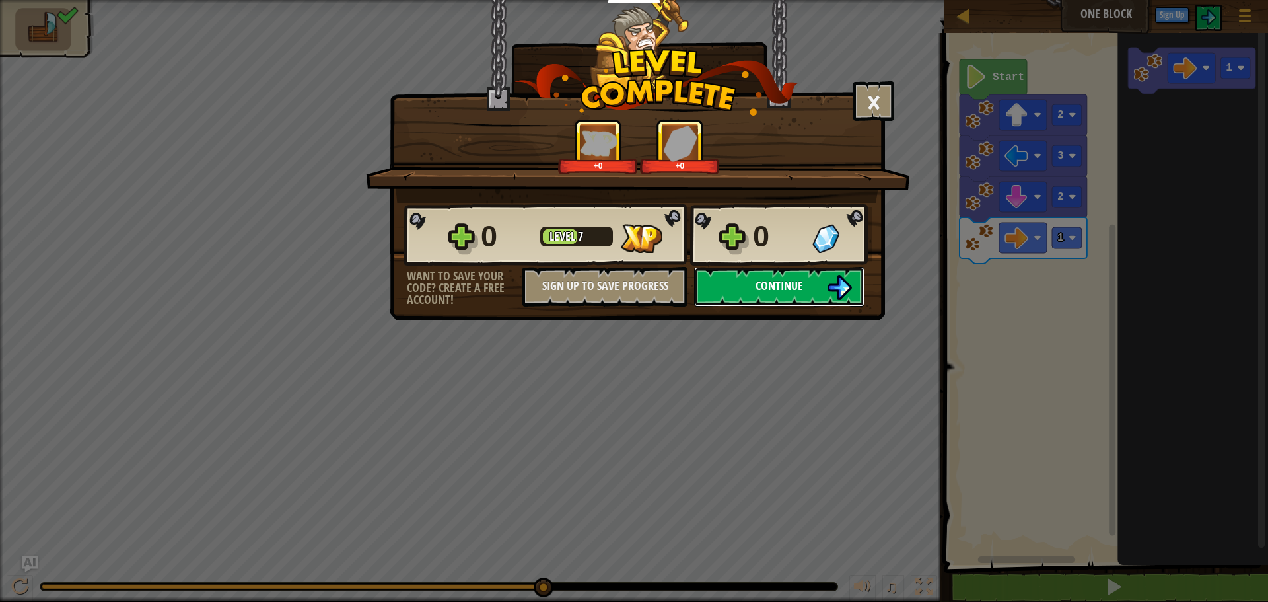
click at [788, 278] on span "Continue" at bounding box center [779, 285] width 48 height 17
